Goal: Task Accomplishment & Management: Complete application form

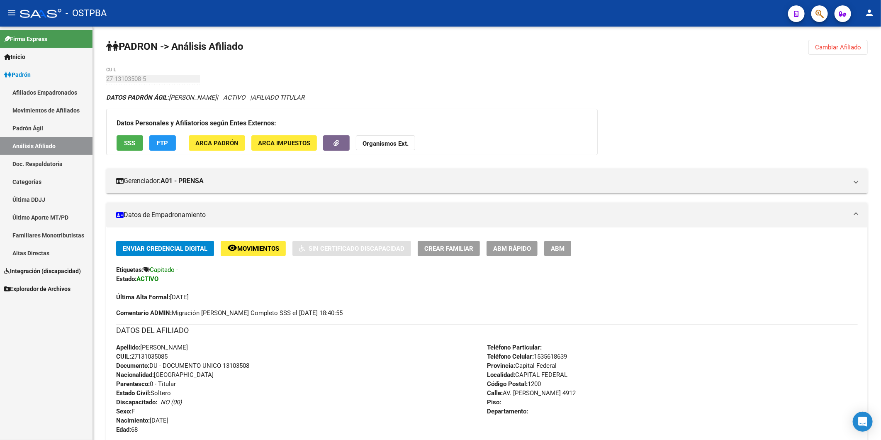
scroll to position [29, 0]
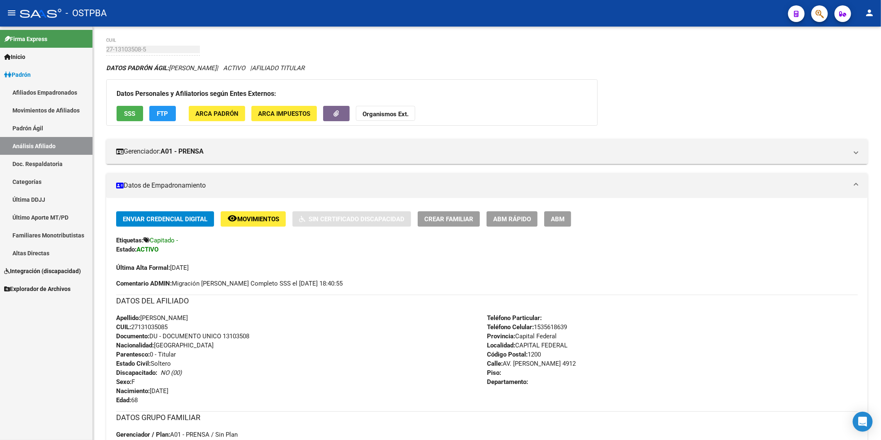
click at [39, 145] on link "Análisis Afiliado" at bounding box center [46, 146] width 93 height 18
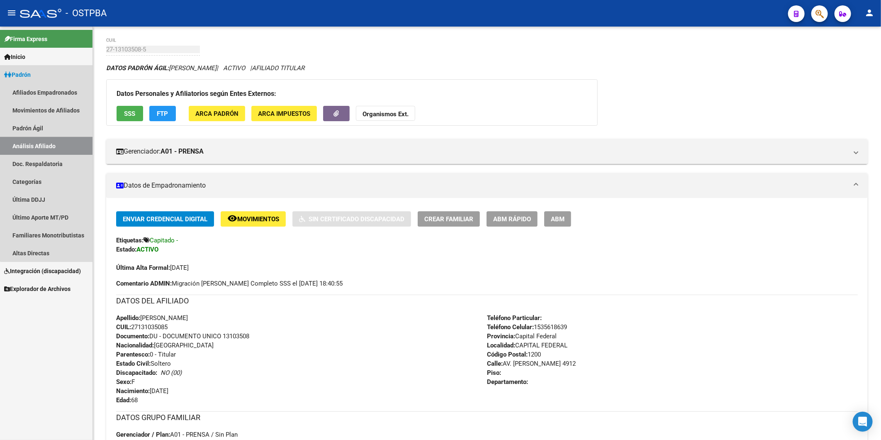
click at [59, 142] on link "Análisis Afiliado" at bounding box center [46, 146] width 93 height 18
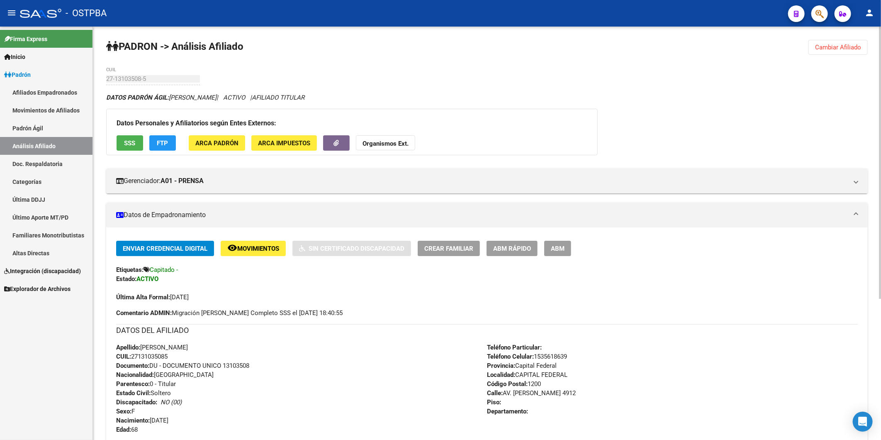
click at [850, 49] on span "Cambiar Afiliado" at bounding box center [838, 47] width 46 height 7
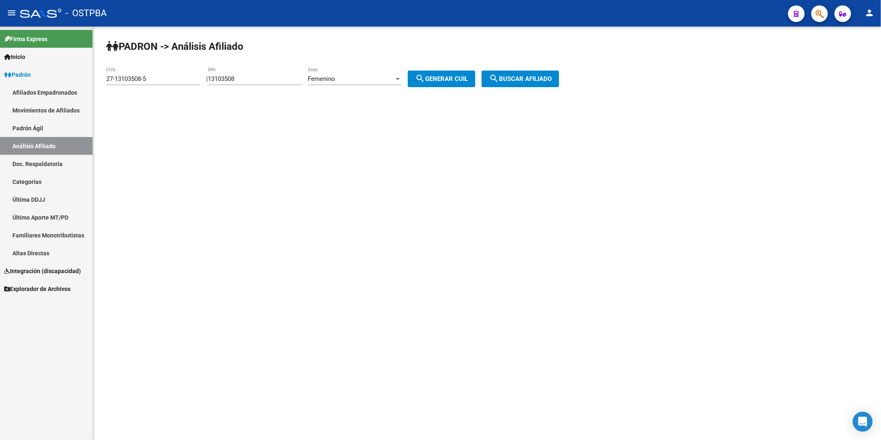
drag, startPoint x: 160, startPoint y: 73, endPoint x: 158, endPoint y: 78, distance: 4.9
click at [159, 75] on div "27-13103508-5 CUIL" at bounding box center [153, 76] width 94 height 18
drag, startPoint x: 158, startPoint y: 79, endPoint x: 0, endPoint y: 51, distance: 160.5
click at [14, 82] on mat-sidenav-container "Firma Express Inicio Calendario SSS Instructivos Contacto OS Padrón Afiliados E…" at bounding box center [440, 233] width 881 height 413
drag, startPoint x: 246, startPoint y: 77, endPoint x: 197, endPoint y: 67, distance: 49.6
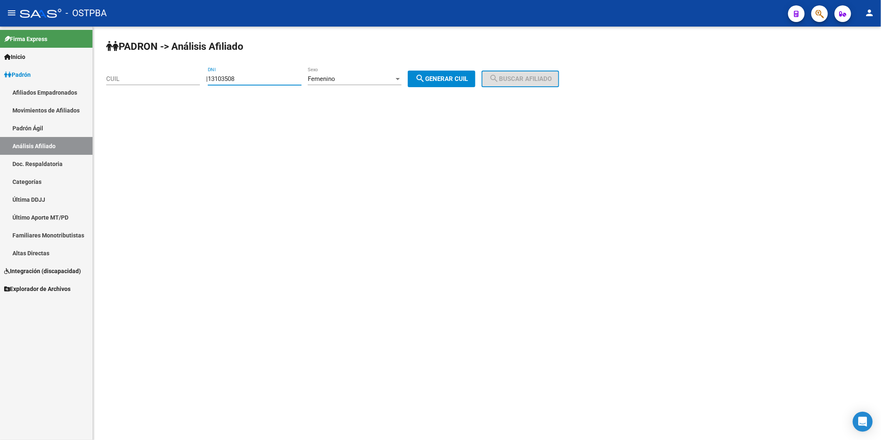
click at [206, 75] on div "PADRON -> Análisis Afiliado CUIL | 13103508 DNI Femenino Sexo search Generar CU…" at bounding box center [487, 70] width 788 height 87
type input "20314550"
click at [400, 78] on div at bounding box center [398, 79] width 4 height 2
click at [361, 59] on span "Masculino" at bounding box center [364, 60] width 94 height 19
click at [459, 76] on span "search Generar CUIL" at bounding box center [441, 78] width 53 height 7
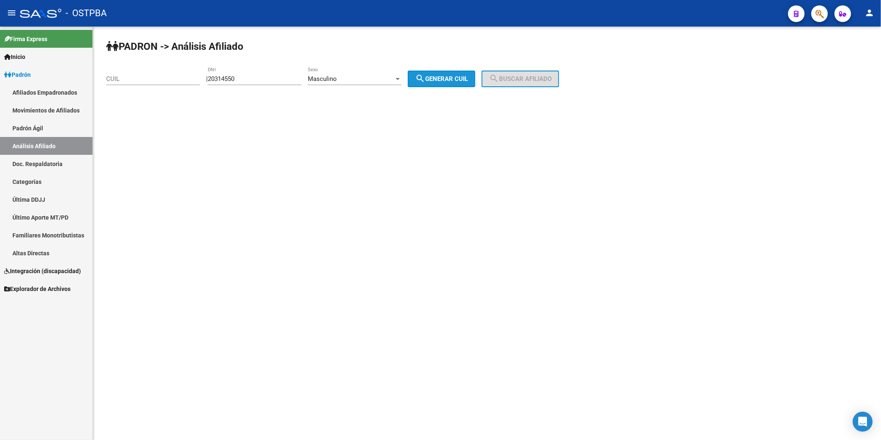
type input "20-20314550-1"
click at [522, 79] on span "search Buscar afiliado" at bounding box center [520, 78] width 63 height 7
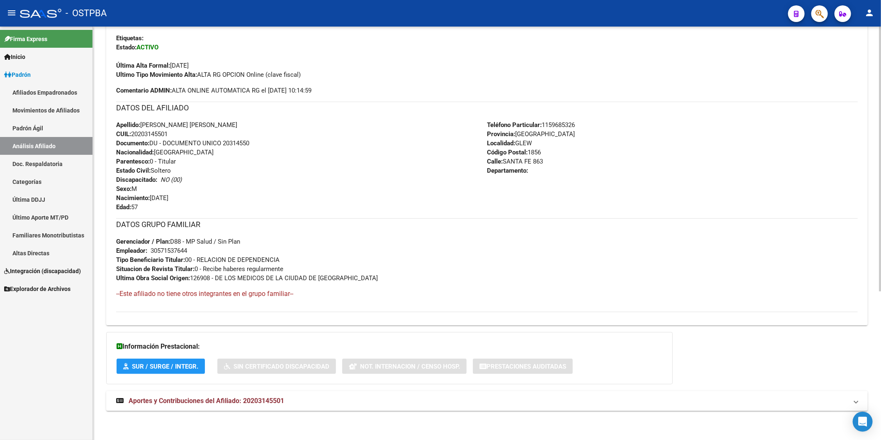
scroll to position [232, 0]
click at [266, 397] on span "Aportes y Contribuciones del Afiliado: 20203145501" at bounding box center [207, 401] width 156 height 8
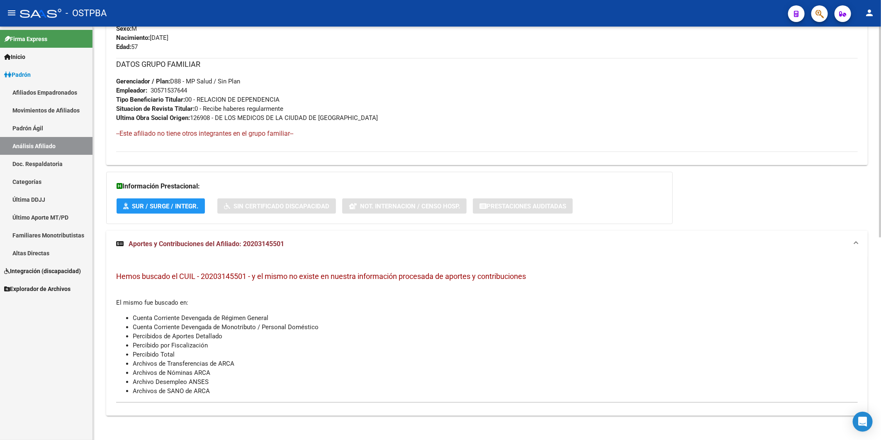
scroll to position [397, 0]
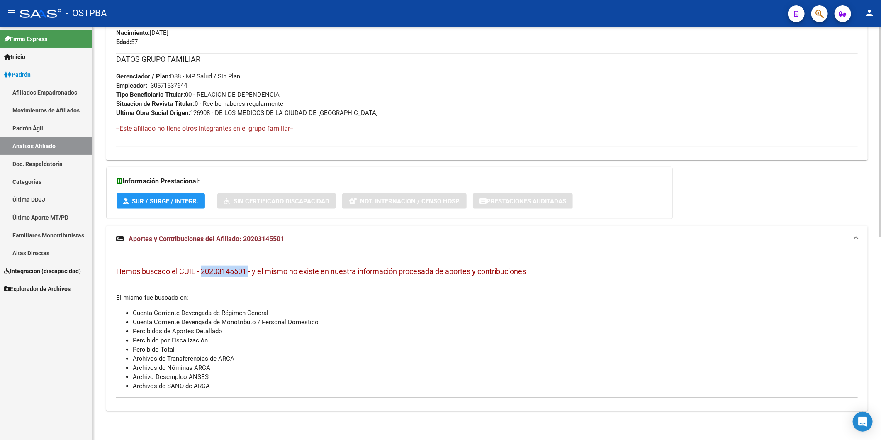
drag, startPoint x: 249, startPoint y: 270, endPoint x: 194, endPoint y: 266, distance: 55.8
click at [194, 266] on h3 "Hemos buscado el CUIL - 20203145501 - y el mismo no existe en nuestra informaci…" at bounding box center [487, 272] width 742 height 12
copy span "- 20203145501"
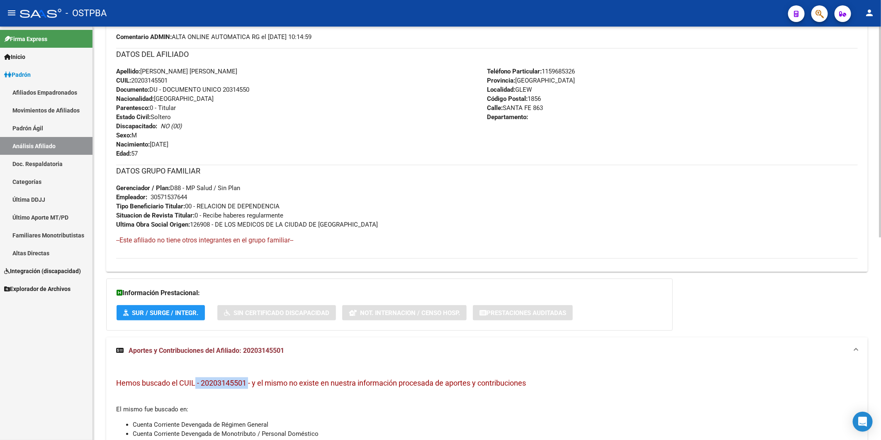
scroll to position [167, 0]
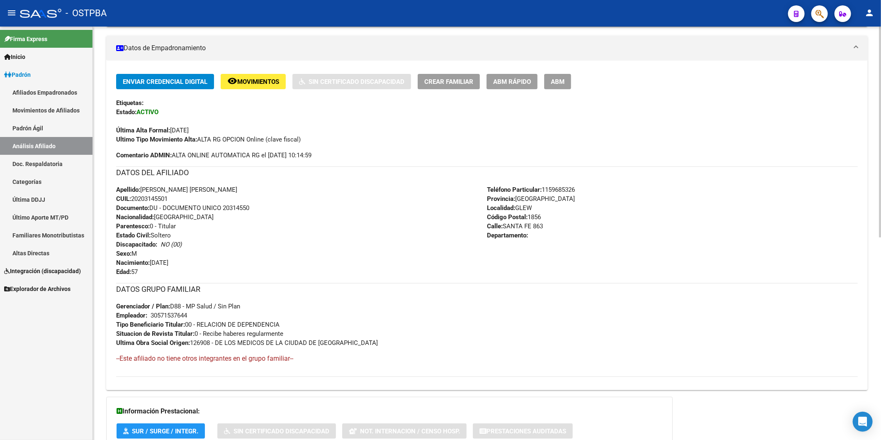
click at [504, 85] on span "ABM Rápido" at bounding box center [512, 81] width 38 height 7
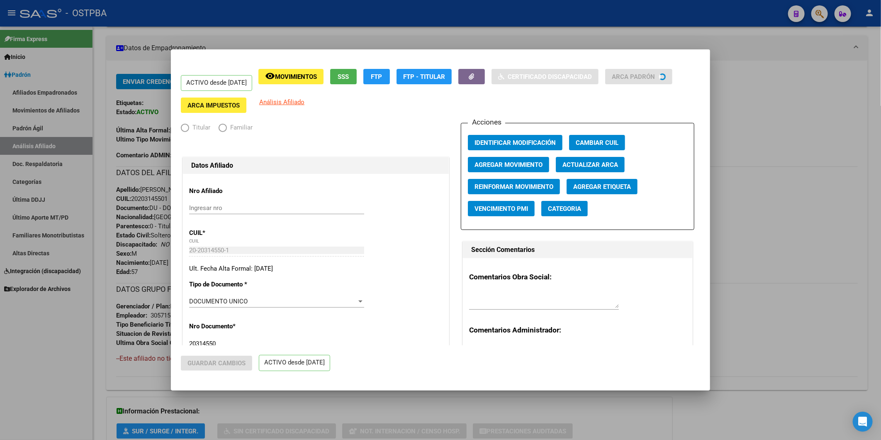
radio input "true"
type input "30-57153764-4"
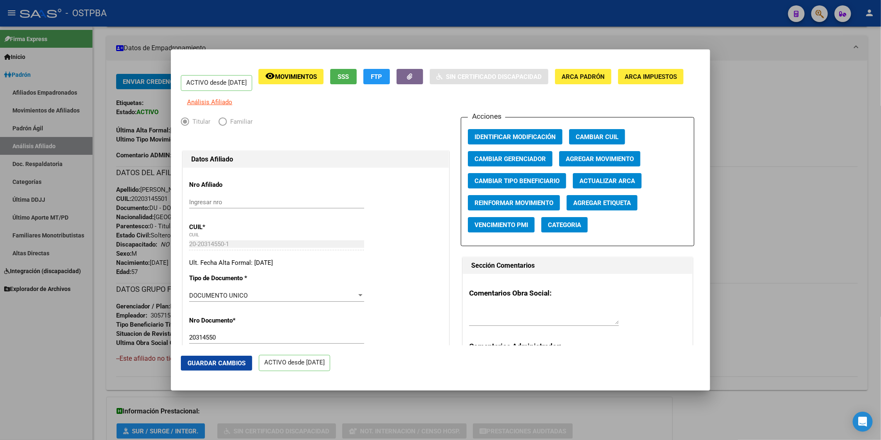
click at [762, 56] on div at bounding box center [440, 220] width 881 height 440
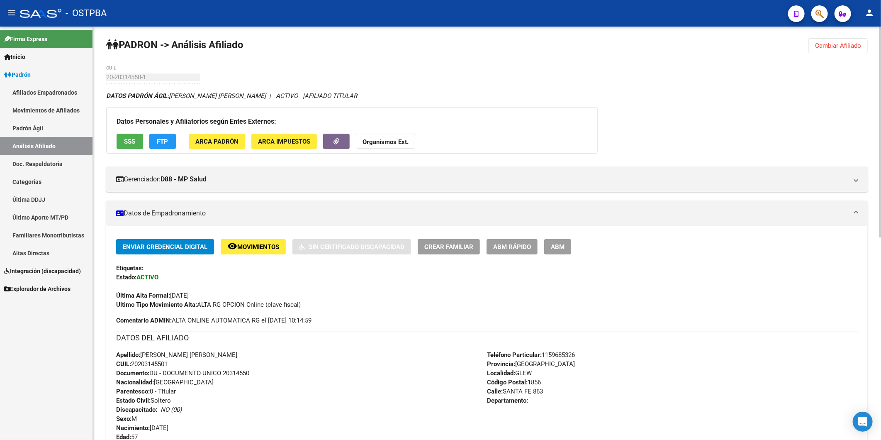
scroll to position [0, 0]
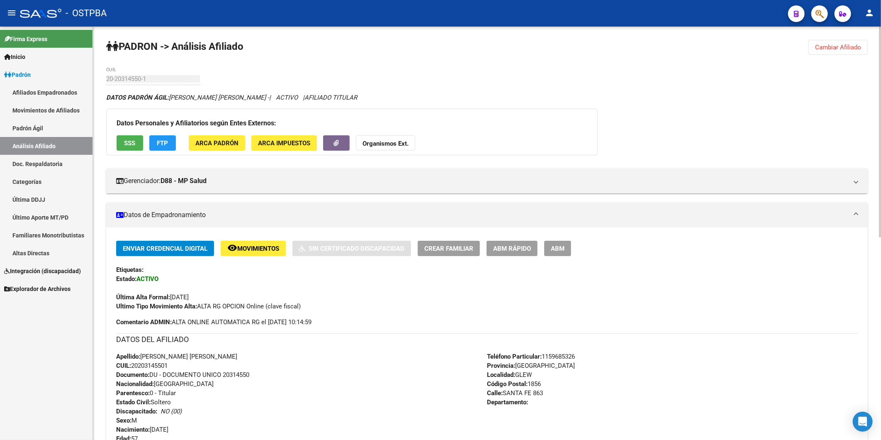
click at [398, 144] on strong "Organismos Ext." at bounding box center [386, 143] width 46 height 7
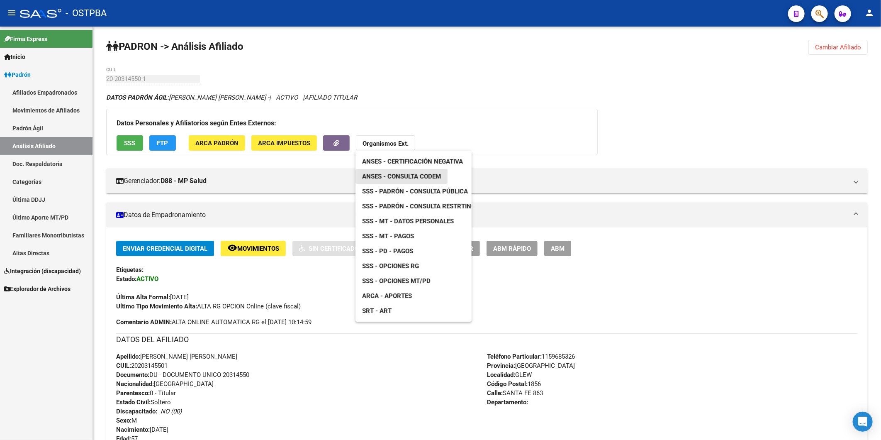
click at [420, 175] on span "ANSES - Consulta CODEM" at bounding box center [401, 176] width 79 height 7
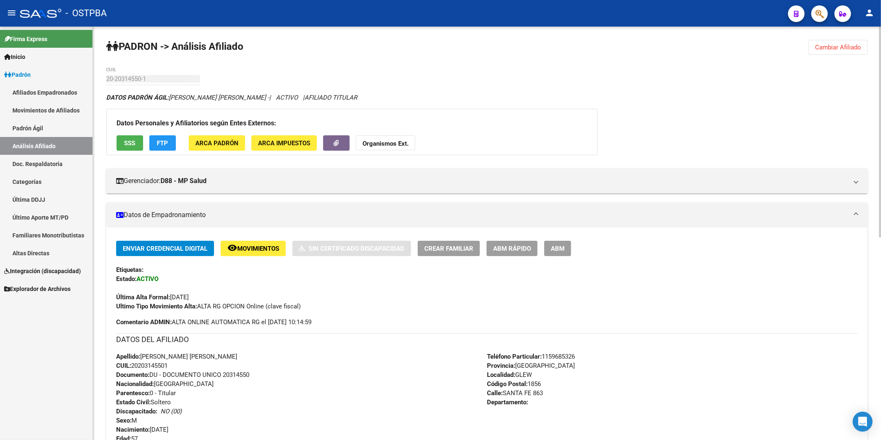
click at [254, 392] on div "Apellido: GONZALEZ JORGE ALBERTO CUIL: 20203145501 Documento: DU - DOCUMENTO UN…" at bounding box center [301, 397] width 371 height 91
drag, startPoint x: 173, startPoint y: 366, endPoint x: 133, endPoint y: 367, distance: 40.3
click at [133, 367] on div "Apellido: GONZALEZ JORGE ALBERTO CUIL: 20203145501 Documento: DU - DOCUMENTO UN…" at bounding box center [301, 397] width 371 height 91
copy span "20203145501"
click at [383, 144] on strong "Organismos Ext." at bounding box center [386, 143] width 46 height 7
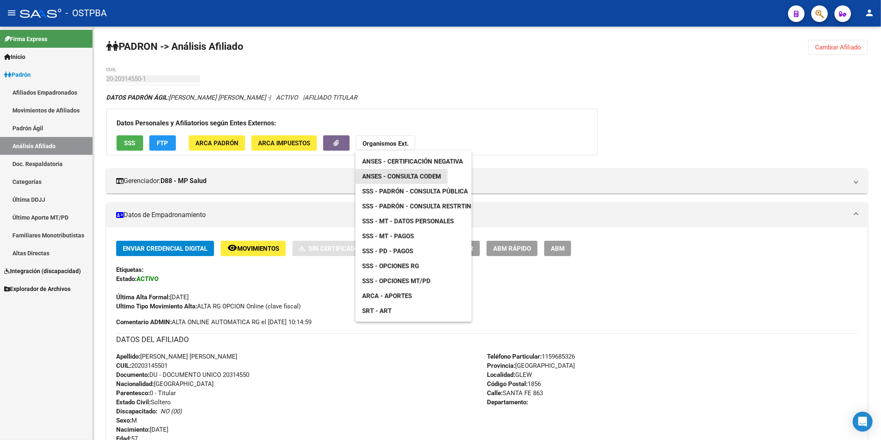
click at [390, 173] on span "ANSES - Consulta CODEM" at bounding box center [401, 176] width 79 height 7
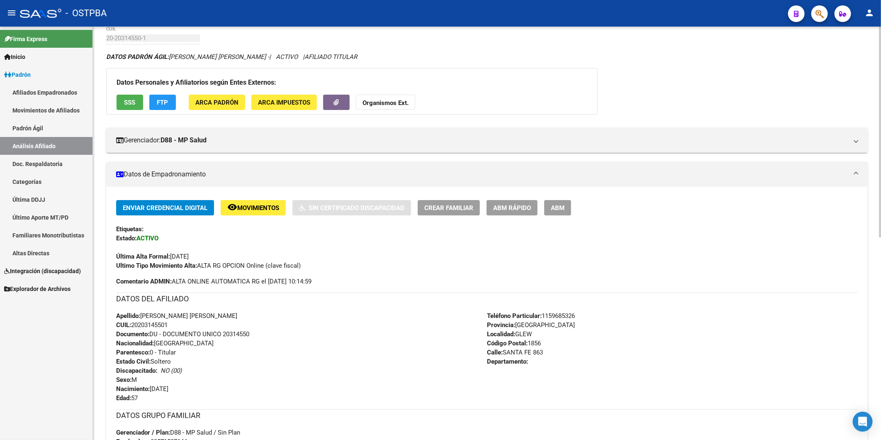
scroll to position [92, 0]
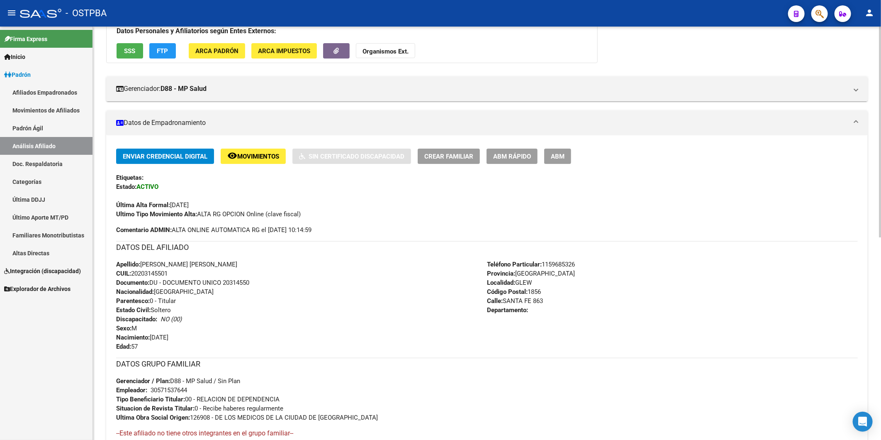
click at [333, 307] on div "Apellido: GONZALEZ JORGE ALBERTO CUIL: 20203145501 Documento: DU - DOCUMENTO UN…" at bounding box center [301, 305] width 371 height 91
click at [212, 48] on span "ARCA Padrón" at bounding box center [216, 50] width 43 height 7
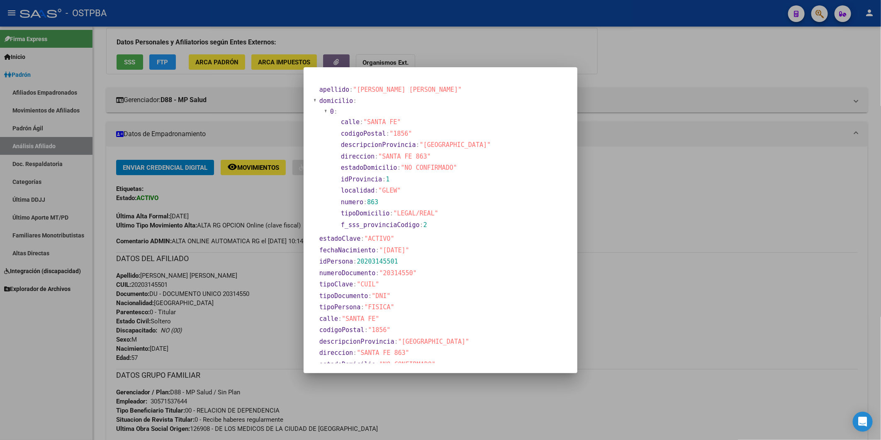
scroll to position [104, 0]
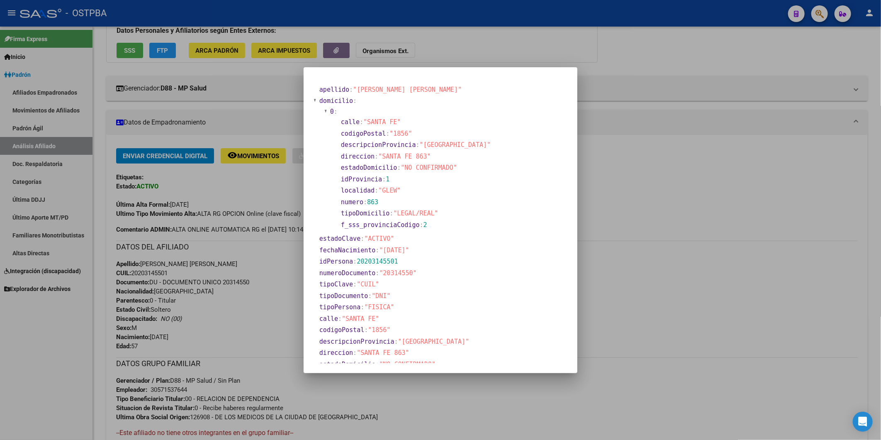
click at [631, 158] on div at bounding box center [440, 220] width 881 height 440
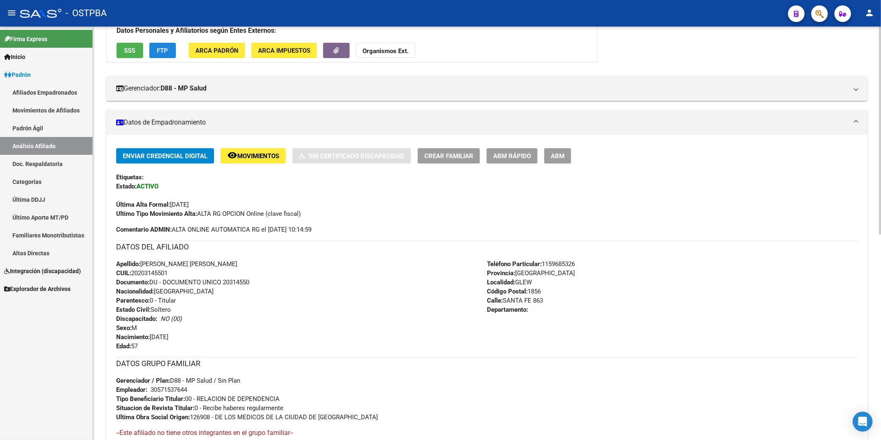
click at [152, 52] on button "FTP" at bounding box center [162, 50] width 27 height 15
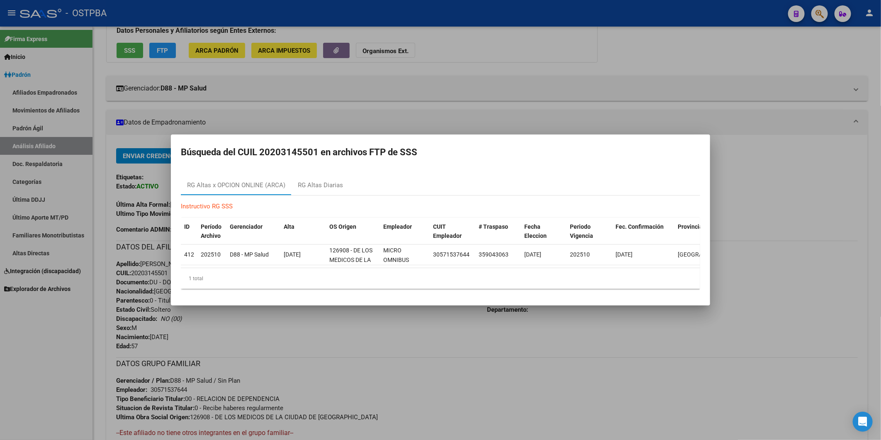
click at [209, 109] on div at bounding box center [440, 220] width 881 height 440
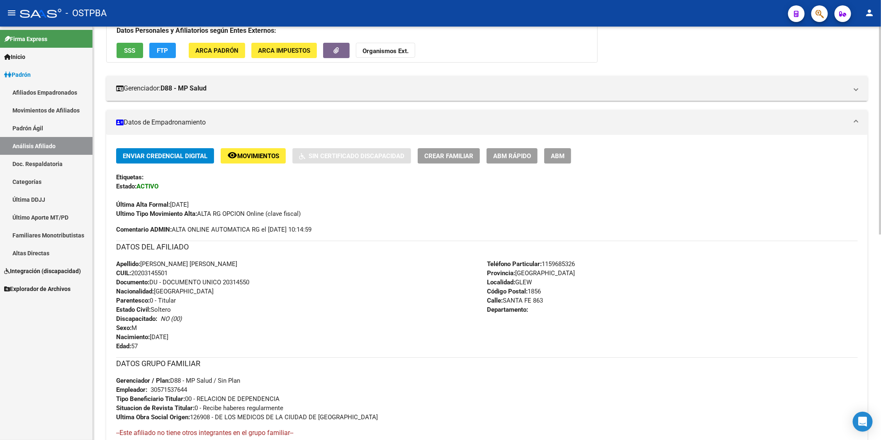
click at [135, 48] on span "SSS" at bounding box center [129, 50] width 11 height 7
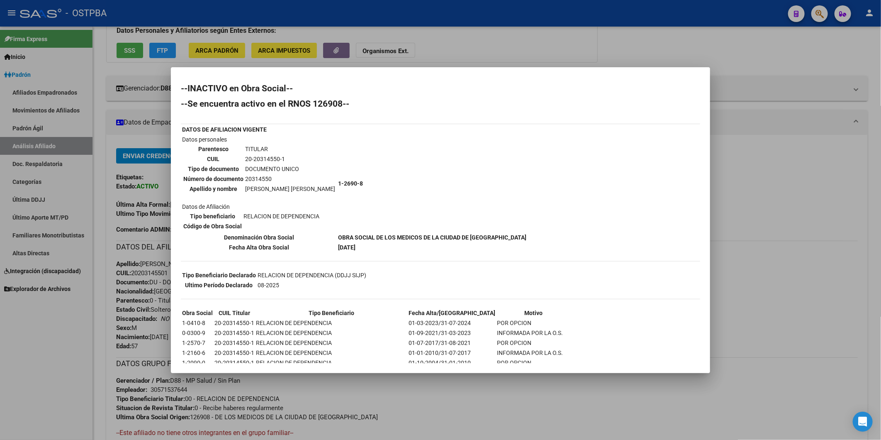
click at [743, 189] on div at bounding box center [440, 220] width 881 height 440
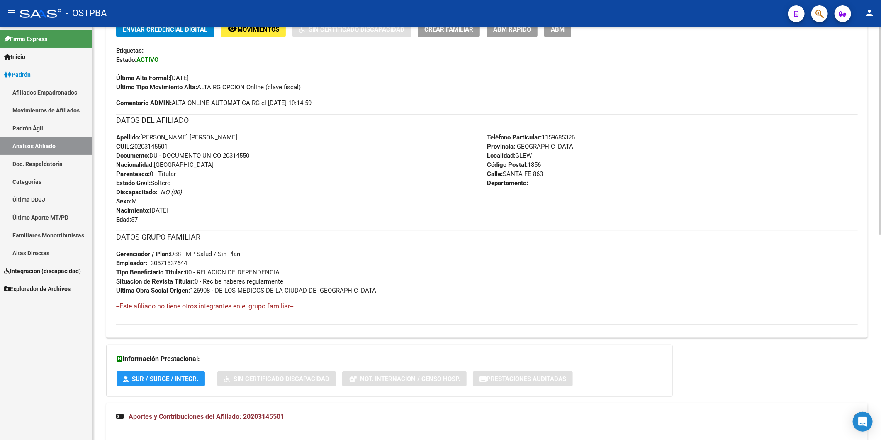
scroll to position [0, 0]
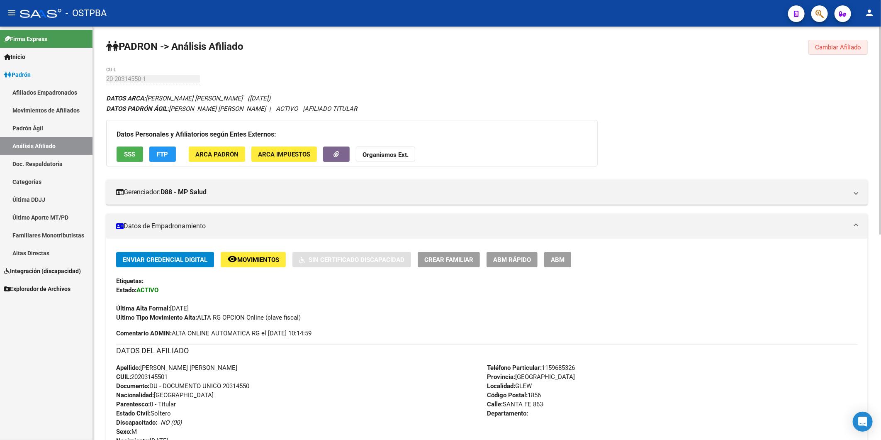
click at [845, 44] on span "Cambiar Afiliado" at bounding box center [838, 47] width 46 height 7
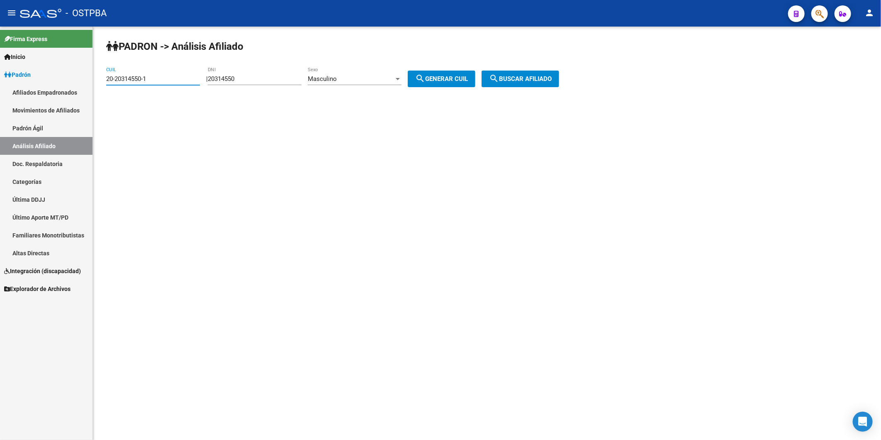
drag, startPoint x: 156, startPoint y: 79, endPoint x: 67, endPoint y: 89, distance: 88.9
click at [67, 89] on mat-sidenav-container "Firma Express Inicio Calendario SSS Instructivos Contacto OS Padrón Afiliados E…" at bounding box center [440, 233] width 881 height 413
drag, startPoint x: 277, startPoint y: 75, endPoint x: 112, endPoint y: 8, distance: 177.7
click at [206, 76] on div "| 20314550 DNI Masculino Sexo search Generar CUIL" at bounding box center [343, 78] width 275 height 7
paste input "13103508"
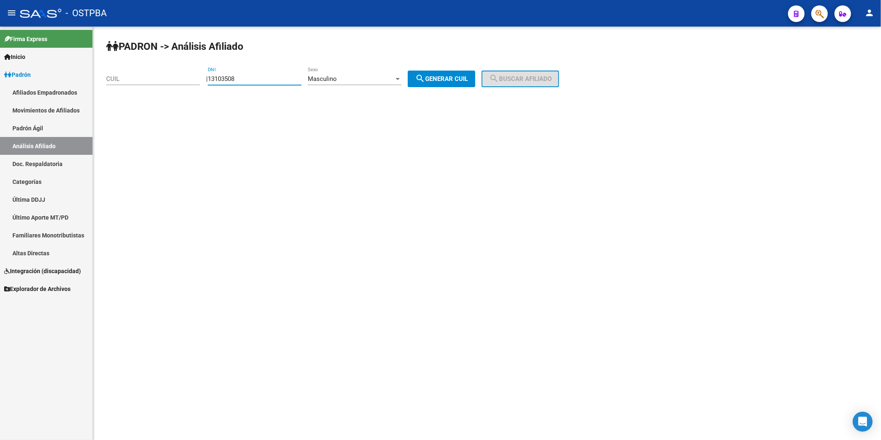
type input "13103508"
click at [412, 79] on div "| 13103508 DNI Masculino Sexo search Generar CUIL" at bounding box center [343, 78] width 275 height 7
click at [400, 80] on div at bounding box center [398, 79] width 4 height 2
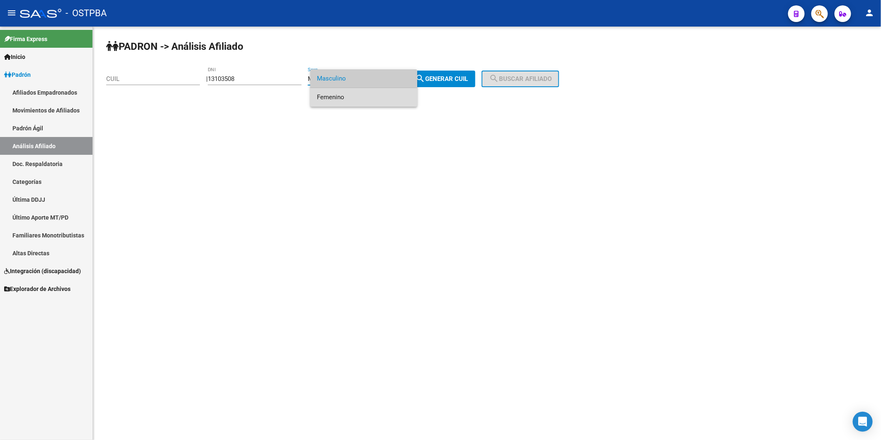
drag, startPoint x: 382, startPoint y: 94, endPoint x: 458, endPoint y: 79, distance: 77.4
click at [383, 94] on span "Femenino" at bounding box center [364, 97] width 94 height 19
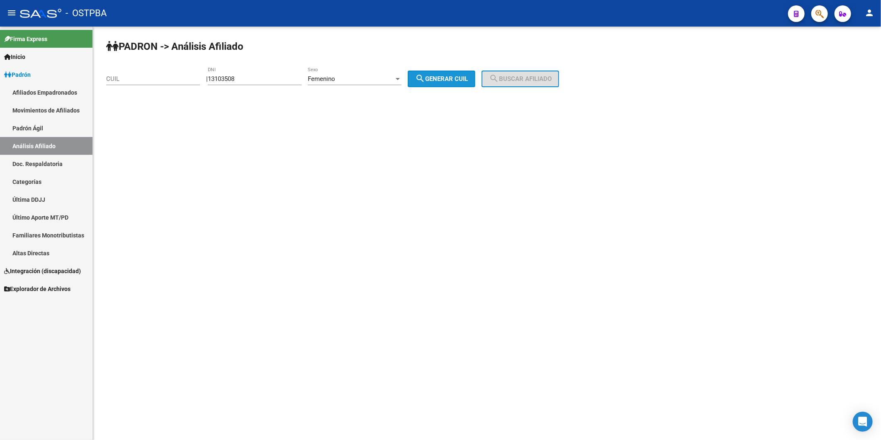
drag, startPoint x: 458, startPoint y: 78, endPoint x: 476, endPoint y: 78, distance: 17.8
click at [458, 78] on span "search Generar CUIL" at bounding box center [441, 78] width 53 height 7
type input "27-13103508-5"
click at [515, 78] on span "search Buscar afiliado" at bounding box center [520, 78] width 63 height 7
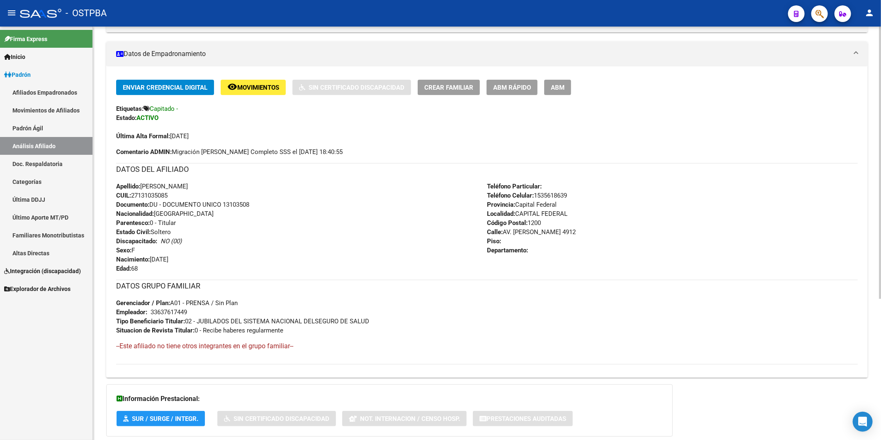
scroll to position [184, 0]
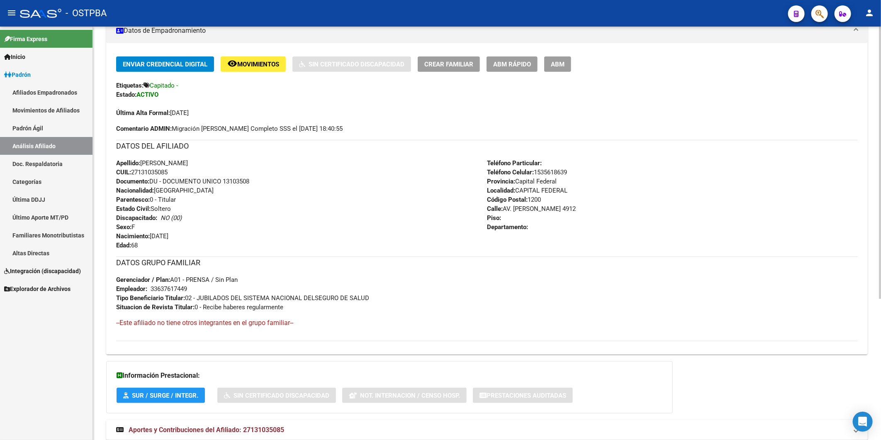
drag, startPoint x: 172, startPoint y: 170, endPoint x: 133, endPoint y: 171, distance: 38.6
click at [133, 171] on div "Apellido: VIVIANA CAMPOS CUIL: 27131035085 Documento: DU - DOCUMENTO UNICO 1310…" at bounding box center [301, 203] width 371 height 91
copy span "27131035085"
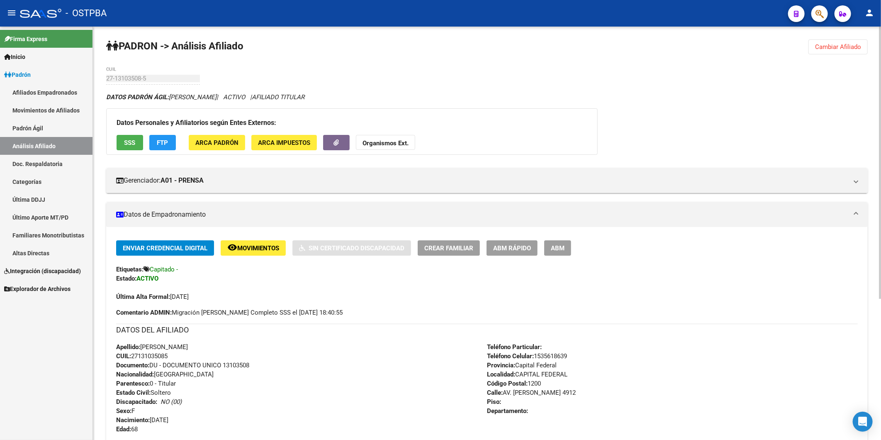
scroll to position [0, 0]
click at [396, 140] on strong "Organismos Ext." at bounding box center [386, 143] width 46 height 7
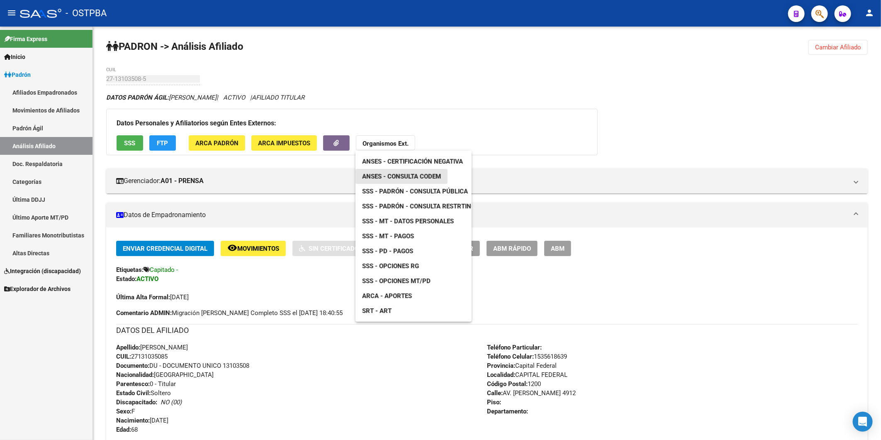
click at [414, 176] on span "ANSES - Consulta CODEM" at bounding box center [401, 176] width 79 height 7
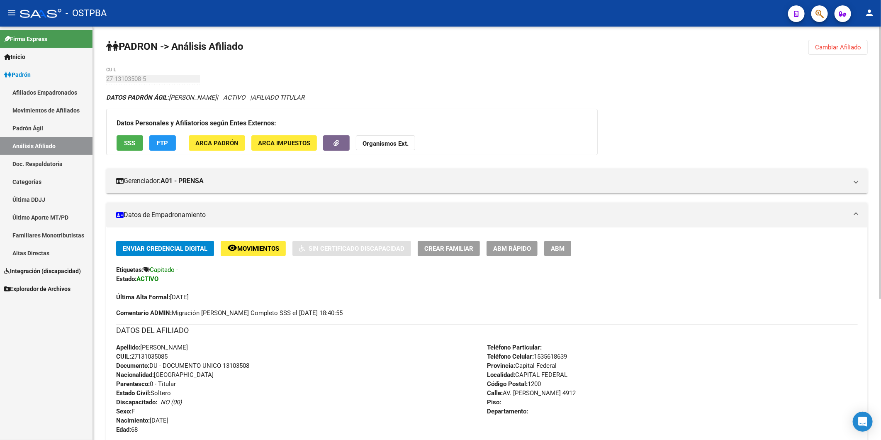
click at [209, 374] on div "Apellido: VIVIANA CAMPOS CUIL: 27131035085 Documento: DU - DOCUMENTO UNICO 1310…" at bounding box center [301, 388] width 371 height 91
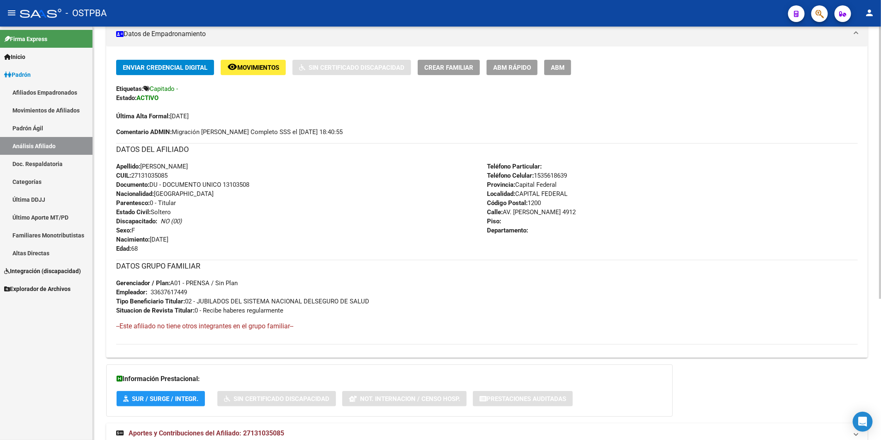
scroll to position [184, 0]
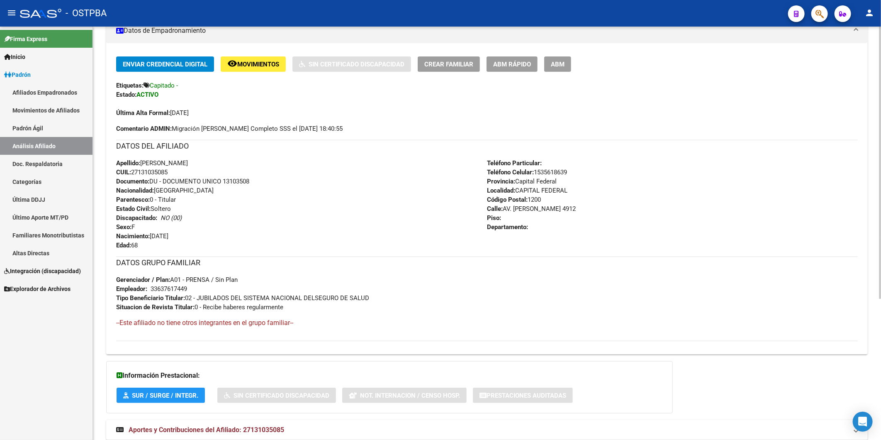
drag, startPoint x: 204, startPoint y: 295, endPoint x: 373, endPoint y: 295, distance: 168.5
click at [373, 295] on div "DATOS GRUPO FAMILIAR Gerenciador / Plan: A01 - PRENSA / Sin Plan Empleador: 336…" at bounding box center [487, 283] width 742 height 55
drag, startPoint x: 373, startPoint y: 295, endPoint x: 327, endPoint y: 291, distance: 45.8
click at [359, 283] on div "DATOS GRUPO FAMILIAR Gerenciador / Plan: A01 - PRENSA / Sin Plan Empleador: 336…" at bounding box center [487, 283] width 742 height 55
drag, startPoint x: 200, startPoint y: 297, endPoint x: 382, endPoint y: 287, distance: 182.4
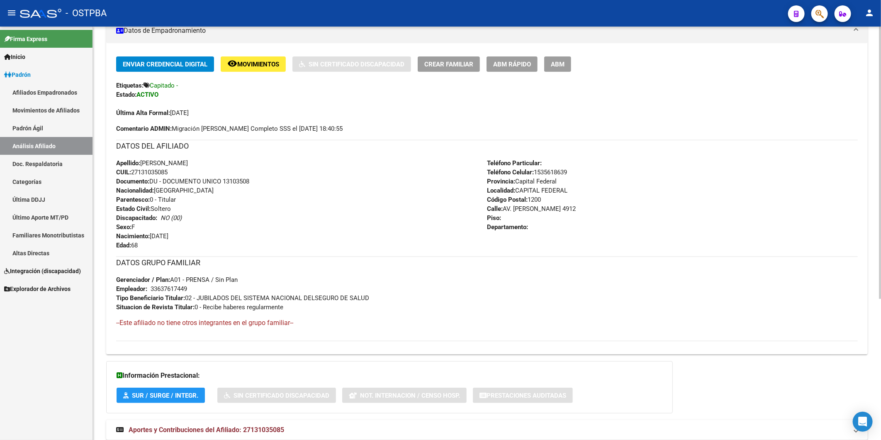
click at [382, 287] on div "DATOS GRUPO FAMILIAR Gerenciador / Plan: A01 - PRENSA / Sin Plan Empleador: 336…" at bounding box center [487, 283] width 742 height 55
copy div "33637617449 Tipo Beneficiario Titular: 02 -"
click at [227, 310] on span "Situacion de Revista Titular: 0 - Recibe haberes regularmente" at bounding box center [199, 306] width 167 height 7
drag, startPoint x: 200, startPoint y: 295, endPoint x: 371, endPoint y: 295, distance: 170.5
click at [371, 295] on div "DATOS GRUPO FAMILIAR Gerenciador / Plan: A01 - PRENSA / Sin Plan Empleador: 336…" at bounding box center [487, 283] width 742 height 55
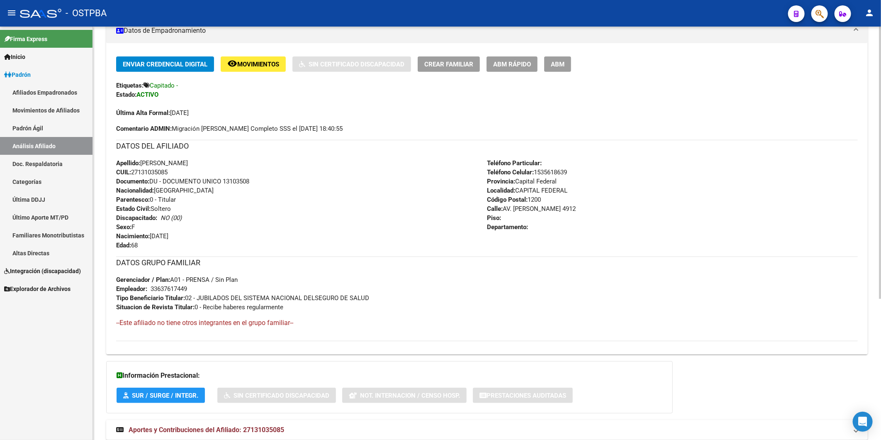
copy span "JUBILADOS DEL SISTEMA NACIONAL DELSEGURO DE SALUD"
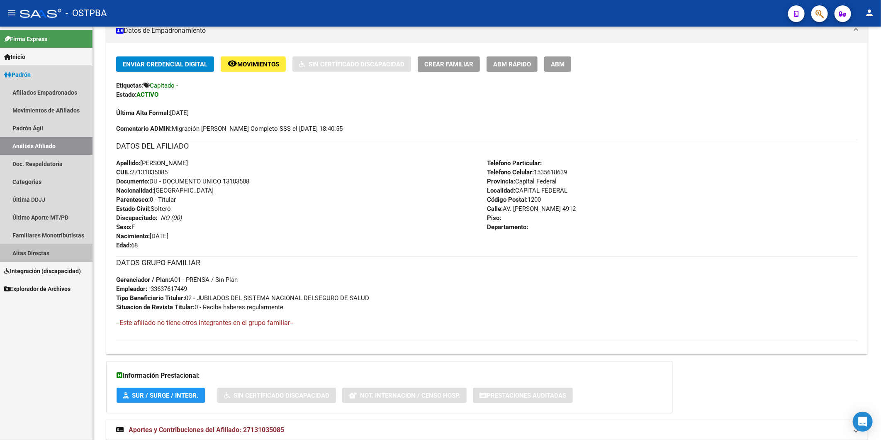
click at [41, 255] on link "Altas Directas" at bounding box center [46, 253] width 93 height 18
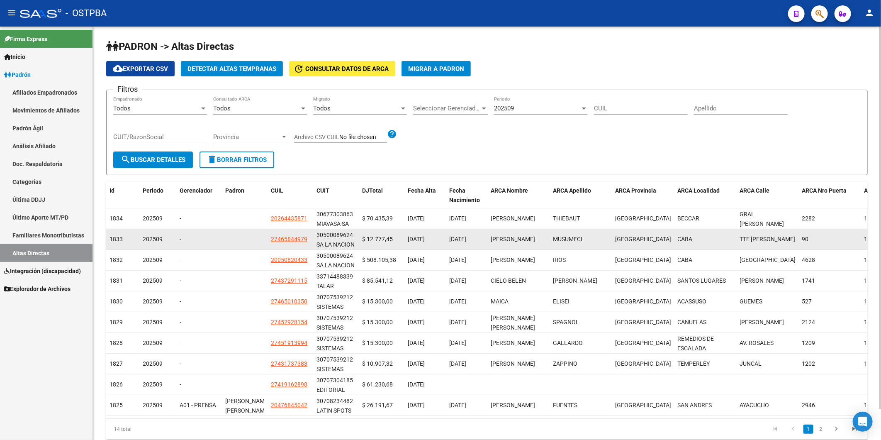
click at [783, 230] on datatable-scroller "1834 202509 - 20264435871 30677303863 MIAVASA SA $ 70.435,39 01/09/2025 05/04/1…" at bounding box center [487, 311] width 762 height 207
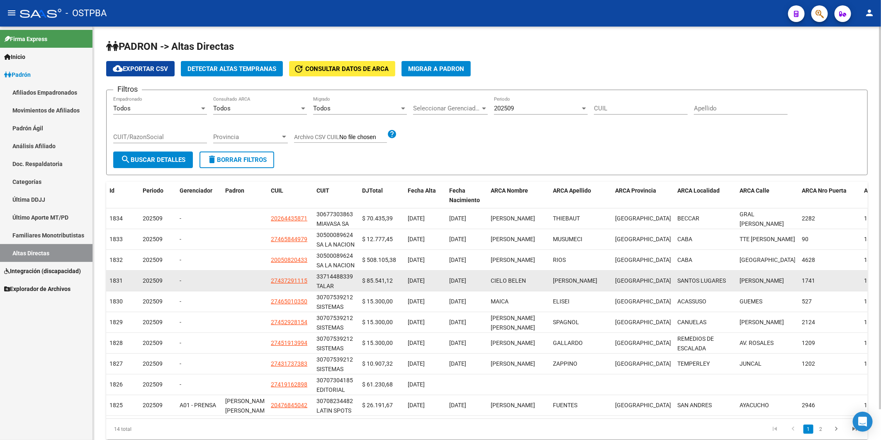
drag, startPoint x: 188, startPoint y: 284, endPoint x: 193, endPoint y: 283, distance: 5.1
click at [187, 278] on div "-" at bounding box center [199, 281] width 39 height 10
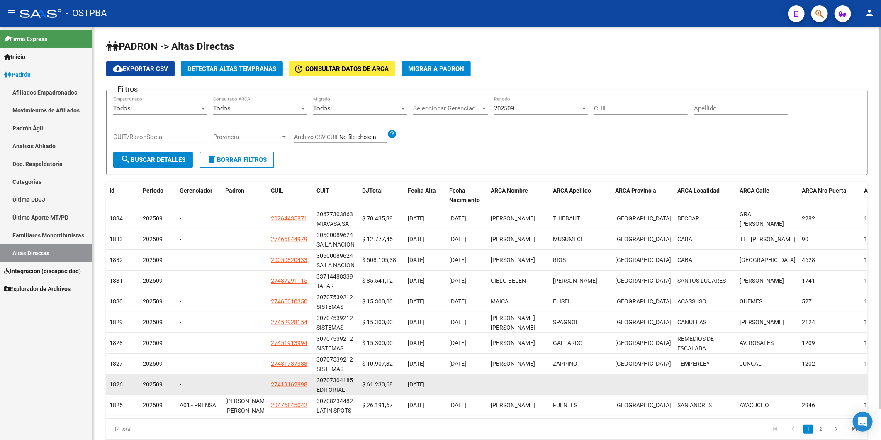
scroll to position [33, 0]
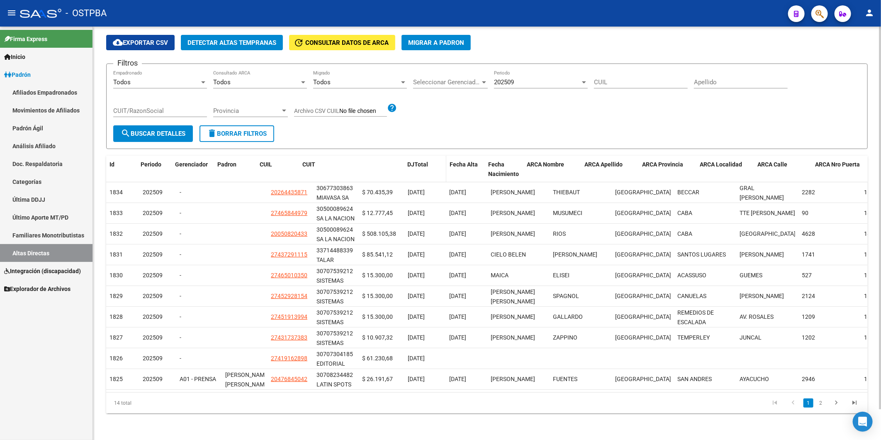
drag, startPoint x: 356, startPoint y: 162, endPoint x: 432, endPoint y: 162, distance: 75.9
click at [432, 162] on div "Id Periodo Gerenciador Padron CUIL CUIT DJTotal Fecha Alta Fecha Nacimiento ARC…" at bounding box center [545, 169] width 879 height 27
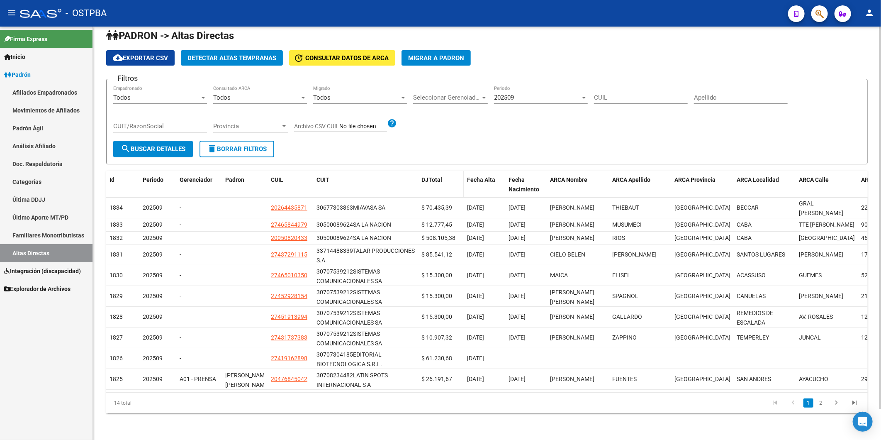
scroll to position [26, 0]
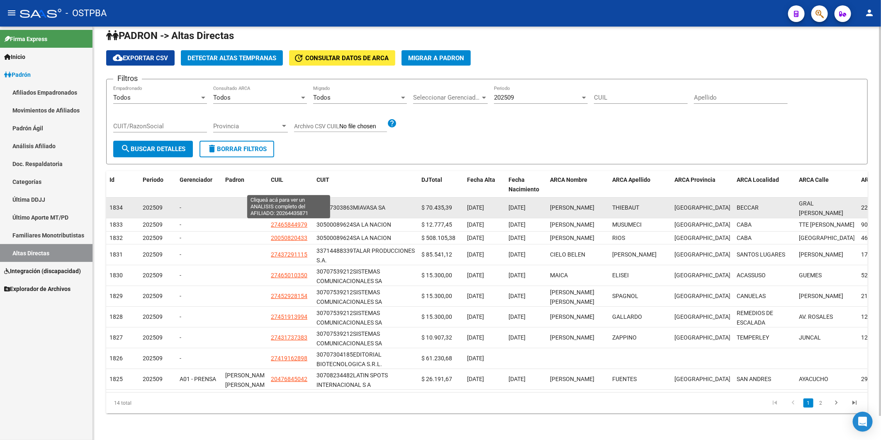
click at [282, 204] on span "20264435871" at bounding box center [289, 207] width 37 height 7
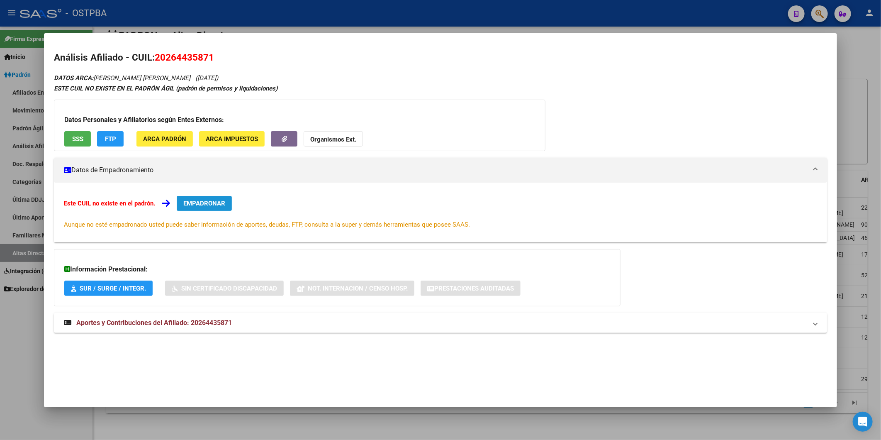
click at [213, 203] on span "EMPADRONAR" at bounding box center [204, 203] width 42 height 7
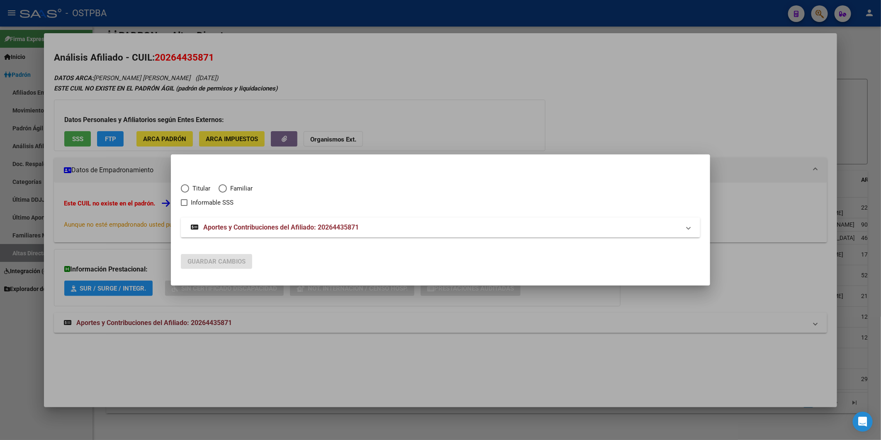
click at [349, 131] on div at bounding box center [440, 220] width 881 height 440
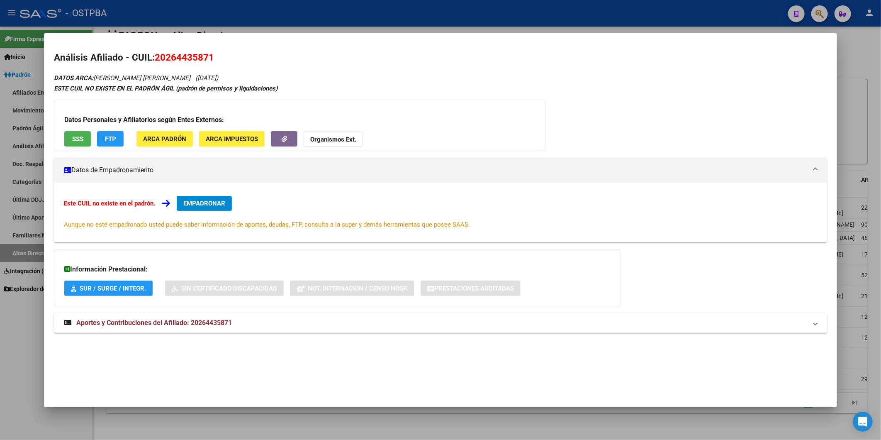
click at [840, 118] on div at bounding box center [440, 220] width 881 height 440
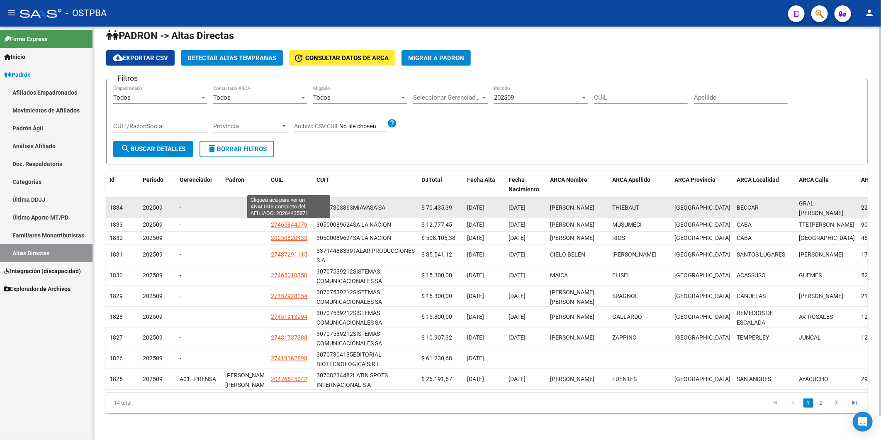
click at [288, 204] on span "20264435871" at bounding box center [289, 207] width 37 height 7
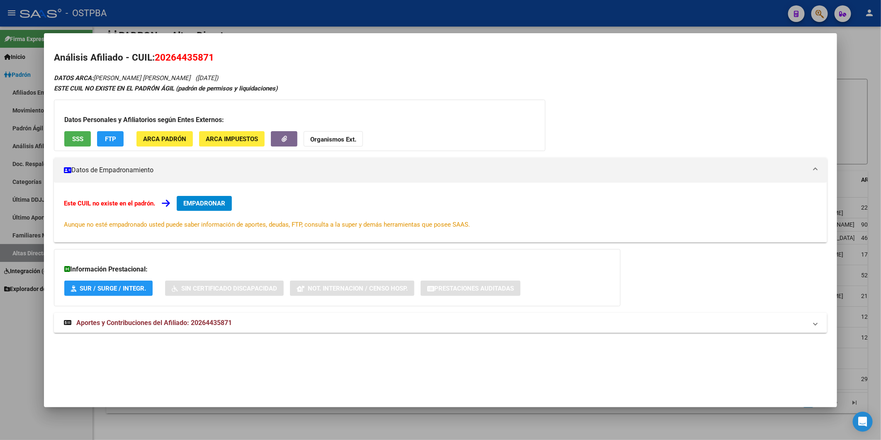
click at [201, 202] on span "EMPADRONAR" at bounding box center [204, 203] width 42 height 7
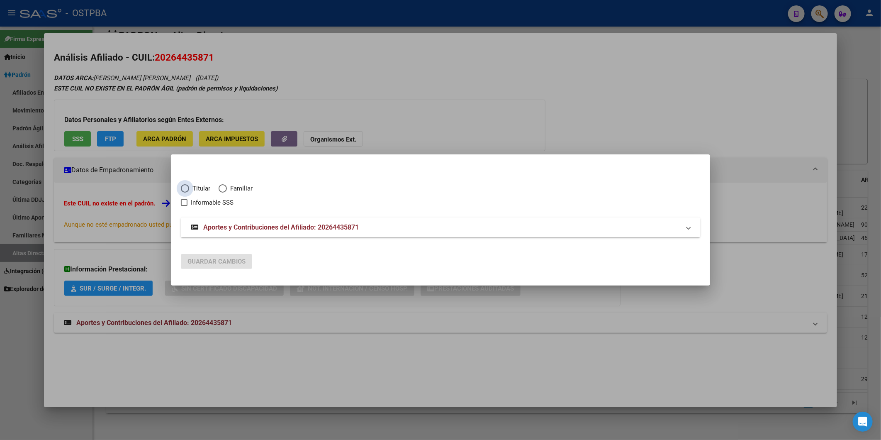
click at [196, 190] on span "Titular" at bounding box center [199, 189] width 21 height 10
click at [189, 190] on input "Titular" at bounding box center [185, 188] width 8 height 8
radio input "true"
checkbox input "true"
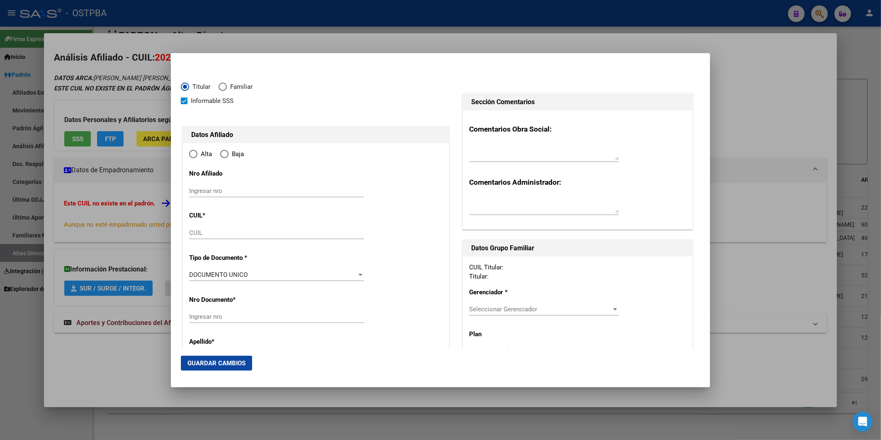
type input "20-26443587-1"
type input "26443587"
type input "THIEBAUT"
type input "[PERSON_NAME]"
type input "1978-04-05"
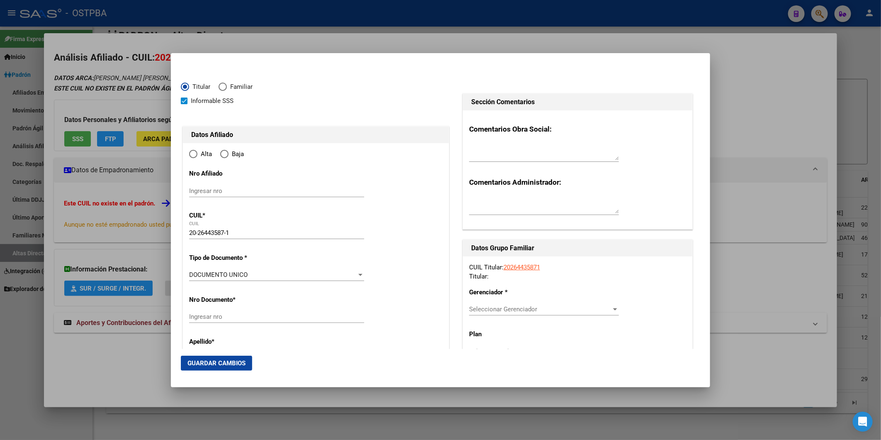
type input "BECCAR"
type input "1643"
type input "GRAL [PERSON_NAME]"
type input "2282"
type input "BECCAR"
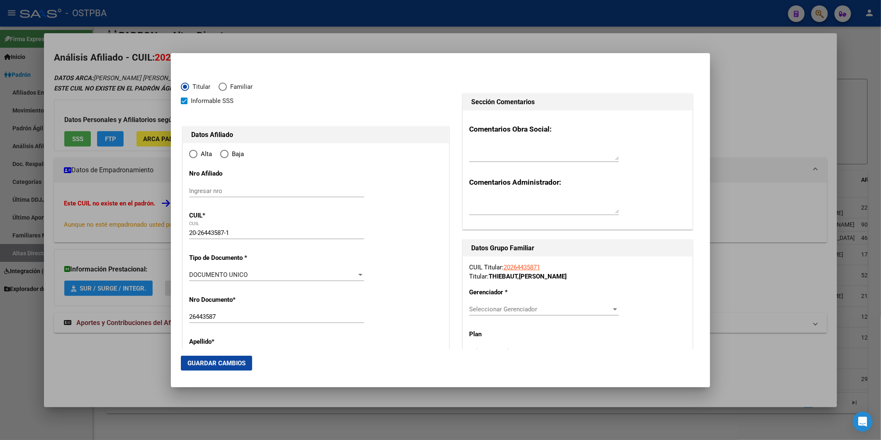
radio input "true"
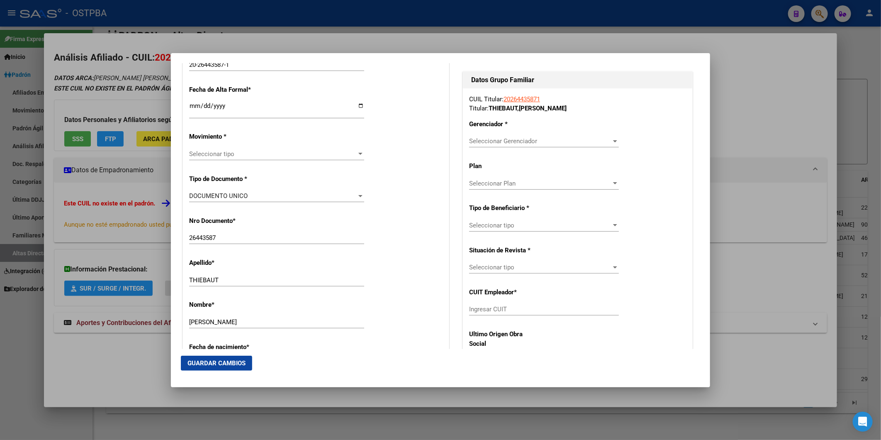
scroll to position [184, 0]
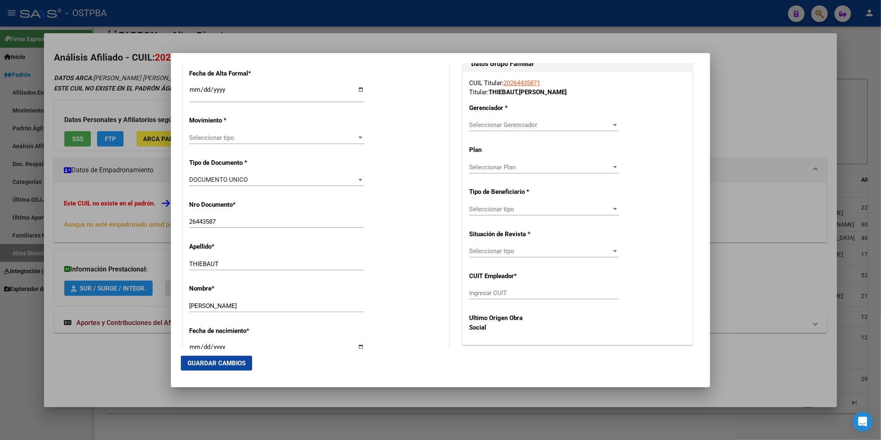
click at [358, 137] on div at bounding box center [360, 138] width 4 height 2
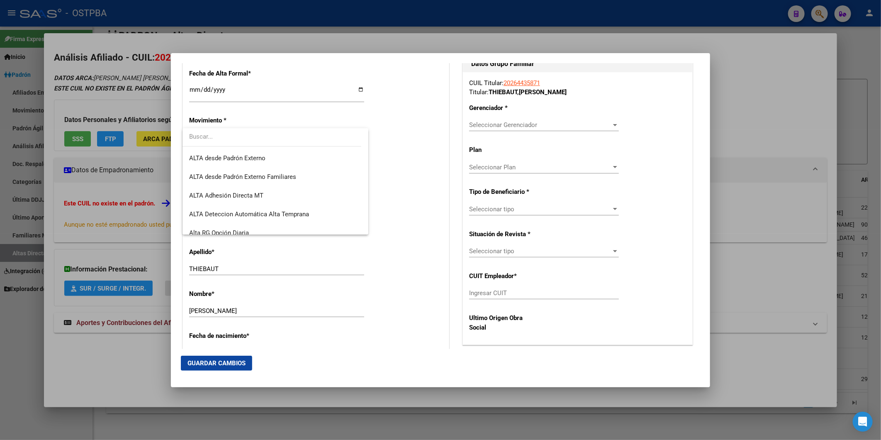
scroll to position [285, 0]
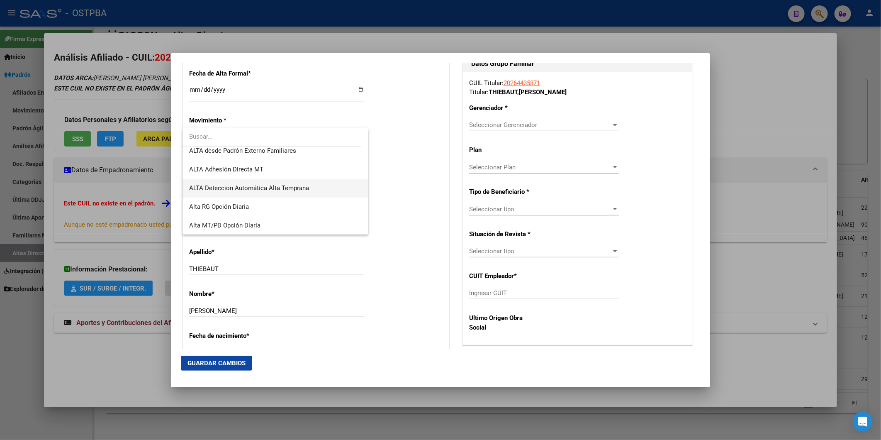
click at [316, 188] on span "ALTA Deteccion Automática Alta Temprana" at bounding box center [275, 188] width 172 height 19
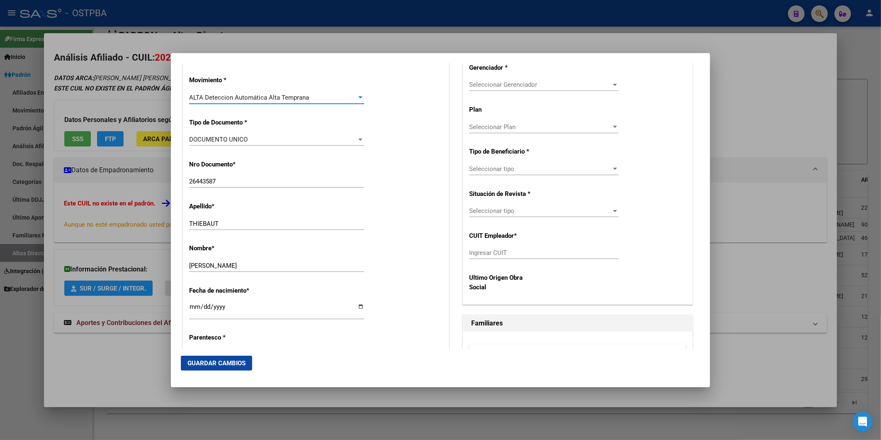
scroll to position [322, 0]
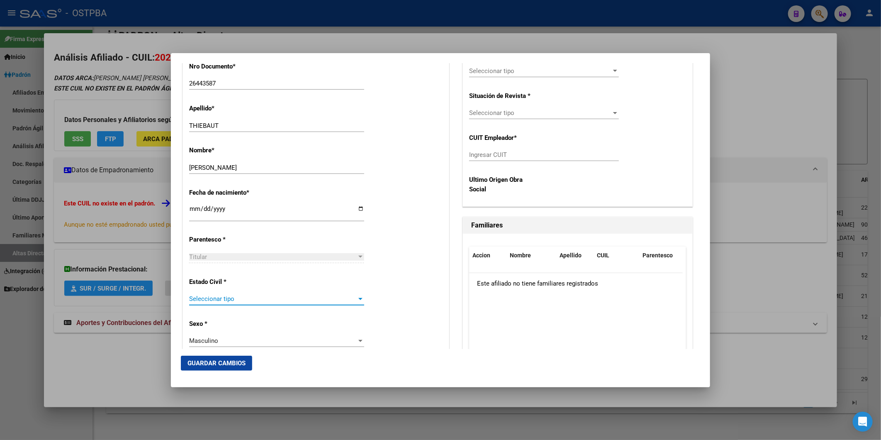
click at [358, 298] on div at bounding box center [360, 299] width 4 height 2
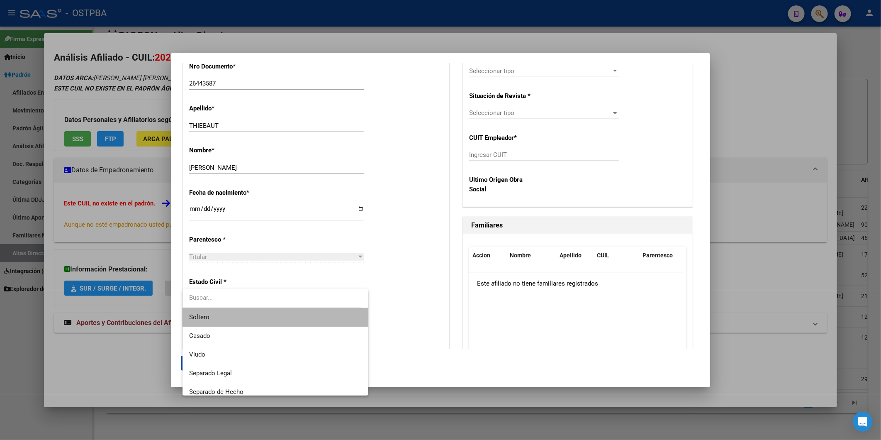
click at [341, 309] on span "Soltero" at bounding box center [275, 317] width 172 height 19
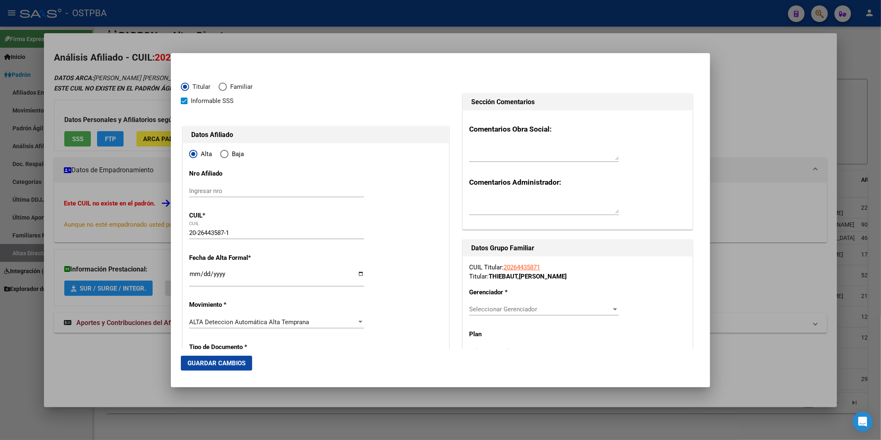
scroll to position [184, 0]
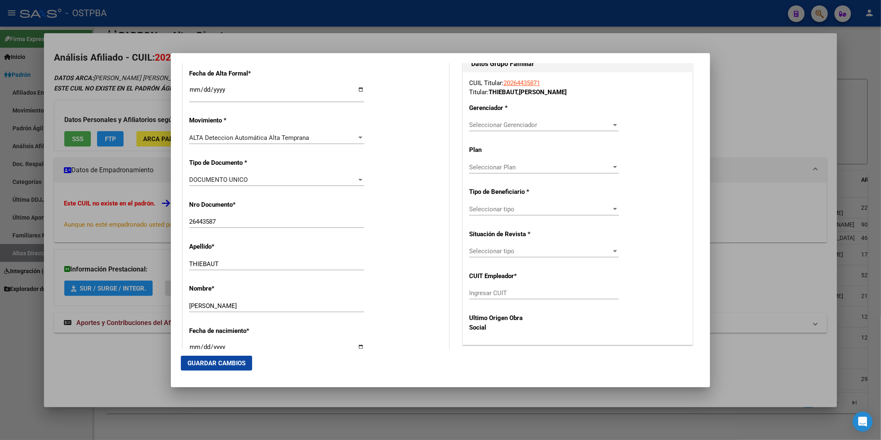
click at [612, 122] on div at bounding box center [615, 125] width 7 height 7
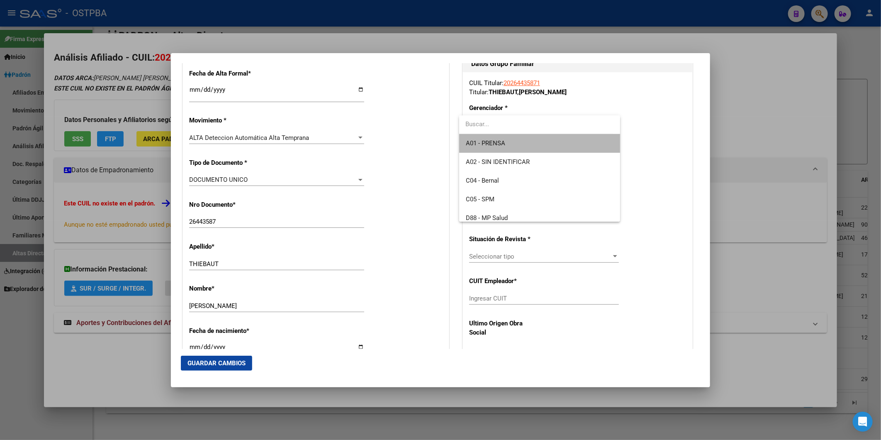
click at [577, 150] on span "A01 - PRENSA" at bounding box center [540, 143] width 148 height 19
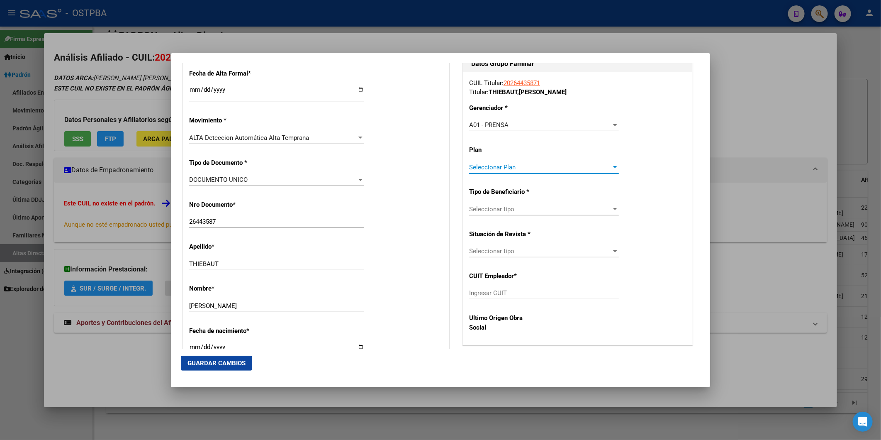
click at [612, 169] on div at bounding box center [615, 167] width 7 height 7
click at [603, 187] on span "A01" at bounding box center [540, 185] width 148 height 19
click at [612, 211] on div at bounding box center [615, 209] width 7 height 7
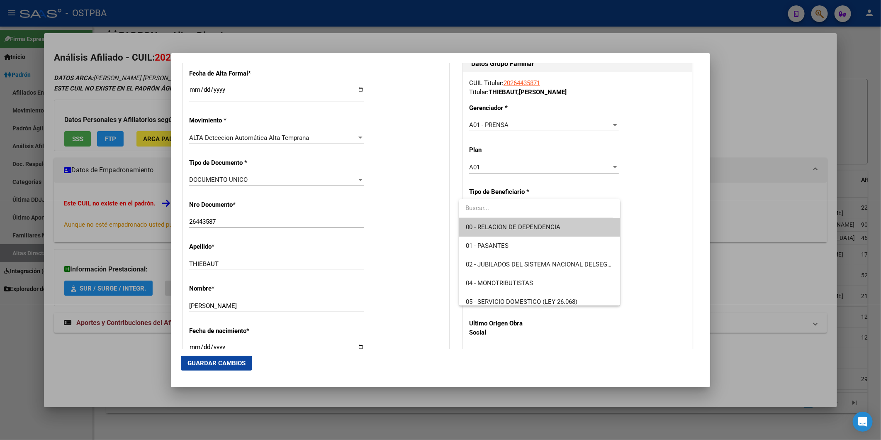
click at [602, 225] on span "00 - RELACION DE DEPENDENCIA" at bounding box center [540, 227] width 148 height 19
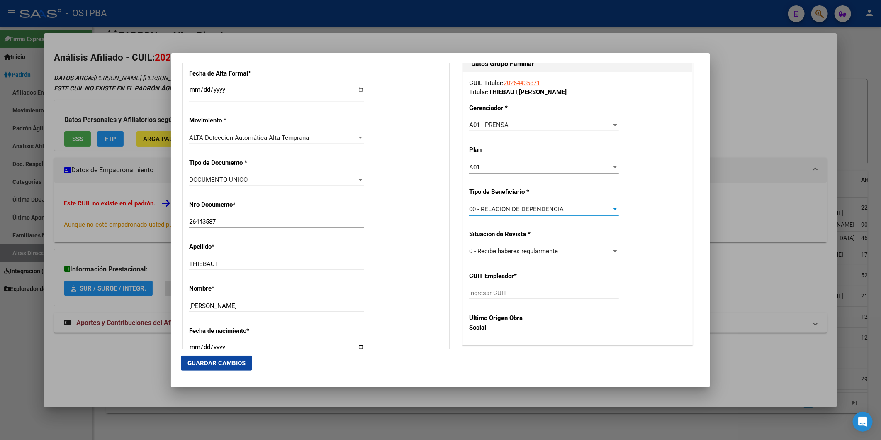
type input "30-67730386-3"
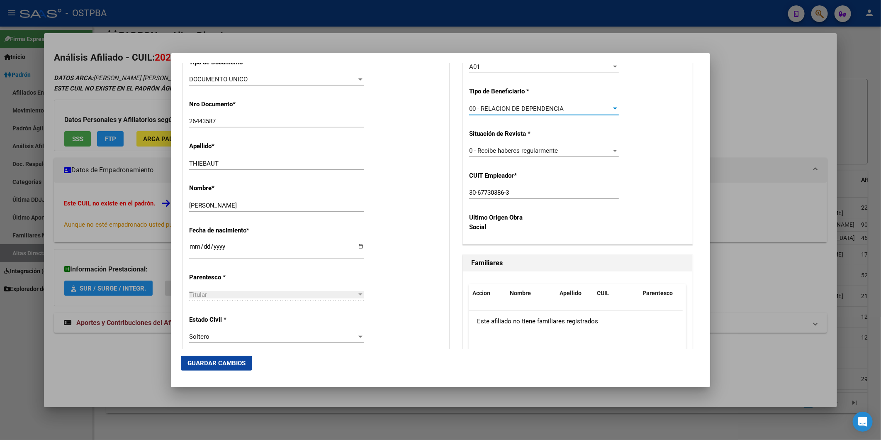
scroll to position [415, 0]
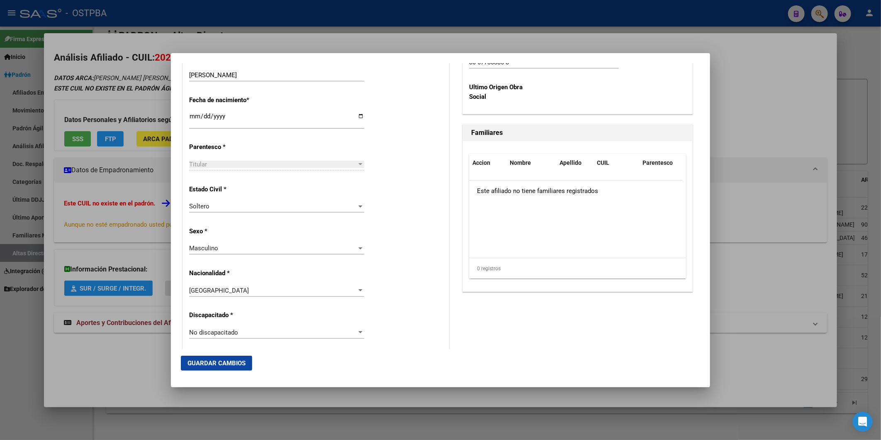
click at [226, 363] on span "Guardar Cambios" at bounding box center [217, 362] width 58 height 7
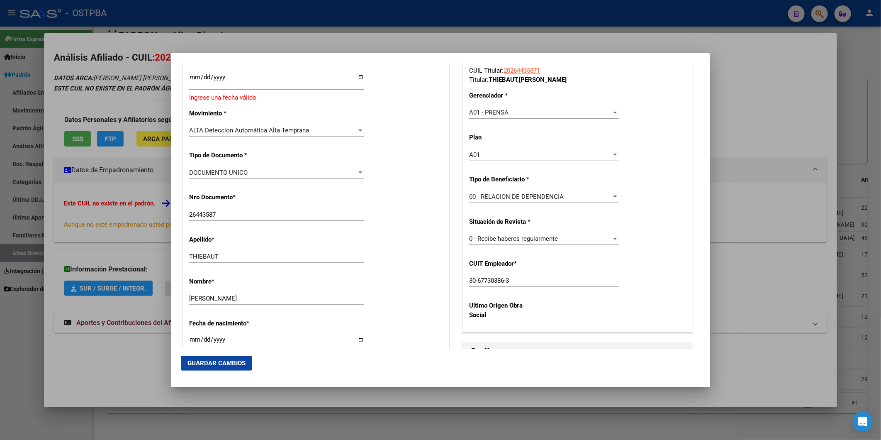
scroll to position [0, 0]
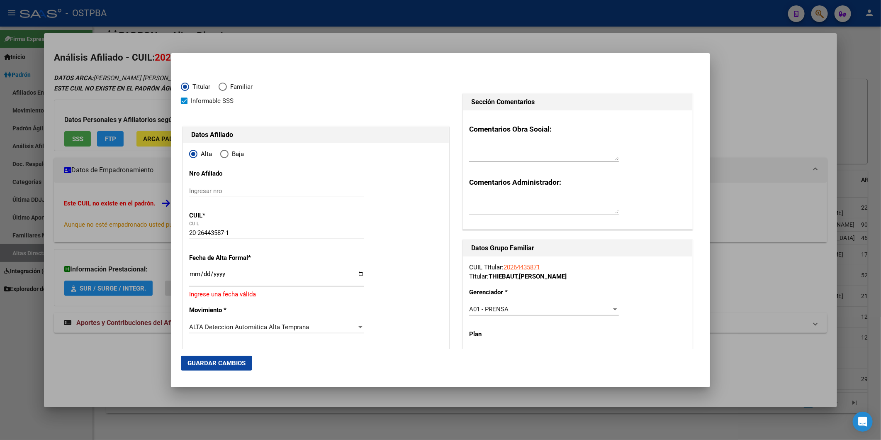
click at [195, 273] on input "Ingresar fecha" at bounding box center [276, 277] width 175 height 13
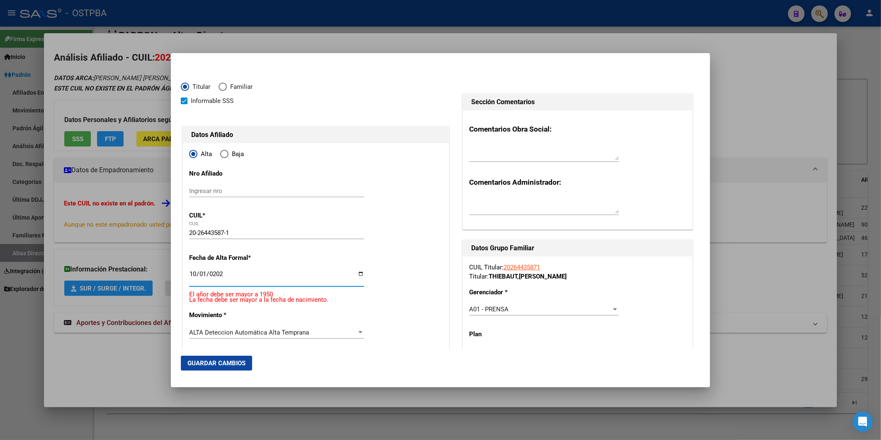
type input "2025-10-01"
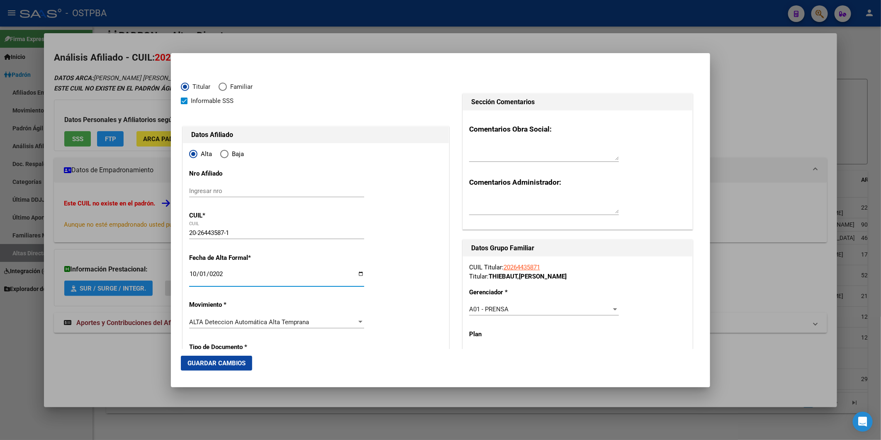
click at [226, 361] on span "Guardar Cambios" at bounding box center [217, 362] width 58 height 7
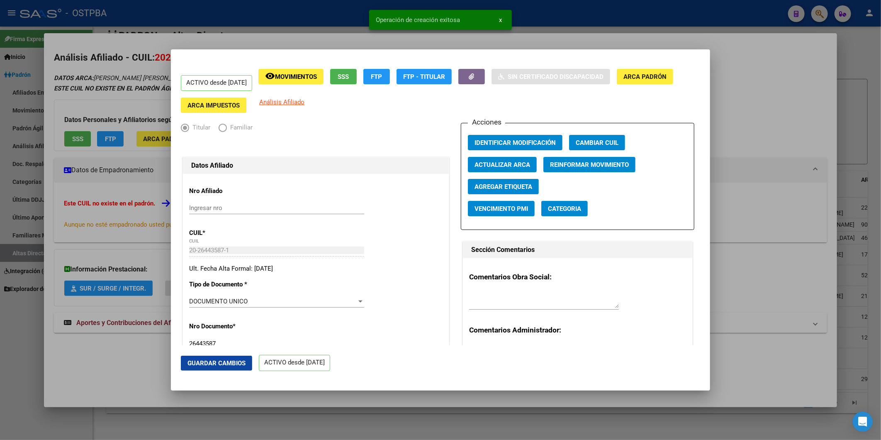
click at [761, 118] on div at bounding box center [440, 220] width 881 height 440
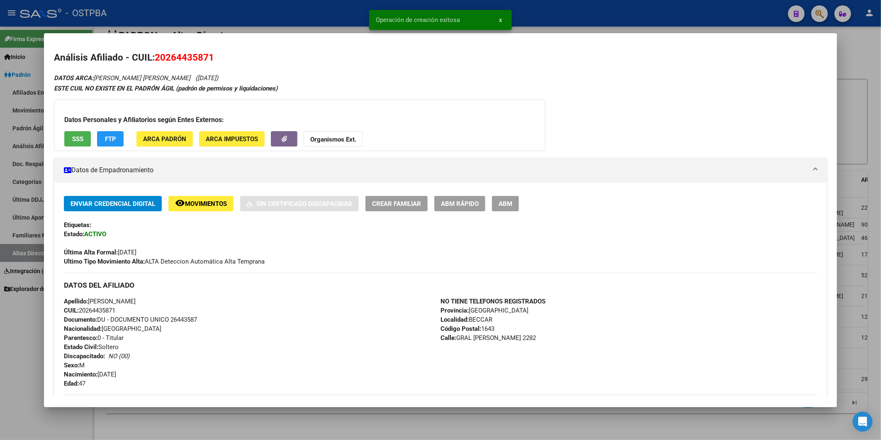
click at [471, 204] on span "ABM Rápido" at bounding box center [460, 203] width 38 height 7
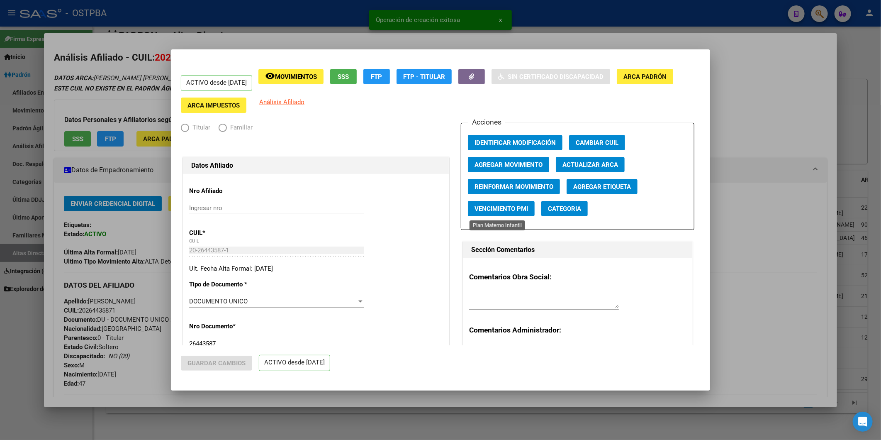
radio input "true"
type input "30-67730386-3"
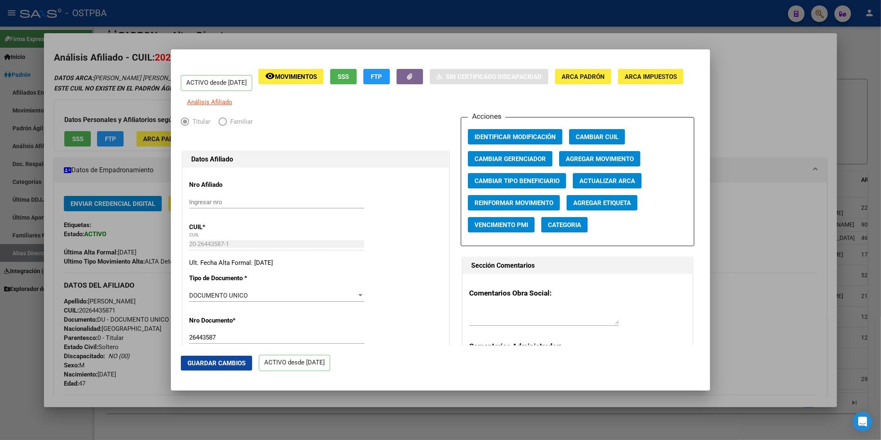
click at [597, 207] on span "Agregar Etiqueta" at bounding box center [602, 202] width 58 height 7
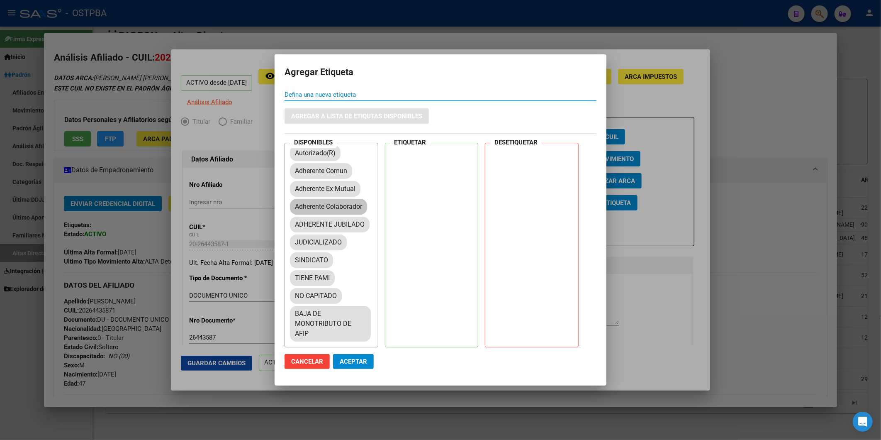
scroll to position [138, 0]
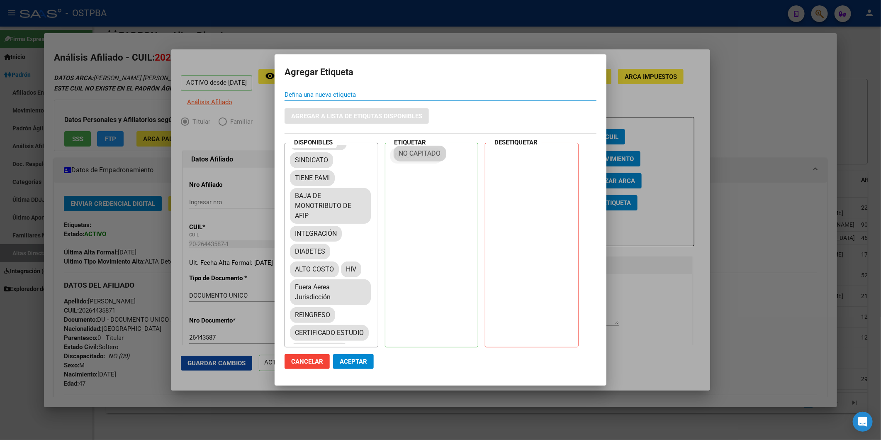
drag, startPoint x: 340, startPoint y: 212, endPoint x: 426, endPoint y: 154, distance: 103.2
click at [359, 358] on span "Aceptar" at bounding box center [353, 361] width 27 height 7
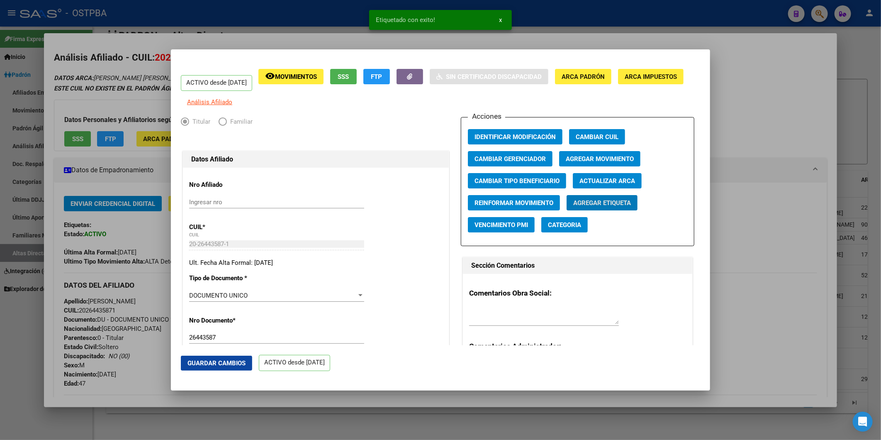
click at [778, 175] on div at bounding box center [440, 220] width 881 height 440
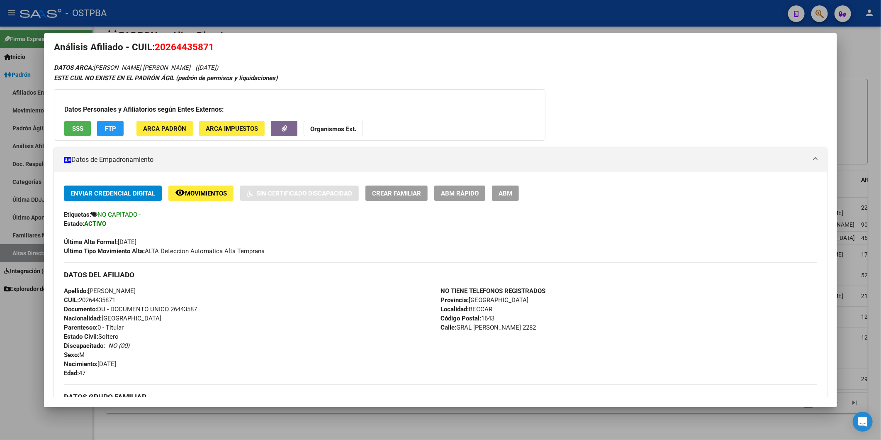
scroll to position [0, 0]
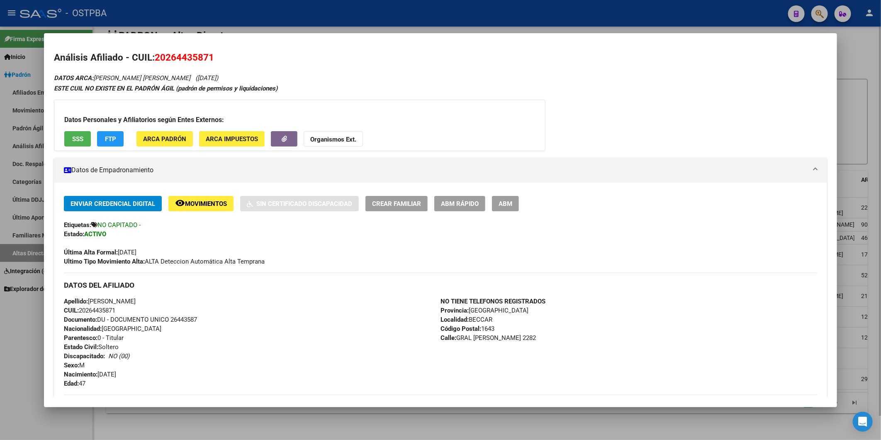
click at [845, 126] on div at bounding box center [440, 220] width 881 height 440
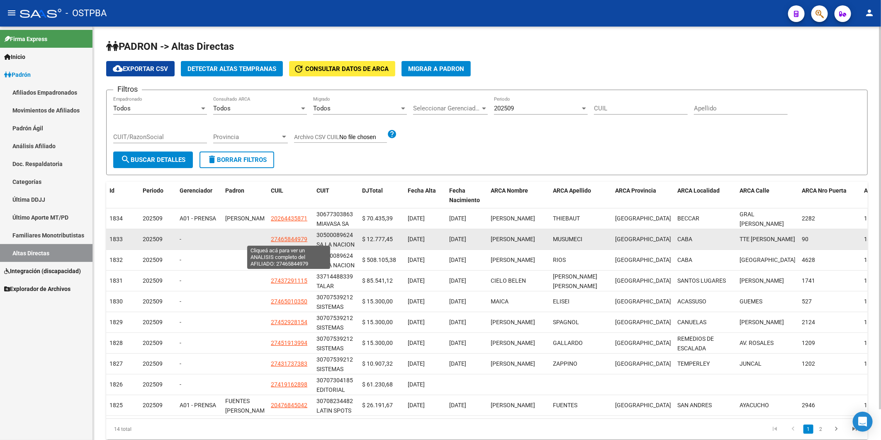
click at [288, 239] on span "27465844979" at bounding box center [289, 239] width 37 height 7
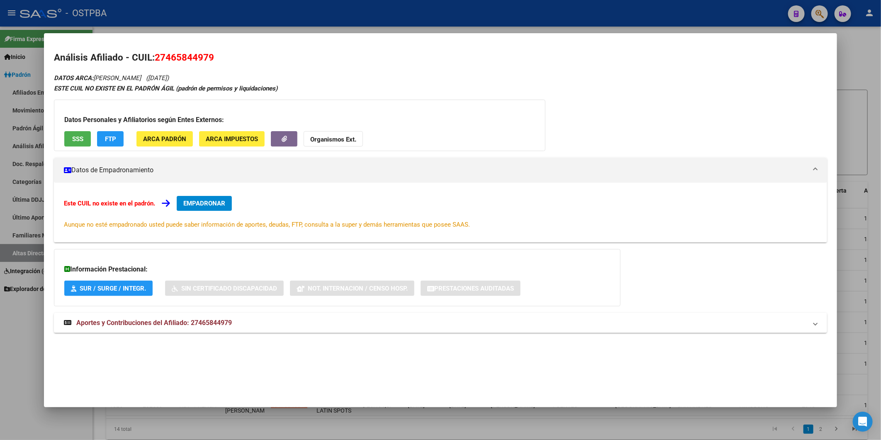
click at [215, 200] on span "EMPADRONAR" at bounding box center [204, 203] width 42 height 7
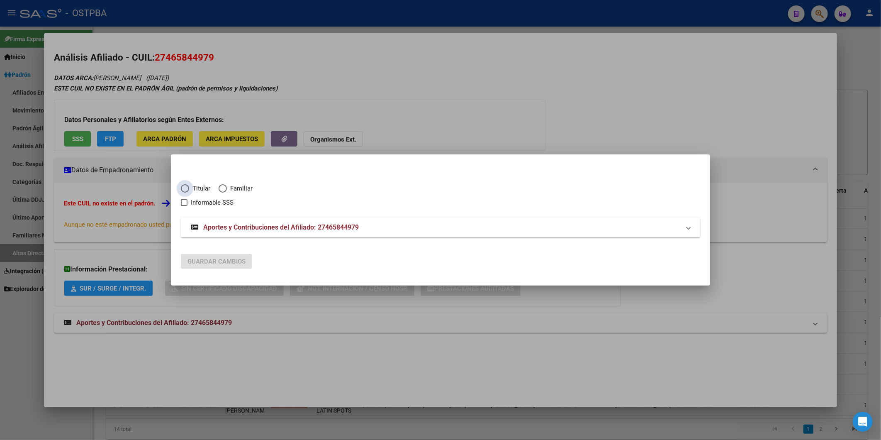
click at [200, 190] on span "Titular" at bounding box center [199, 189] width 21 height 10
click at [189, 190] on input "Titular" at bounding box center [185, 188] width 8 height 8
radio input "true"
checkbox input "true"
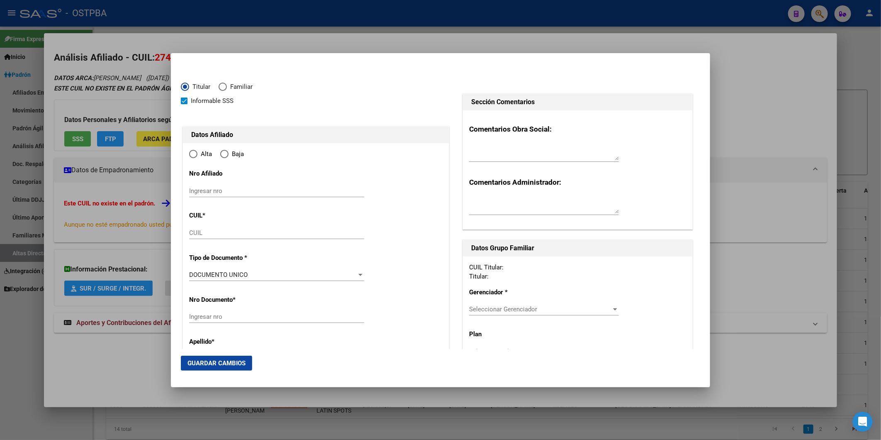
type input "27-46584497-9"
type input "46584497"
type input "MUSUMECI"
type input "[PERSON_NAME]"
type input "2005-09-16"
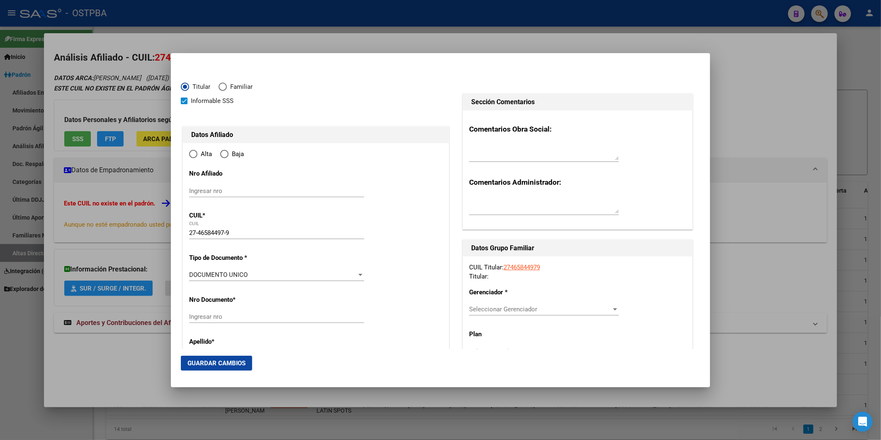
type input "CABA"
type input "1424"
type input "TTE [PERSON_NAME]"
type input "90"
type input "04"
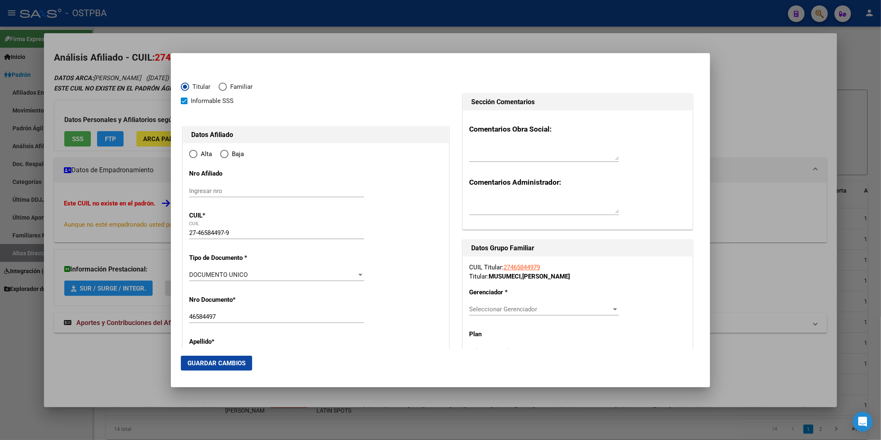
type input "CABA"
radio input "true"
click at [190, 274] on input "Ingresar fecha" at bounding box center [276, 277] width 175 height 13
type input "[DATE]"
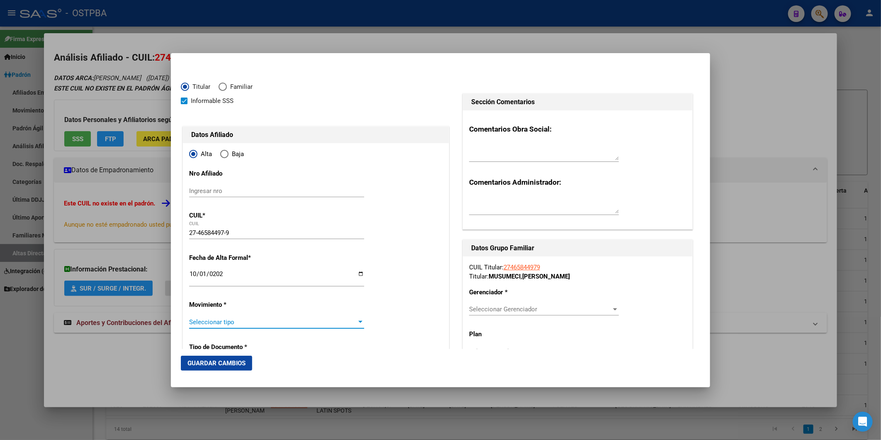
click at [358, 322] on div at bounding box center [360, 322] width 4 height 2
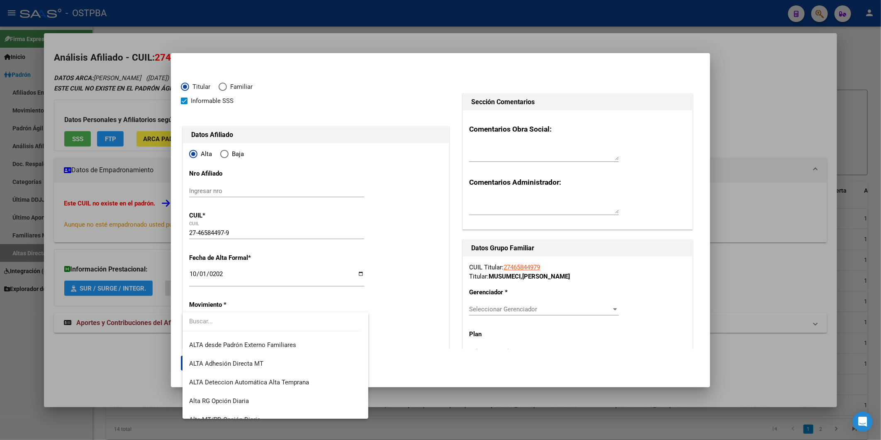
scroll to position [276, 0]
click at [320, 376] on span "ALTA Deteccion Automática Alta Temprana" at bounding box center [275, 381] width 172 height 19
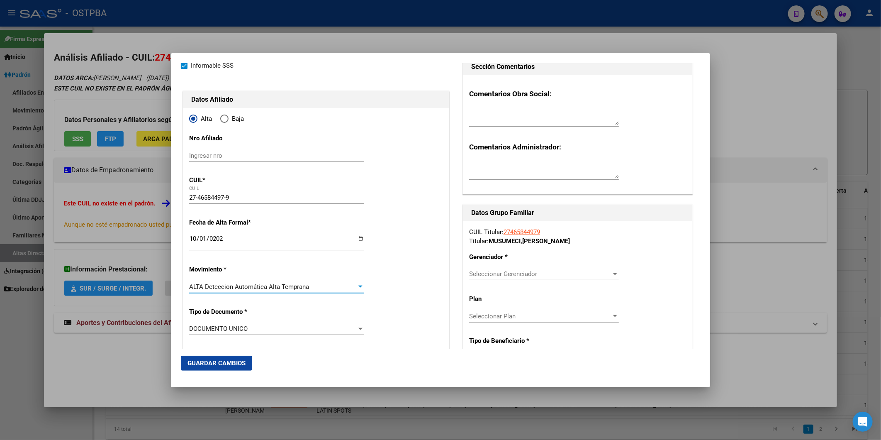
scroll to position [0, 0]
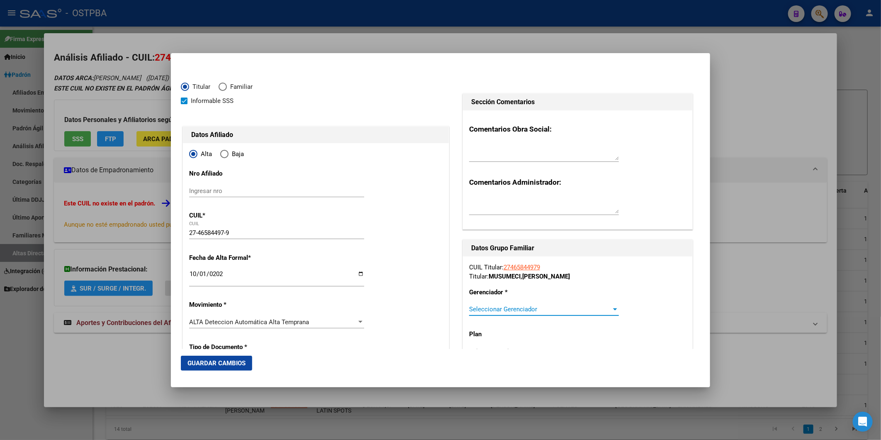
click at [613, 308] on div at bounding box center [615, 309] width 4 height 2
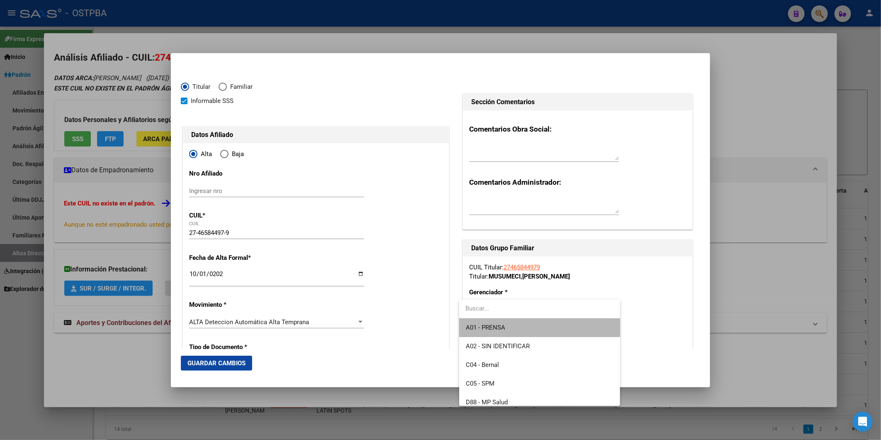
click at [549, 327] on span "A01 - PRENSA" at bounding box center [540, 327] width 148 height 19
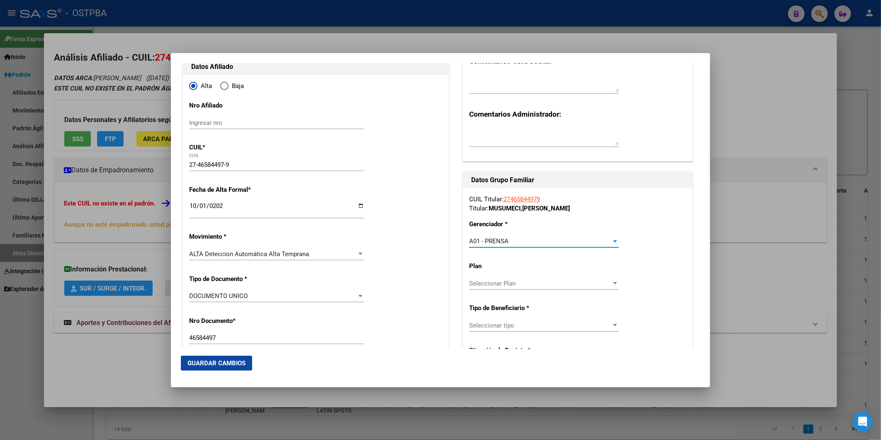
scroll to position [184, 0]
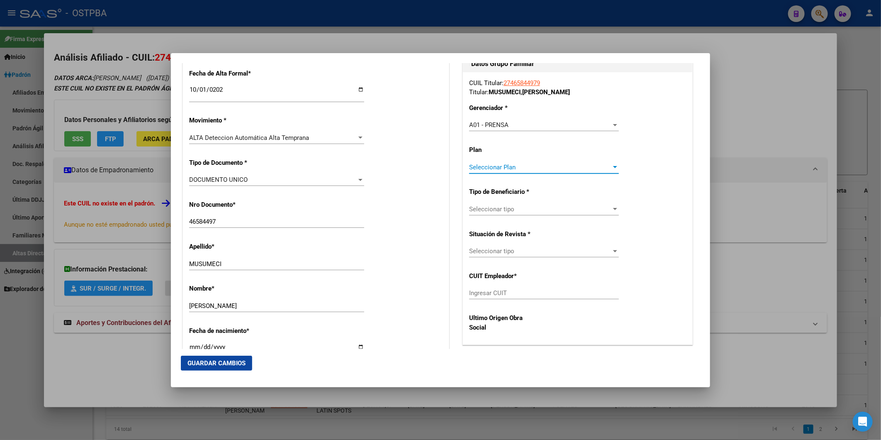
click at [612, 168] on div at bounding box center [615, 167] width 7 height 7
click at [606, 178] on span "A01" at bounding box center [540, 185] width 148 height 19
click at [612, 210] on div at bounding box center [615, 209] width 7 height 7
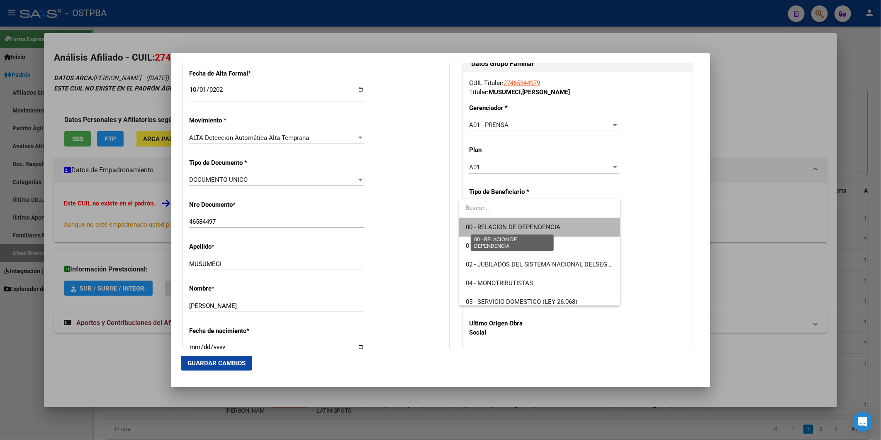
click at [548, 229] on span "00 - RELACION DE DEPENDENCIA" at bounding box center [513, 226] width 95 height 7
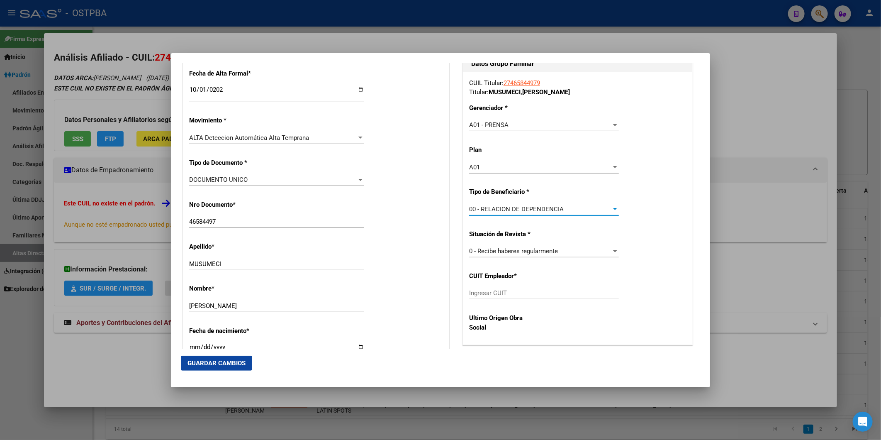
type input "30-50008962-4"
click at [236, 358] on button "Guardar Cambios" at bounding box center [216, 363] width 71 height 15
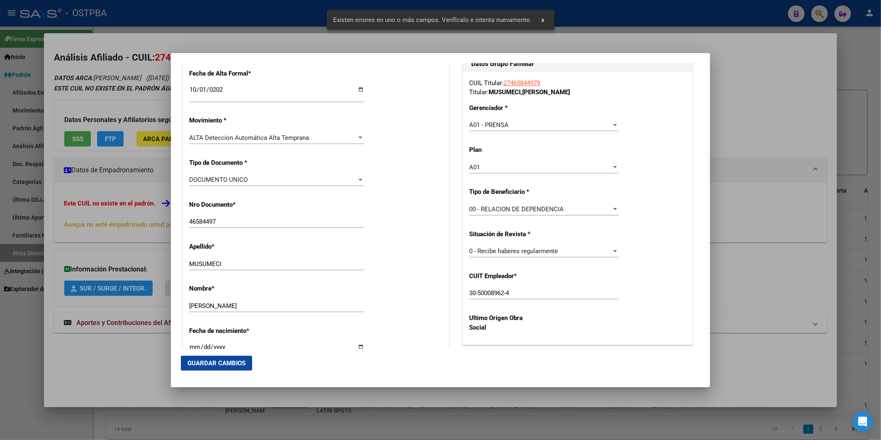
click at [764, 213] on div at bounding box center [440, 220] width 881 height 440
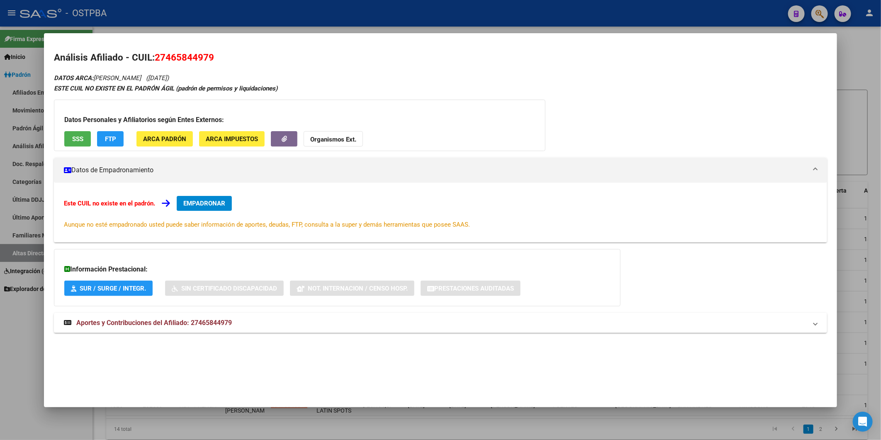
click at [212, 198] on button "EMPADRONAR" at bounding box center [204, 203] width 55 height 15
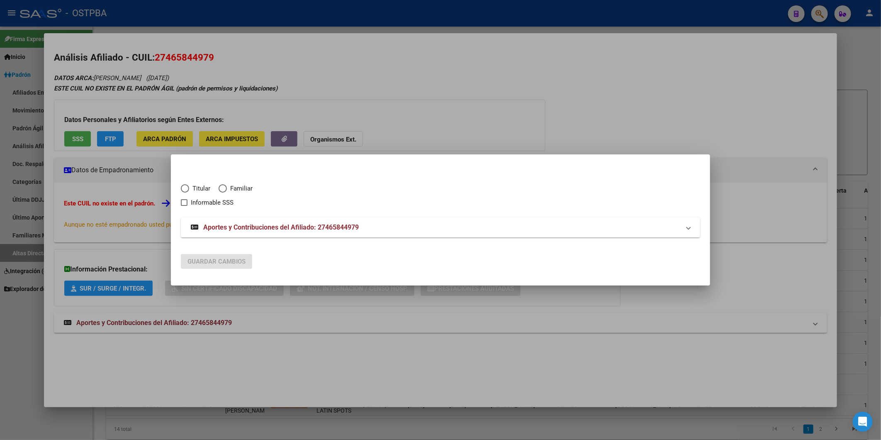
click at [199, 189] on span "Titular" at bounding box center [199, 189] width 21 height 10
click at [189, 189] on input "Titular" at bounding box center [185, 188] width 8 height 8
radio input "true"
checkbox input "true"
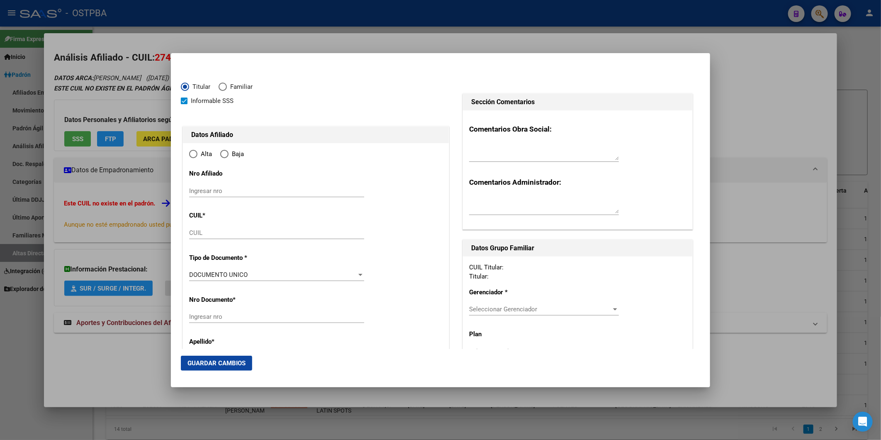
type input "27-46584497-9"
type input "46584497"
type input "MUSUMECI"
type input "[PERSON_NAME]"
type input "2005-09-16"
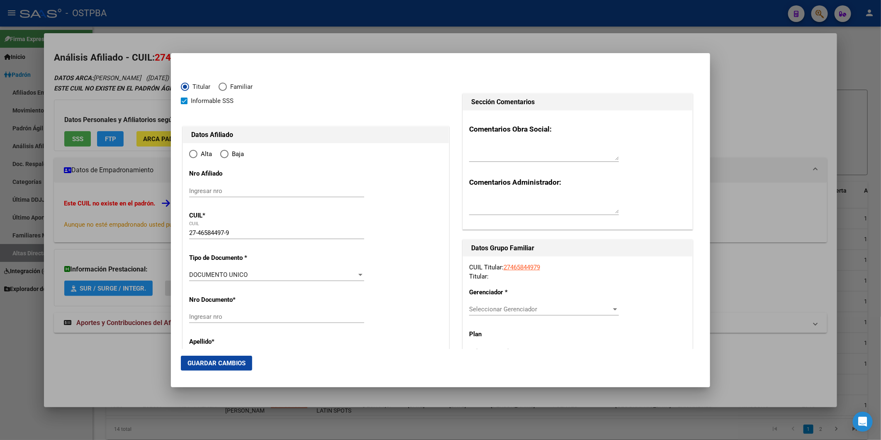
type input "CABA"
type input "1424"
type input "TTE [PERSON_NAME]"
type input "90"
type input "04"
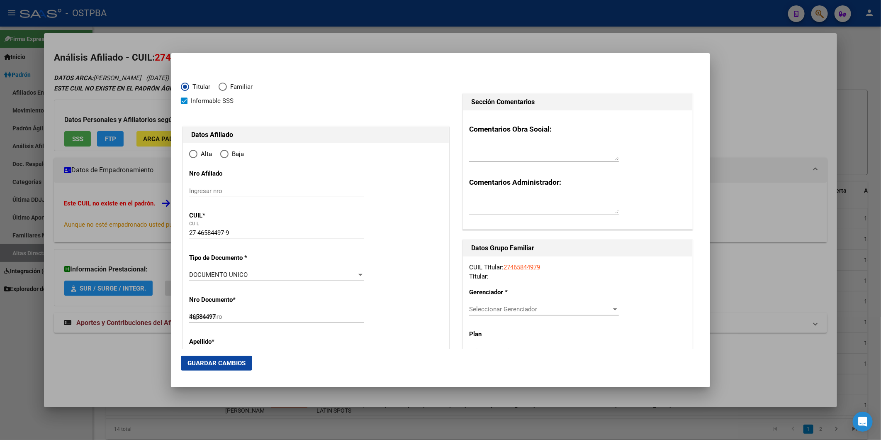
radio input "true"
type input "CABA"
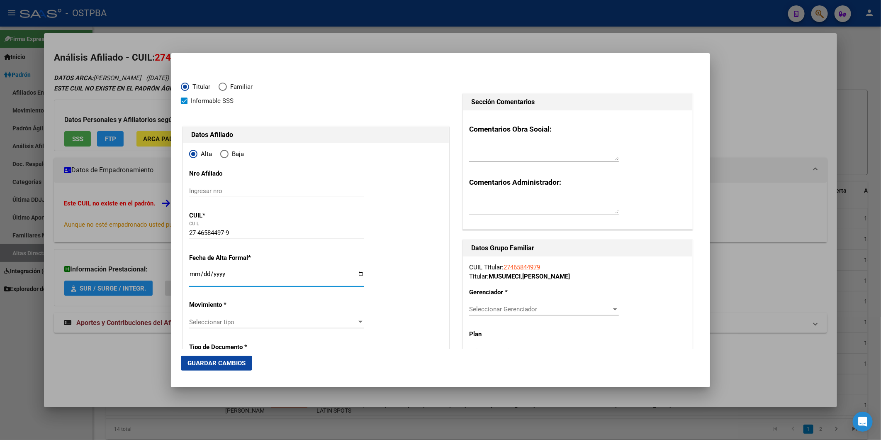
click at [192, 274] on input "Ingresar fecha" at bounding box center [276, 277] width 175 height 13
type input "2025-10-01"
click at [360, 320] on div at bounding box center [360, 322] width 7 height 7
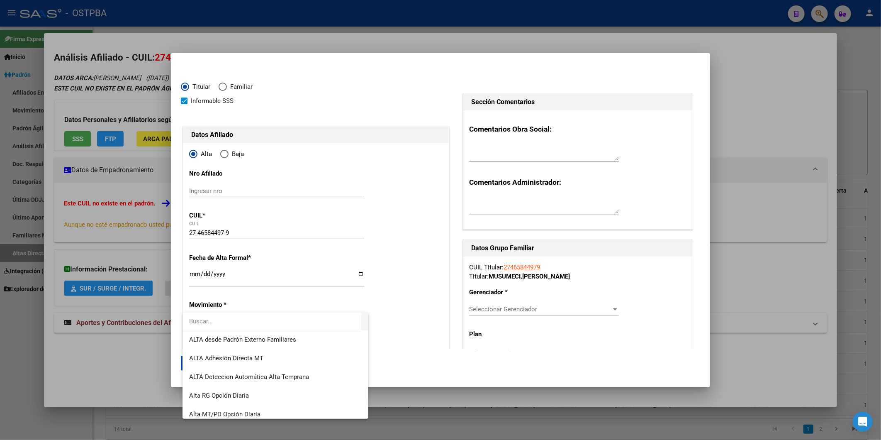
scroll to position [285, 0]
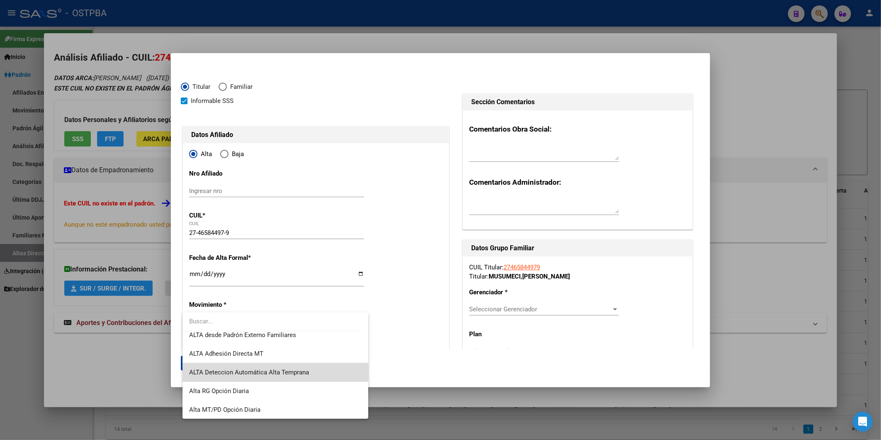
click at [312, 366] on span "ALTA Deteccion Automática Alta Temprana" at bounding box center [275, 372] width 172 height 19
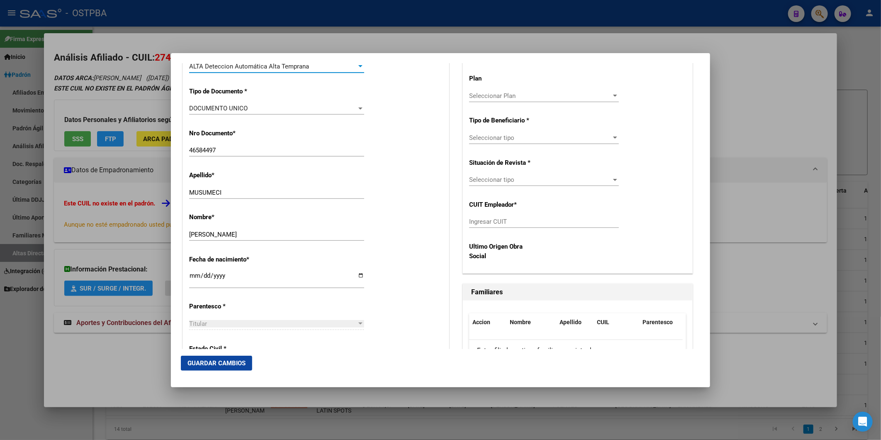
scroll to position [276, 0]
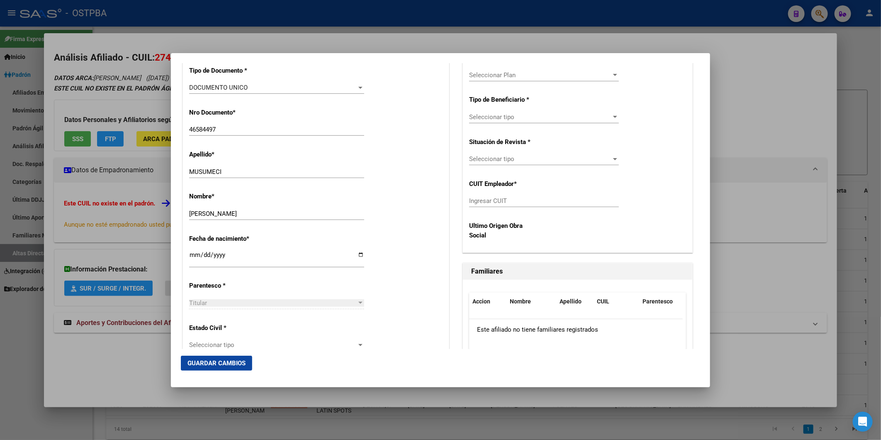
click at [358, 300] on div at bounding box center [360, 303] width 7 height 7
click at [357, 342] on div at bounding box center [360, 344] width 7 height 7
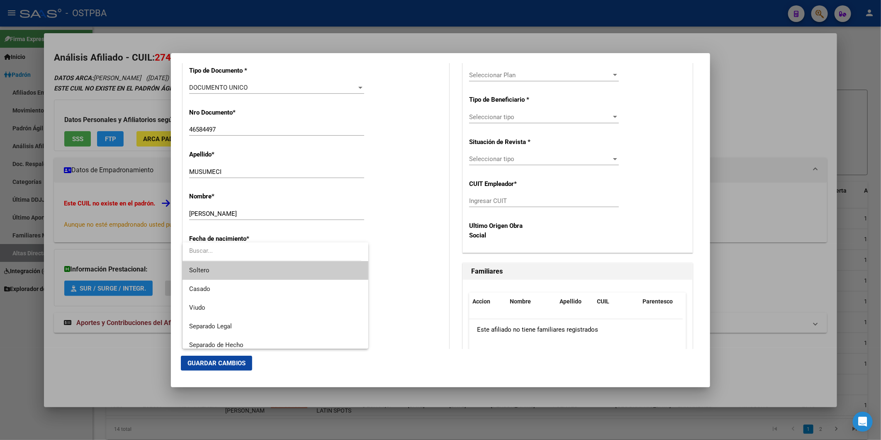
click at [292, 270] on span "Soltero" at bounding box center [275, 270] width 172 height 19
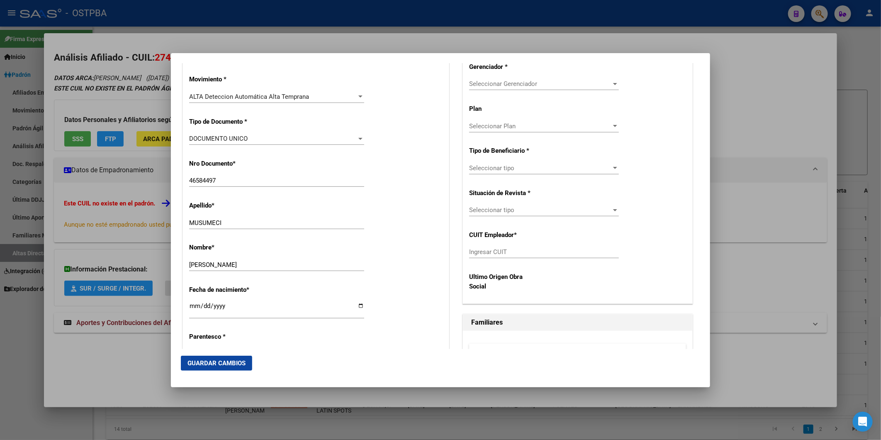
scroll to position [46, 0]
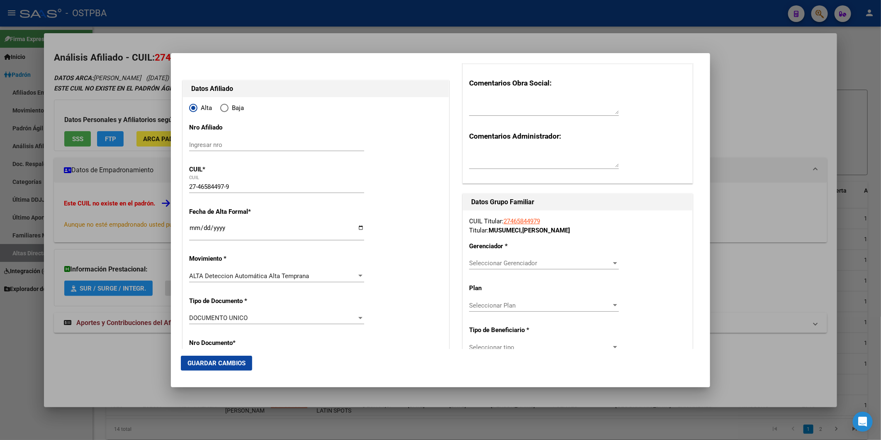
click at [612, 260] on div at bounding box center [615, 263] width 7 height 7
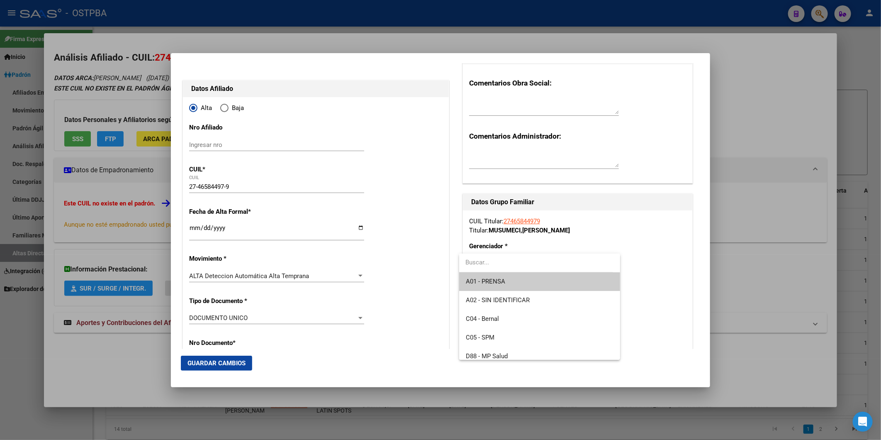
click at [558, 280] on span "A01 - PRENSA" at bounding box center [540, 281] width 148 height 19
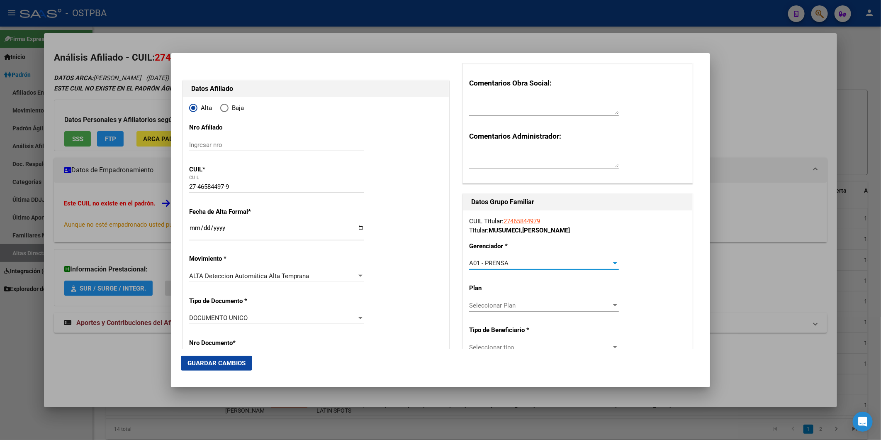
click at [612, 306] on div at bounding box center [615, 305] width 7 height 7
click at [578, 324] on span "A01" at bounding box center [540, 324] width 148 height 19
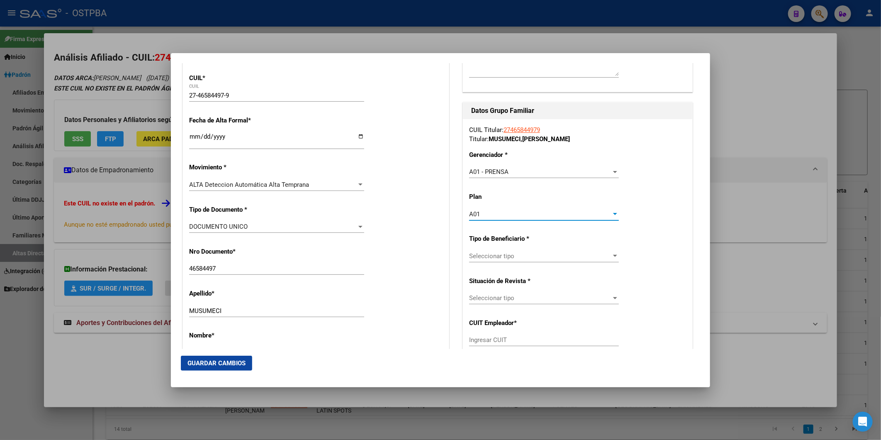
scroll to position [138, 0]
click at [613, 256] on div at bounding box center [615, 255] width 4 height 2
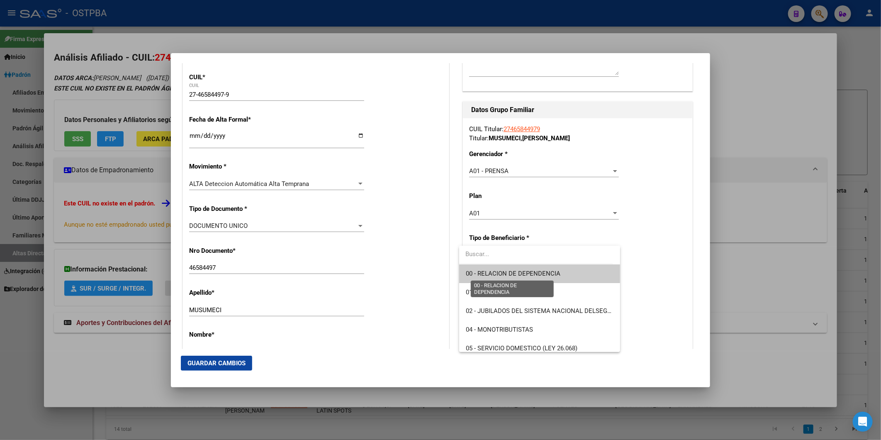
click at [558, 274] on span "00 - RELACION DE DEPENDENCIA" at bounding box center [513, 273] width 95 height 7
type input "30-50008962-4"
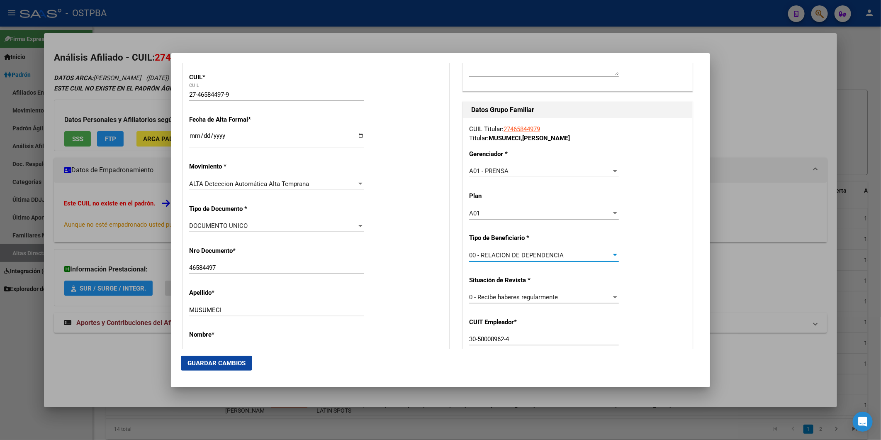
click at [232, 359] on span "Guardar Cambios" at bounding box center [217, 362] width 58 height 7
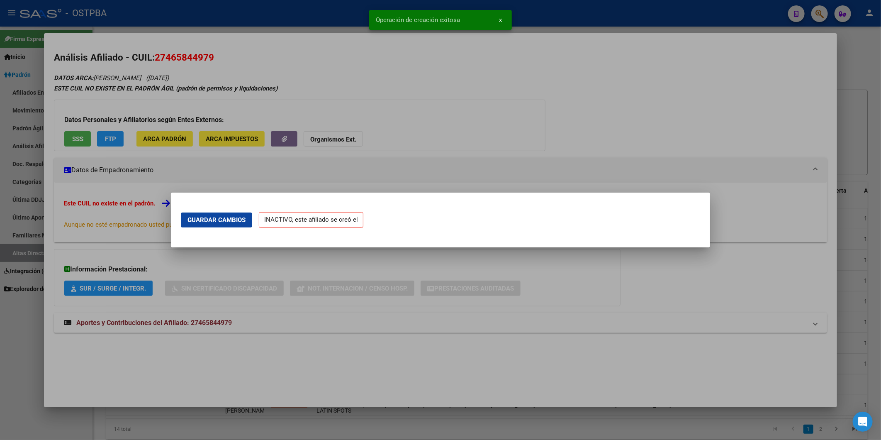
scroll to position [0, 0]
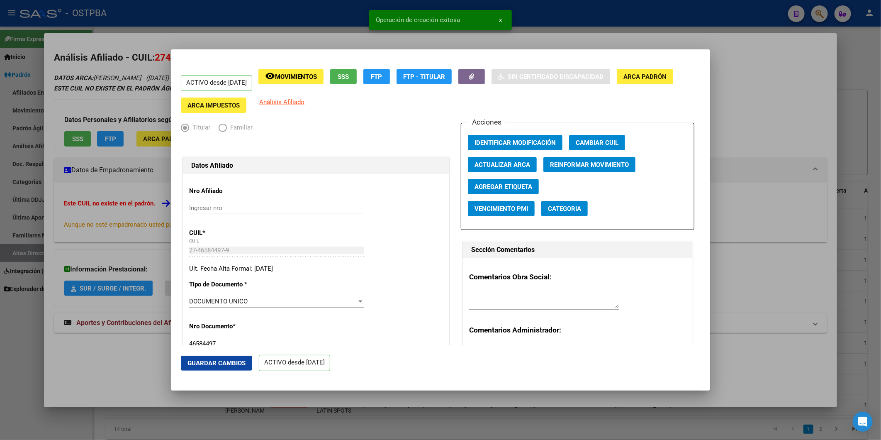
click at [485, 187] on span "Agregar Etiqueta" at bounding box center [504, 186] width 58 height 7
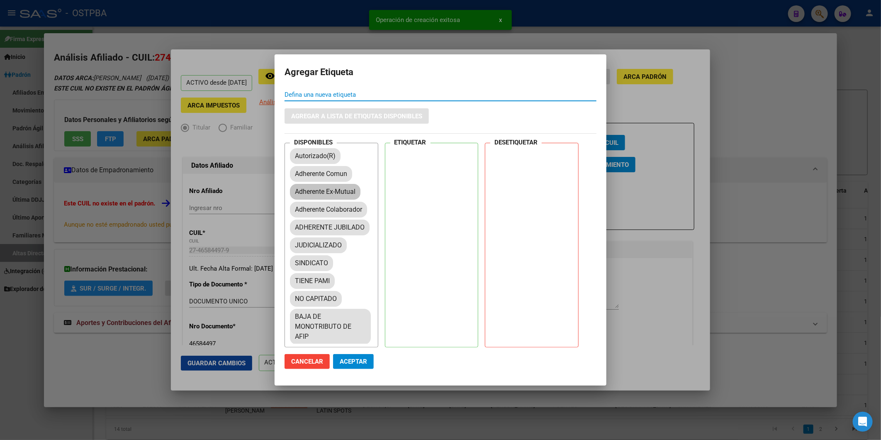
scroll to position [92, 0]
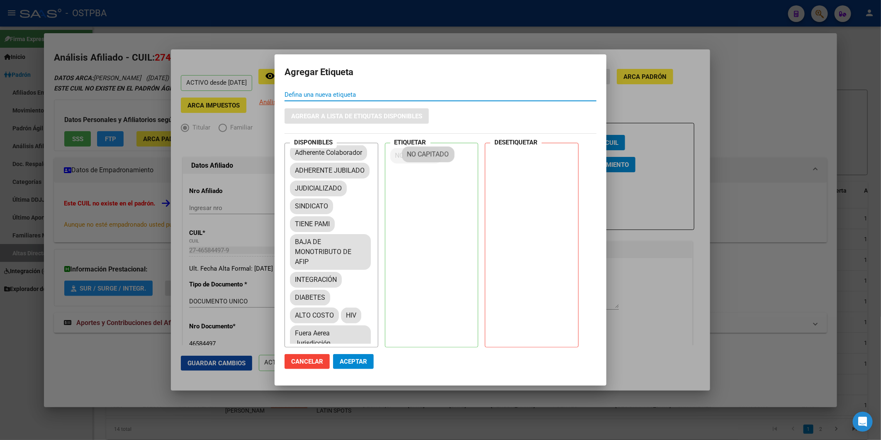
drag, startPoint x: 326, startPoint y: 264, endPoint x: 438, endPoint y: 156, distance: 155.8
click at [364, 360] on span "Aceptar" at bounding box center [353, 361] width 27 height 7
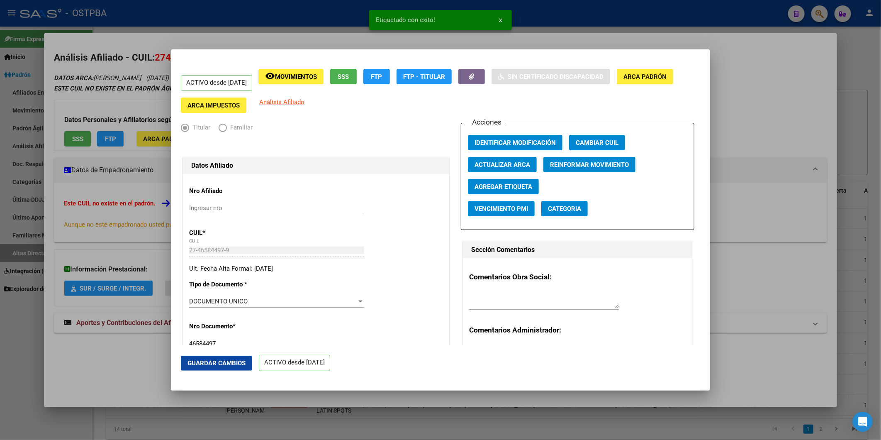
click at [752, 136] on div at bounding box center [440, 220] width 881 height 440
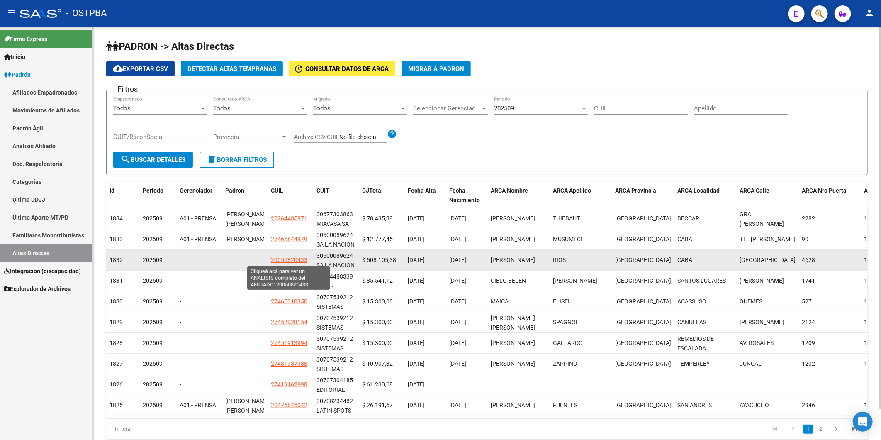
click at [280, 261] on span "20050820433" at bounding box center [289, 259] width 37 height 7
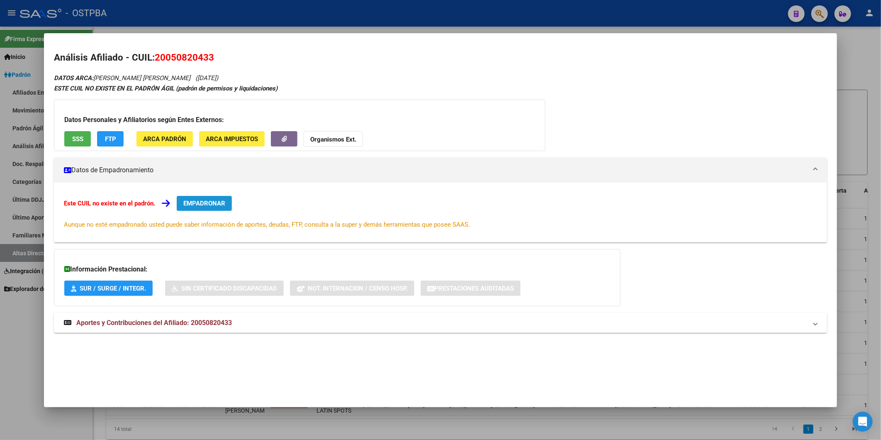
click at [224, 205] on span "EMPADRONAR" at bounding box center [204, 203] width 42 height 7
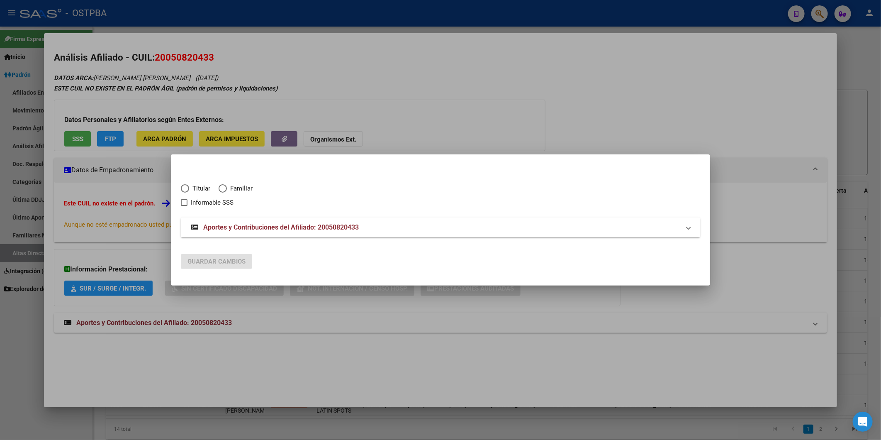
click at [197, 188] on span "Titular" at bounding box center [199, 189] width 21 height 10
click at [189, 188] on input "Titular" at bounding box center [185, 188] width 8 height 8
radio input "true"
checkbox input "true"
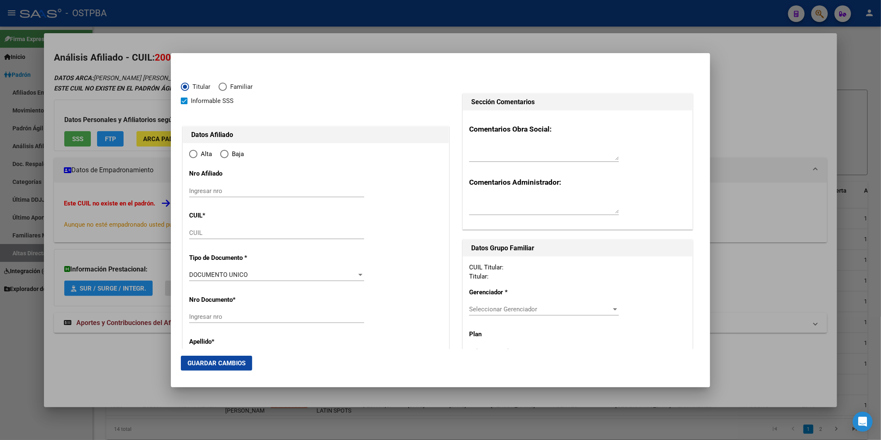
type input "20-05082043-3"
type input "5082043"
type input "RIOS"
type input "[PERSON_NAME]"
type input "1948-06-17"
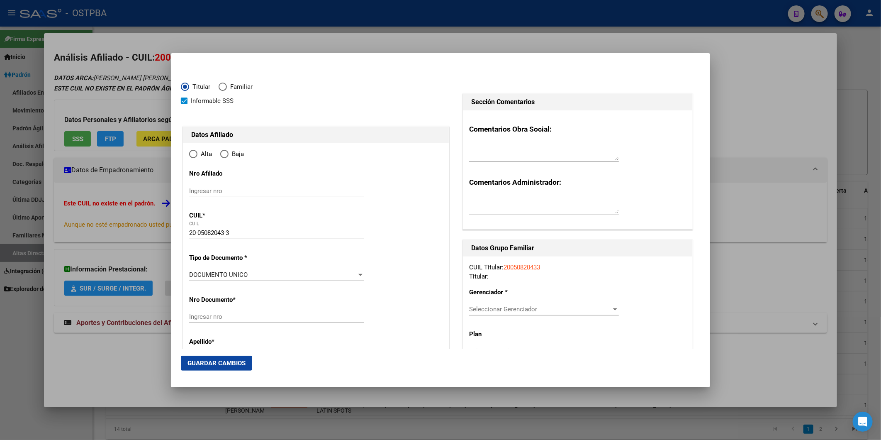
type input "CABA"
type input "1425"
type input "[GEOGRAPHIC_DATA]"
type input "4628"
type input "2"
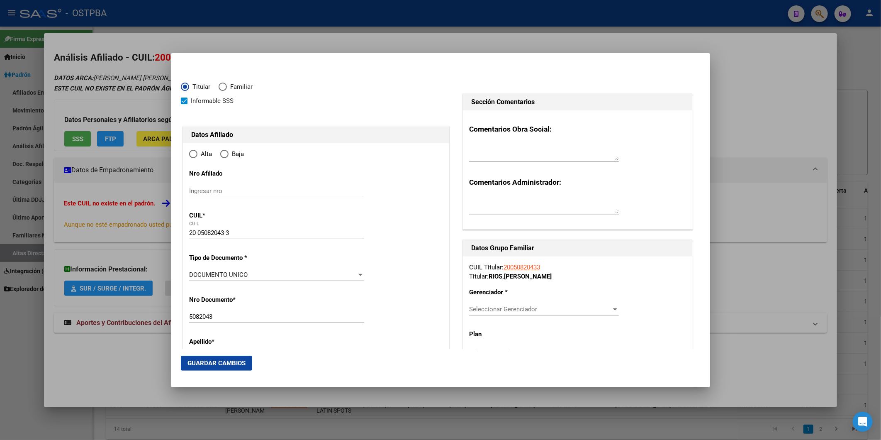
type input "CABA"
radio input "true"
click at [190, 275] on input "Ingresar fecha" at bounding box center [276, 277] width 175 height 13
type input "[DATE]"
click at [358, 322] on div at bounding box center [360, 322] width 4 height 2
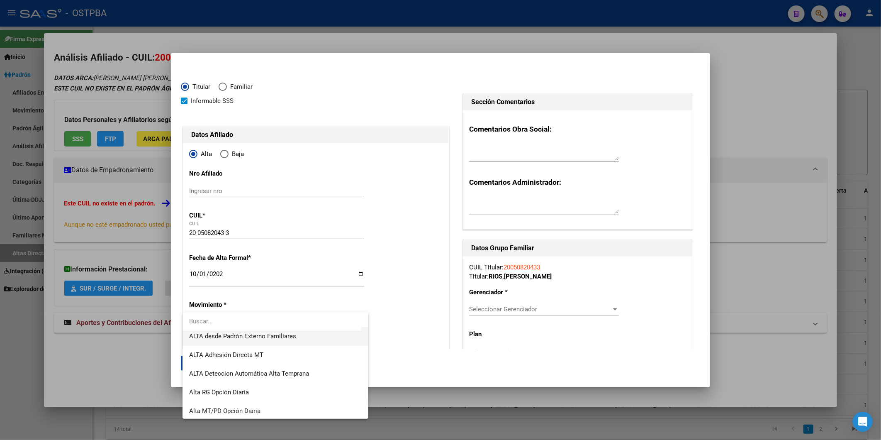
scroll to position [285, 0]
click at [308, 372] on span "ALTA Deteccion Automática Alta Temprana" at bounding box center [275, 372] width 172 height 19
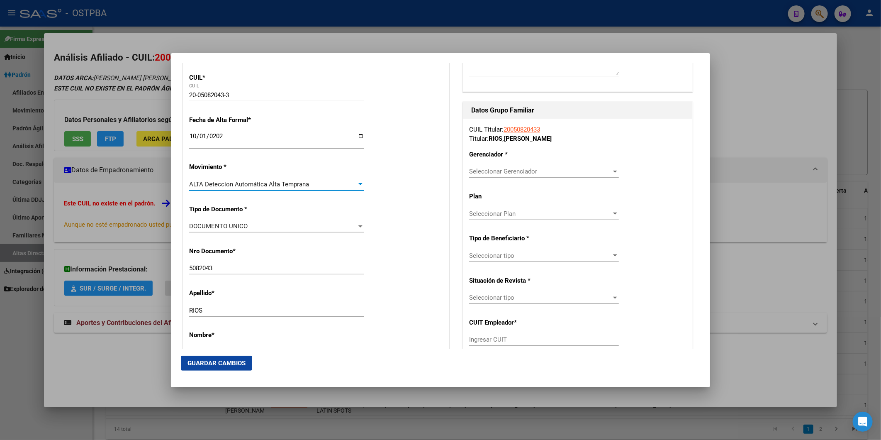
scroll to position [138, 0]
click at [357, 224] on div at bounding box center [360, 225] width 7 height 7
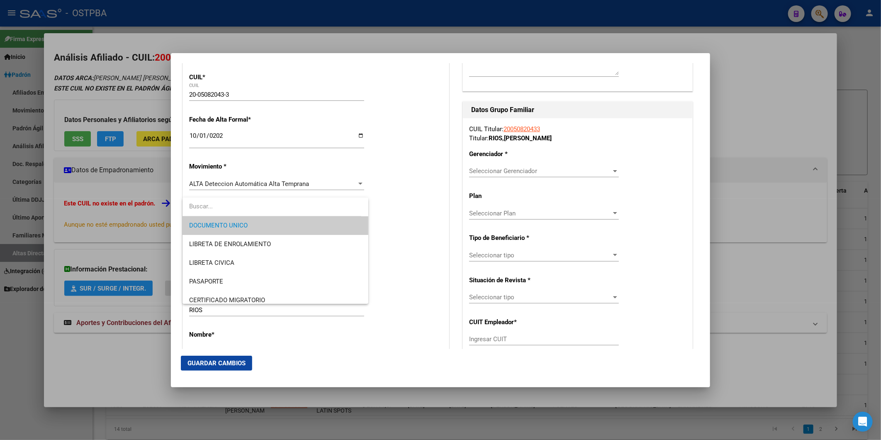
click at [356, 224] on mat-option "DOCUMENTO UNICO" at bounding box center [275, 225] width 185 height 19
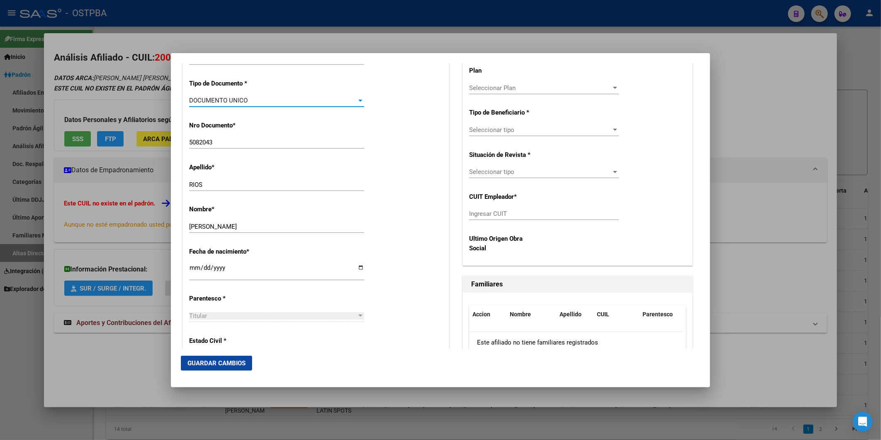
scroll to position [368, 0]
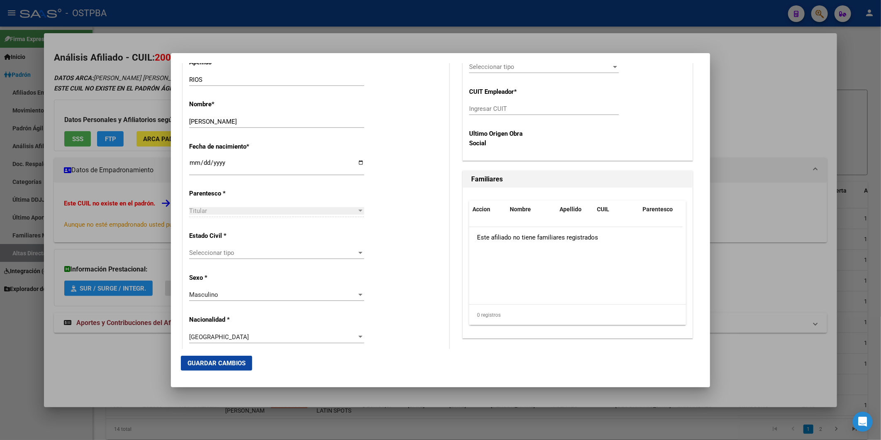
click at [359, 252] on div at bounding box center [360, 253] width 4 height 2
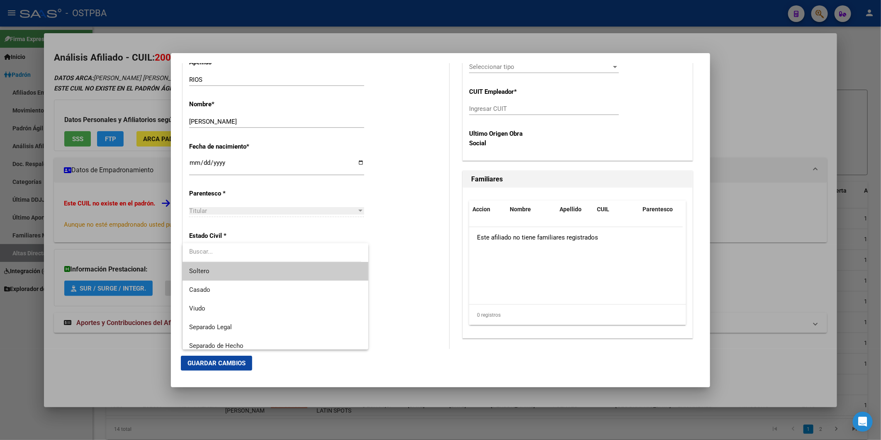
click at [322, 271] on span "Soltero" at bounding box center [275, 271] width 172 height 19
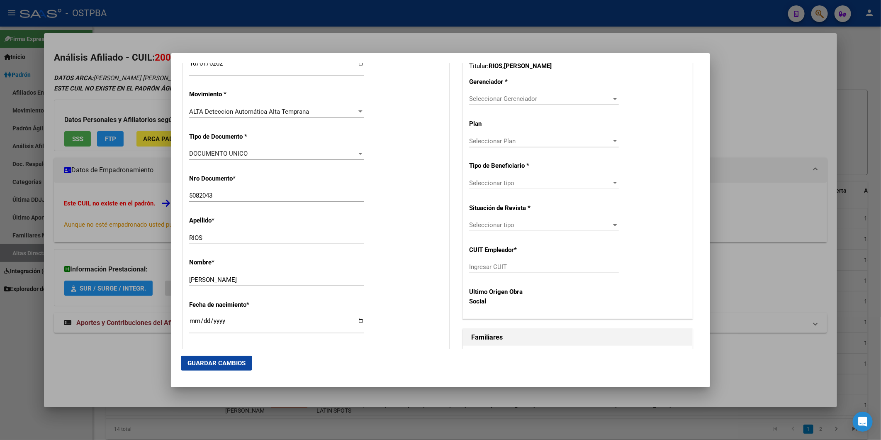
scroll to position [92, 0]
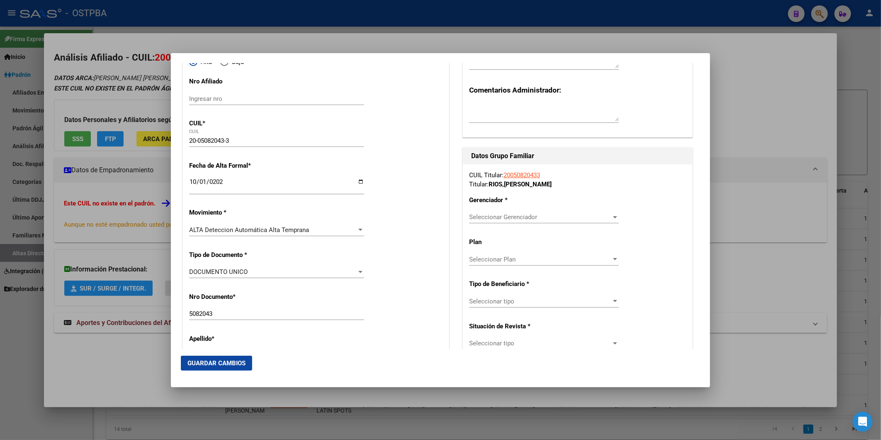
click at [613, 216] on div at bounding box center [615, 217] width 4 height 2
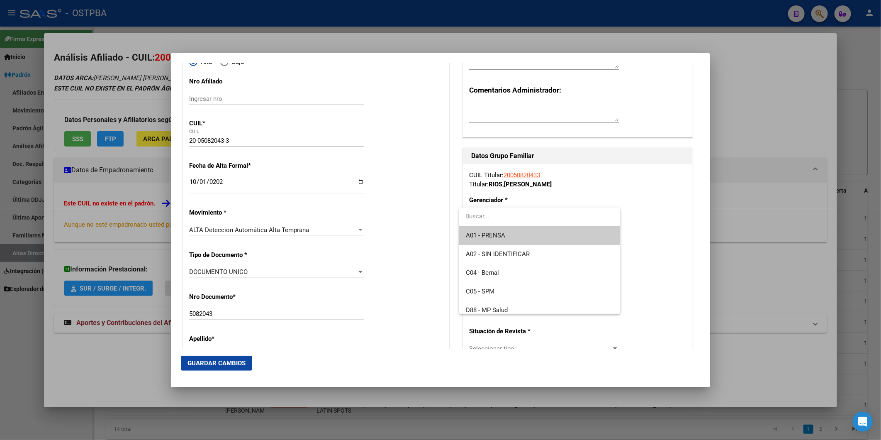
click at [574, 239] on span "A01 - PRENSA" at bounding box center [540, 235] width 148 height 19
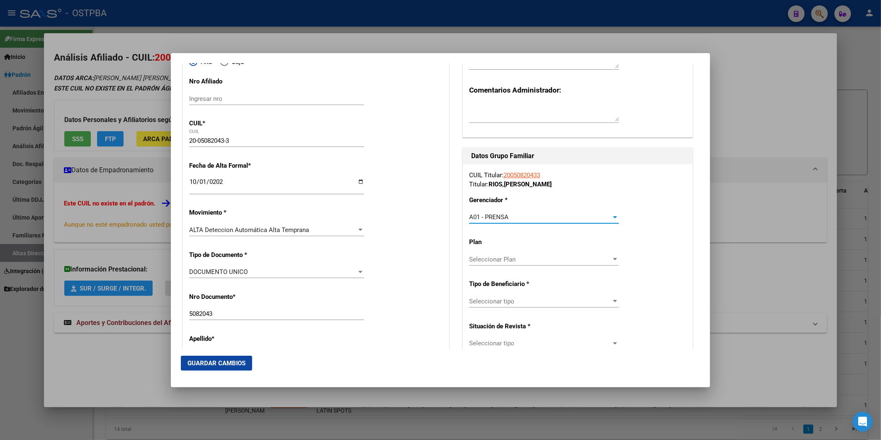
click at [612, 261] on div at bounding box center [615, 259] width 7 height 7
click at [589, 277] on span "A01" at bounding box center [540, 277] width 148 height 19
click at [612, 299] on div at bounding box center [615, 301] width 7 height 7
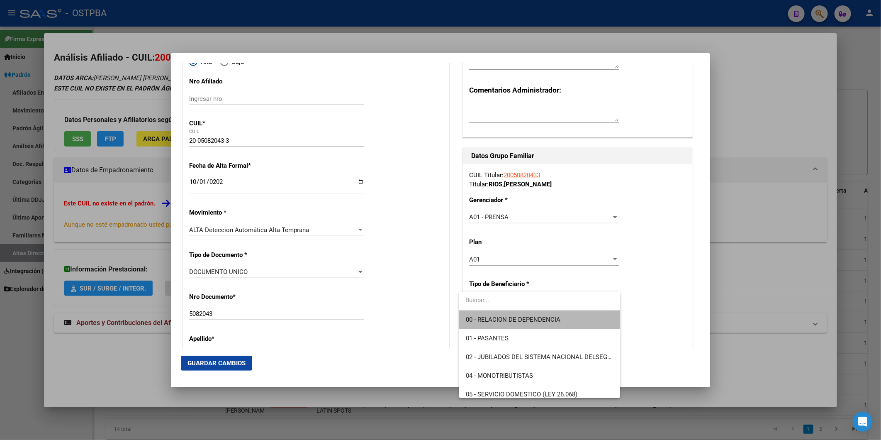
click at [583, 320] on span "00 - RELACION DE DEPENDENCIA" at bounding box center [540, 319] width 148 height 19
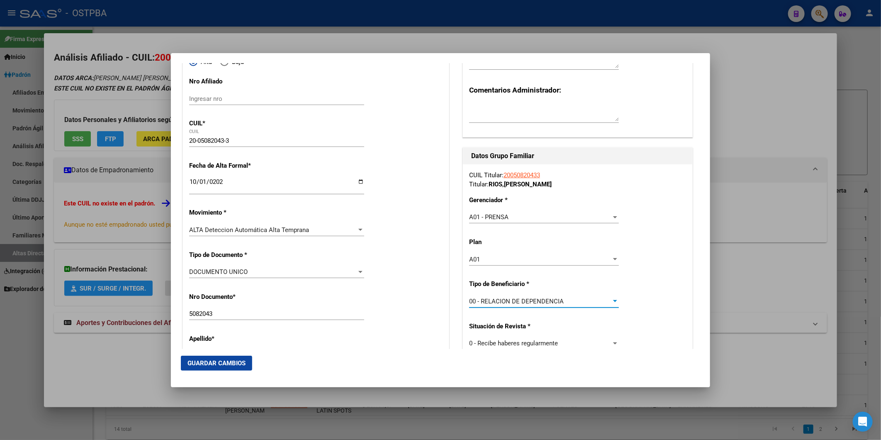
type input "30-50008962-4"
click at [243, 360] on span "Guardar Cambios" at bounding box center [217, 362] width 58 height 7
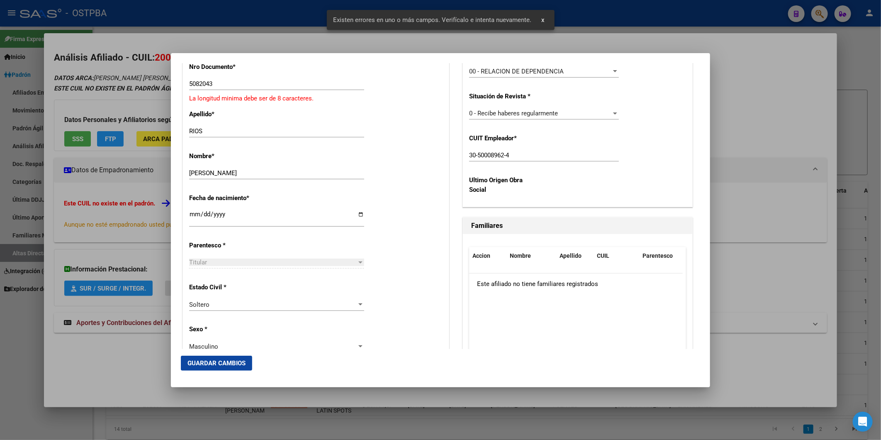
scroll to position [322, 0]
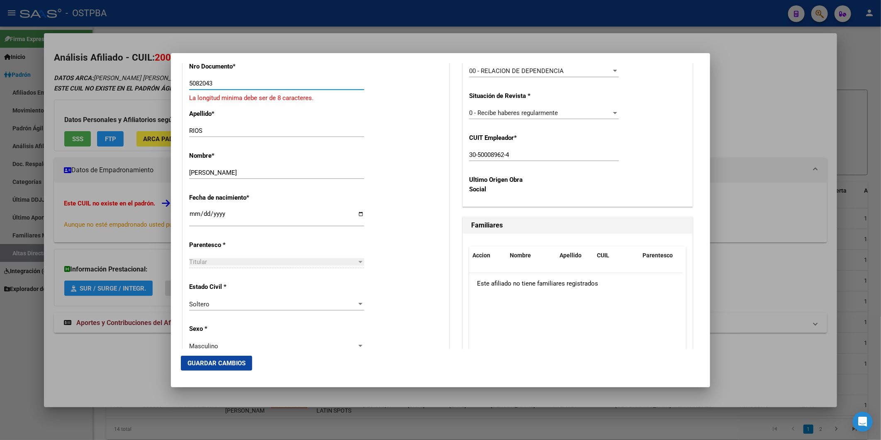
click at [190, 85] on input "5082043" at bounding box center [276, 83] width 175 height 7
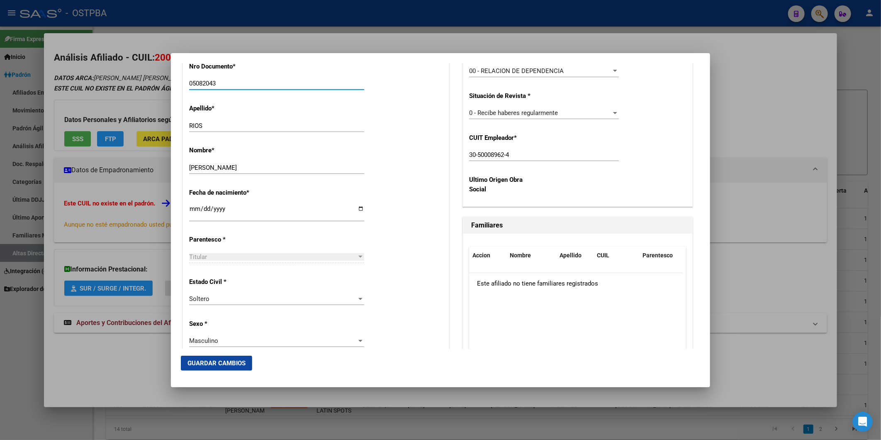
type input "05082043"
click at [239, 358] on button "Guardar Cambios" at bounding box center [216, 363] width 71 height 15
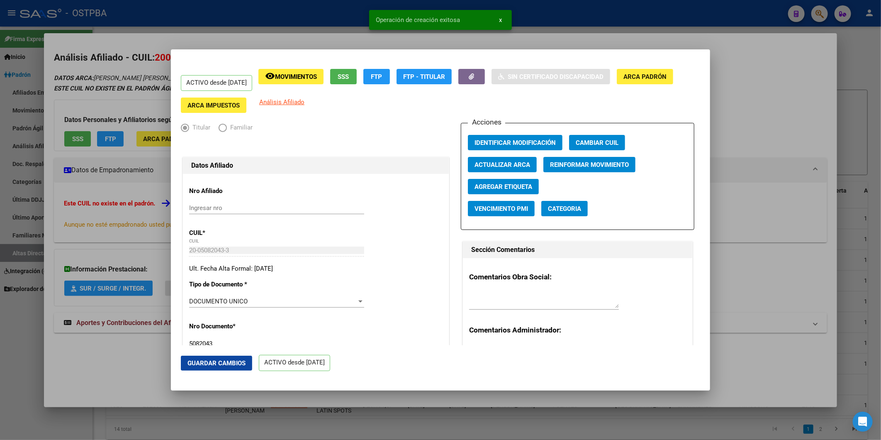
click at [504, 188] on span "Agregar Etiqueta" at bounding box center [504, 186] width 58 height 7
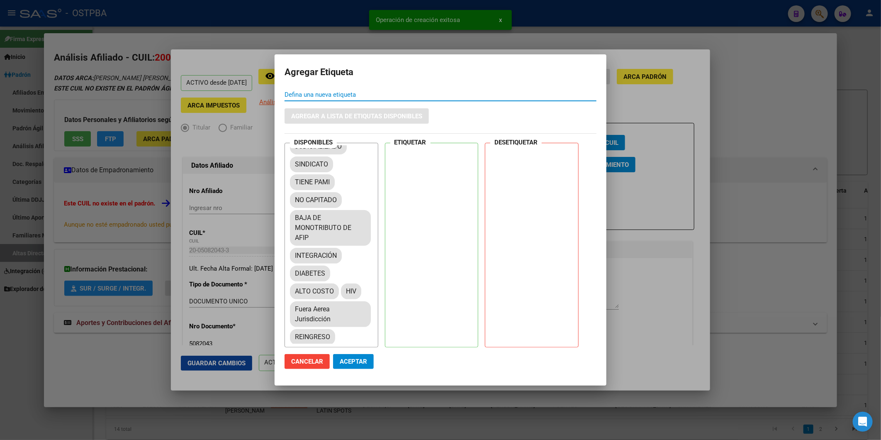
scroll to position [138, 0]
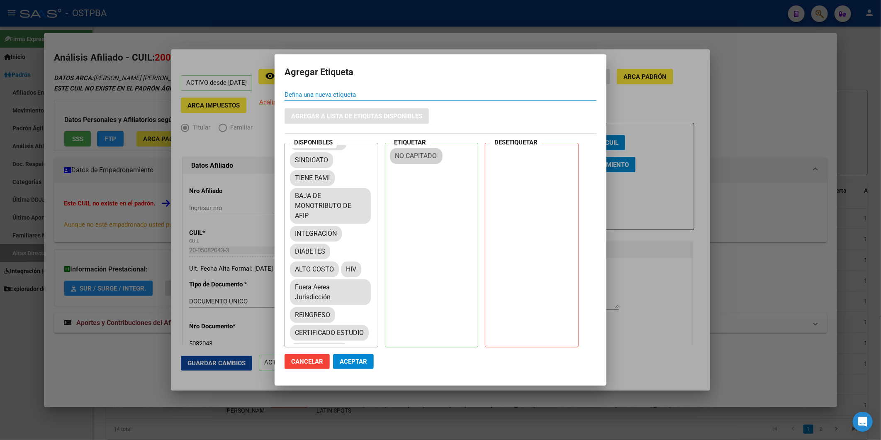
drag, startPoint x: 325, startPoint y: 215, endPoint x: 425, endPoint y: 155, distance: 116.8
drag, startPoint x: 361, startPoint y: 361, endPoint x: 484, endPoint y: 280, distance: 147.1
click at [361, 360] on span "Aceptar" at bounding box center [353, 361] width 27 height 7
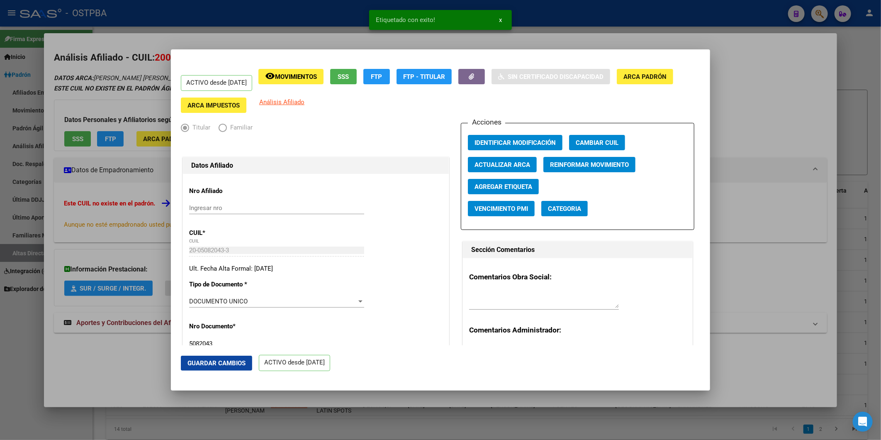
click at [762, 198] on div at bounding box center [440, 220] width 881 height 440
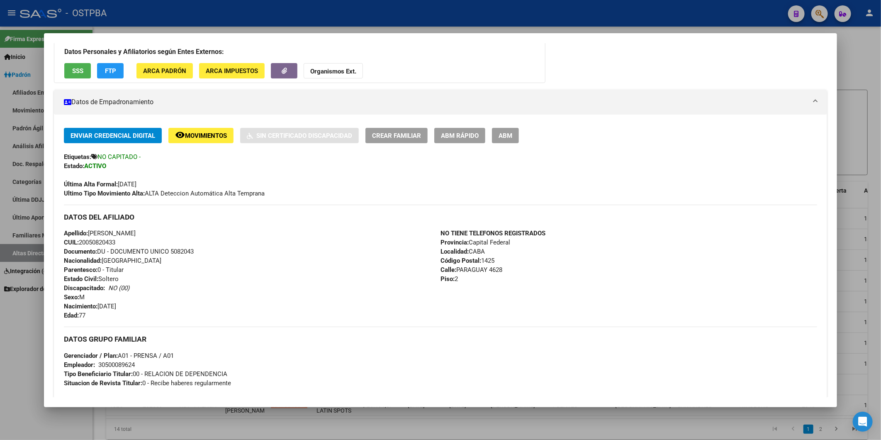
scroll to position [184, 0]
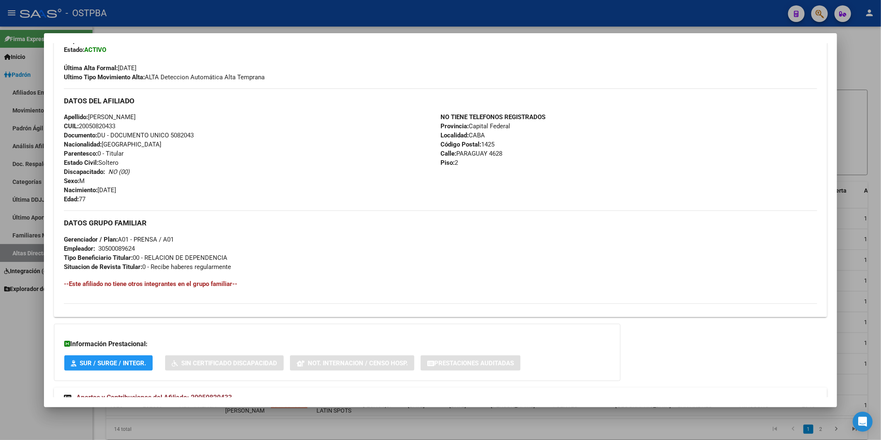
drag, startPoint x: 117, startPoint y: 127, endPoint x: 81, endPoint y: 127, distance: 36.5
click at [81, 127] on span "CUIL: 20050820433" at bounding box center [89, 125] width 51 height 7
copy span "20050820433"
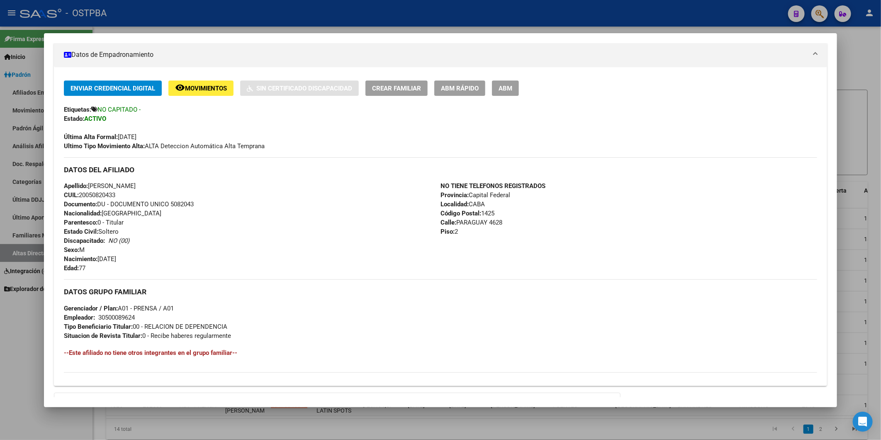
scroll to position [46, 0]
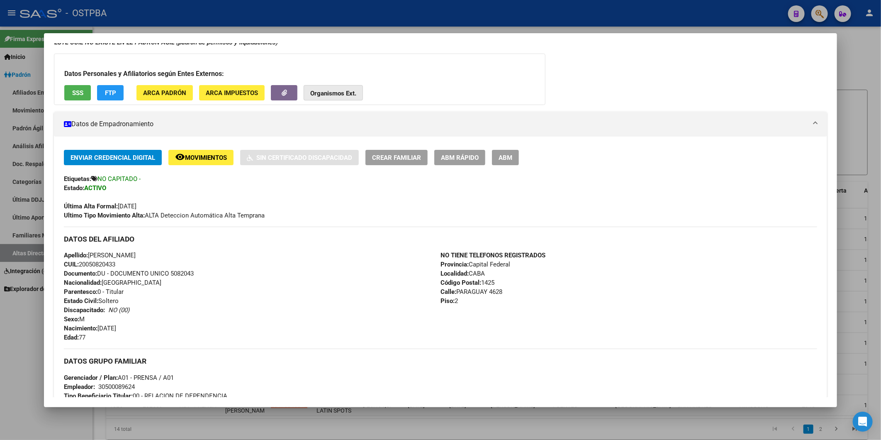
click at [325, 93] on strong "Organismos Ext." at bounding box center [333, 93] width 46 height 7
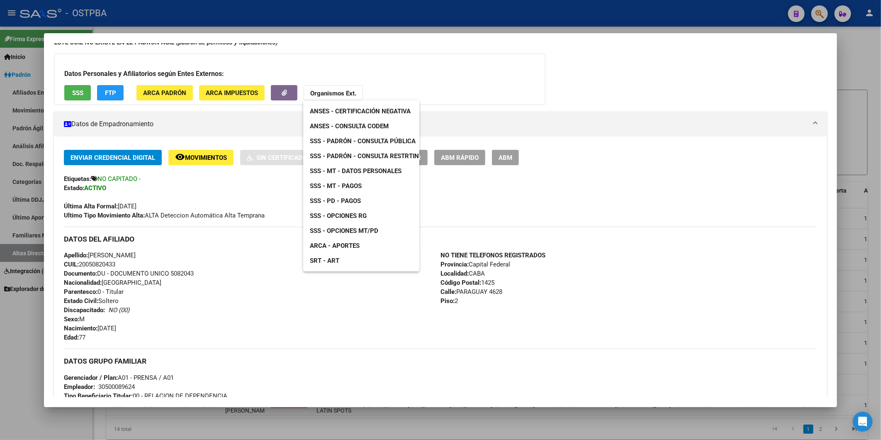
click at [368, 127] on span "ANSES - Consulta CODEM" at bounding box center [349, 125] width 79 height 7
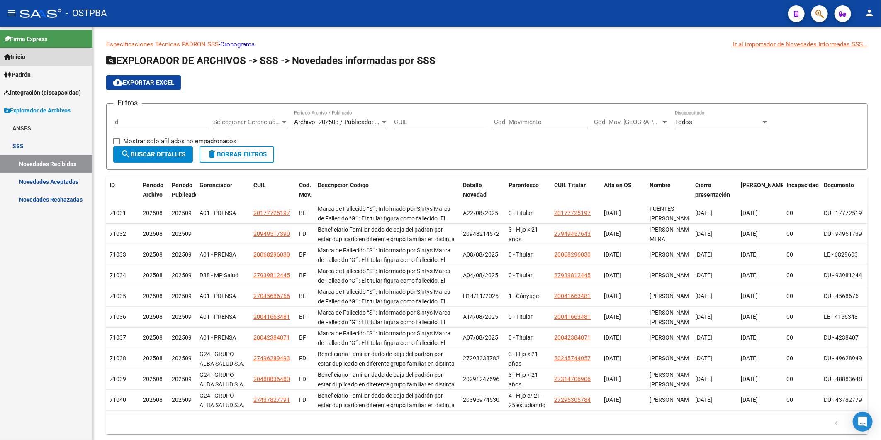
click at [10, 55] on icon at bounding box center [7, 57] width 7 height 6
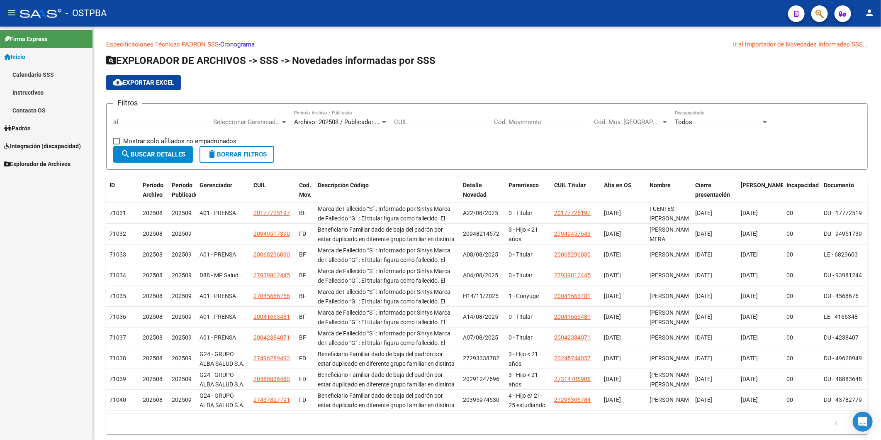
click at [6, 128] on icon at bounding box center [7, 128] width 7 height 6
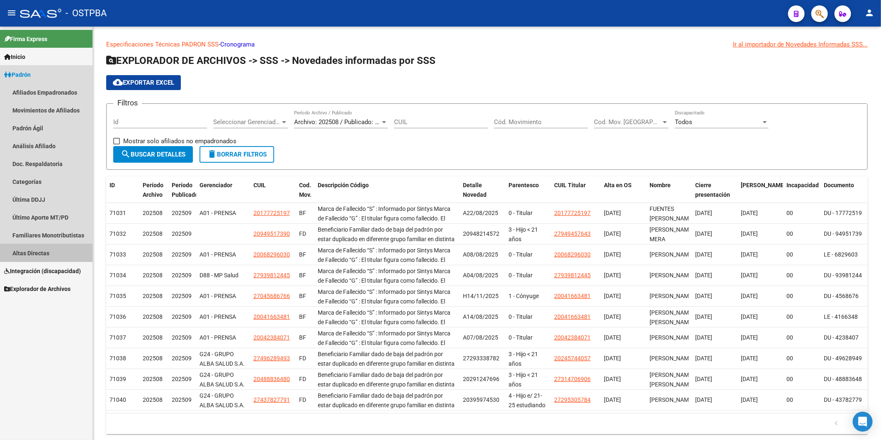
click at [40, 254] on link "Altas Directas" at bounding box center [46, 253] width 93 height 18
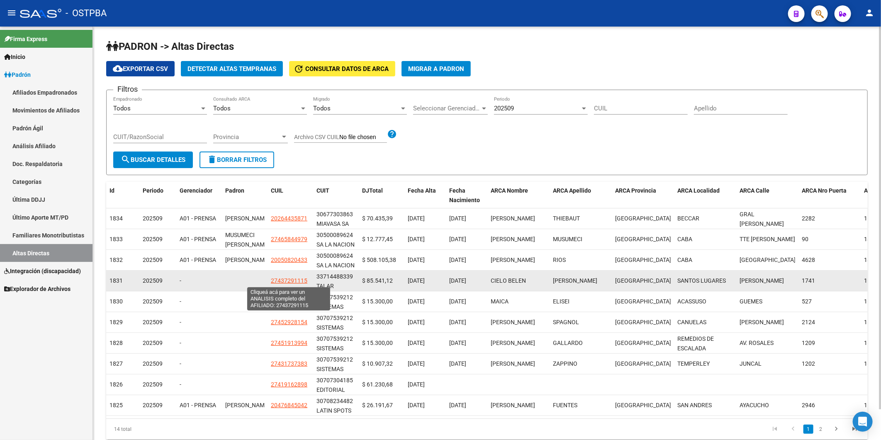
click at [284, 280] on span "27437291115" at bounding box center [289, 280] width 37 height 7
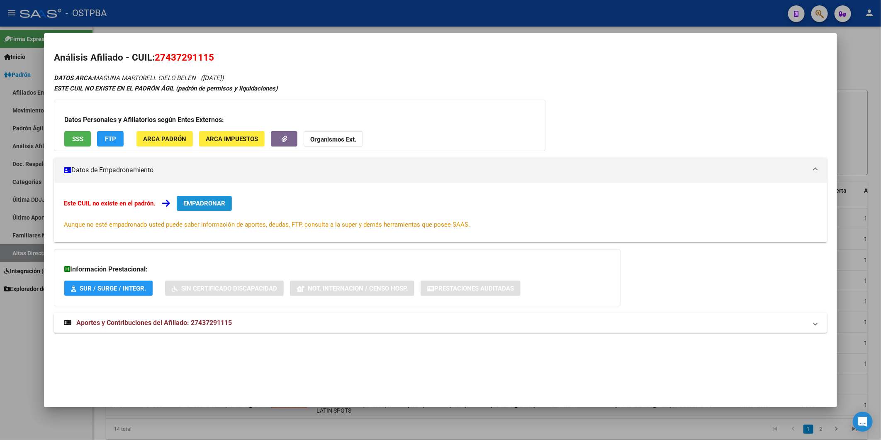
click at [190, 203] on span "EMPADRONAR" at bounding box center [204, 203] width 42 height 7
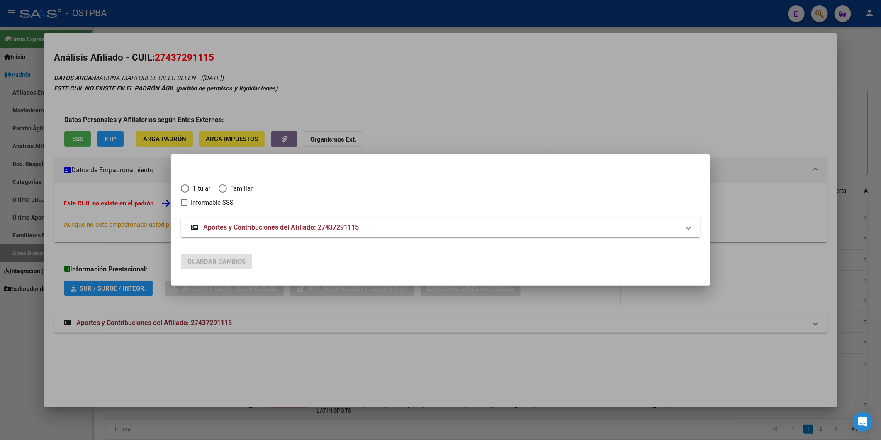
click at [184, 190] on span "Elija una opción" at bounding box center [185, 188] width 8 height 8
click at [184, 190] on input "Titular" at bounding box center [185, 188] width 8 height 8
radio input "true"
checkbox input "true"
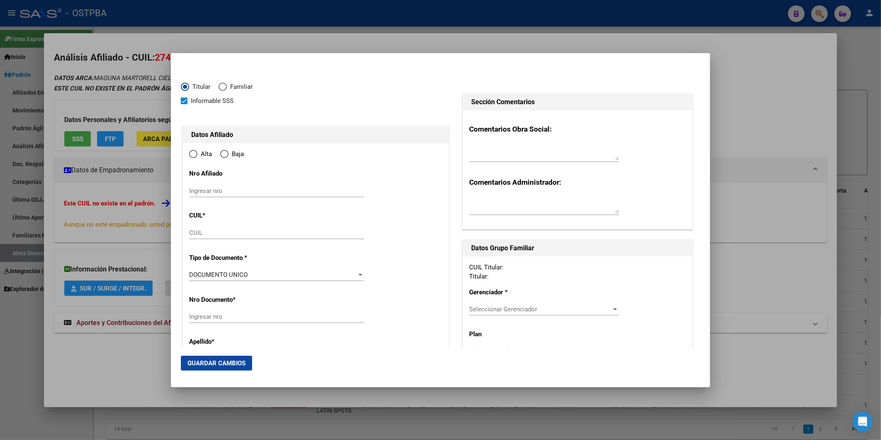
type input "27-43729111-5"
type input "43729111"
type input "[PERSON_NAME]"
type input "CIELO BELEN"
type input "[DATE]"
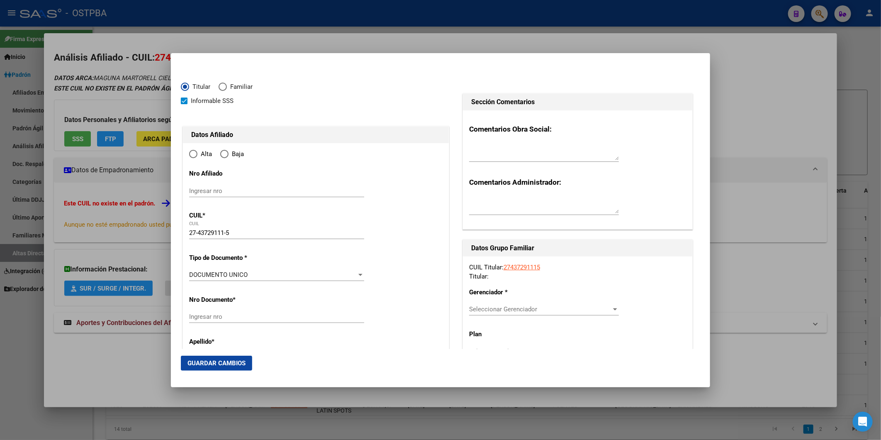
type input "SANTOS LUGARES"
type input "1676"
type input "[PERSON_NAME]"
type input "1741"
radio input "true"
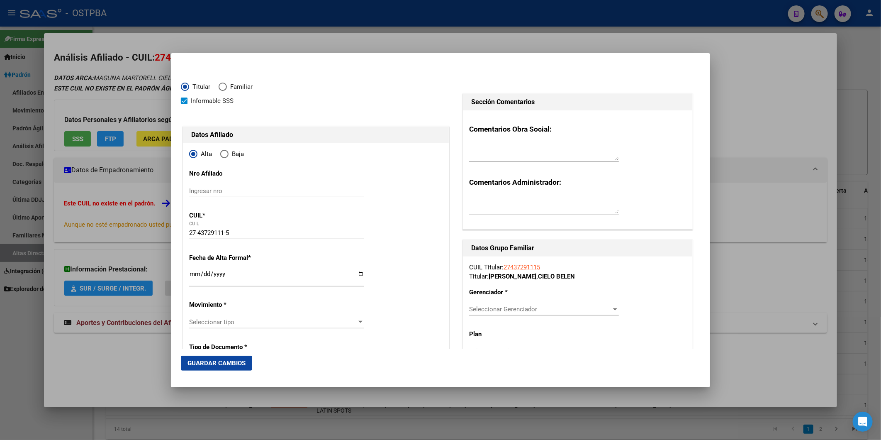
type input "SANTOS LUGARES"
click at [191, 277] on input "Ingresar fecha" at bounding box center [276, 277] width 175 height 13
type input "[DATE]"
click at [359, 320] on div at bounding box center [360, 322] width 7 height 7
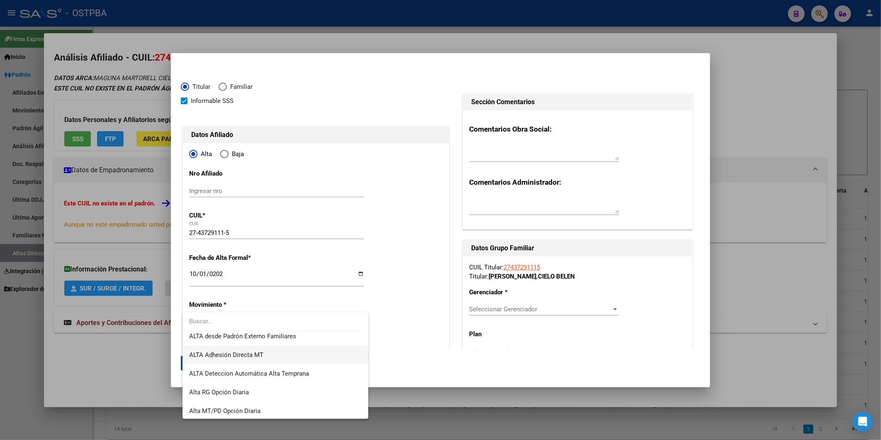
scroll to position [285, 0]
click at [322, 369] on span "ALTA Deteccion Automática Alta Temprana" at bounding box center [275, 372] width 172 height 19
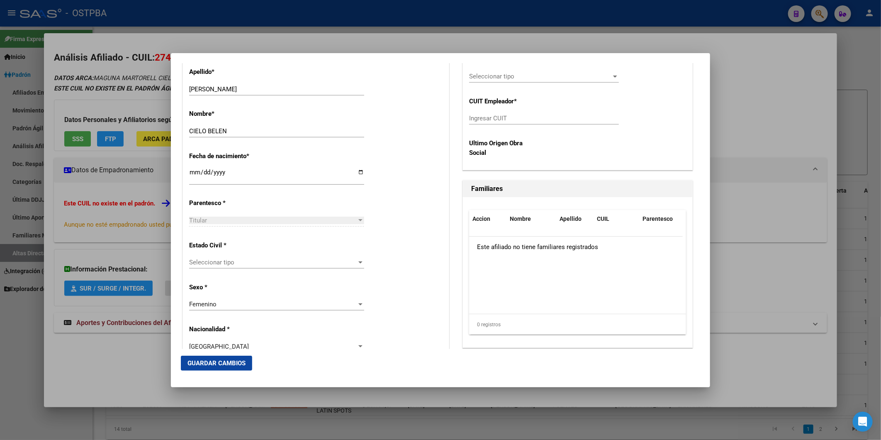
scroll to position [368, 0]
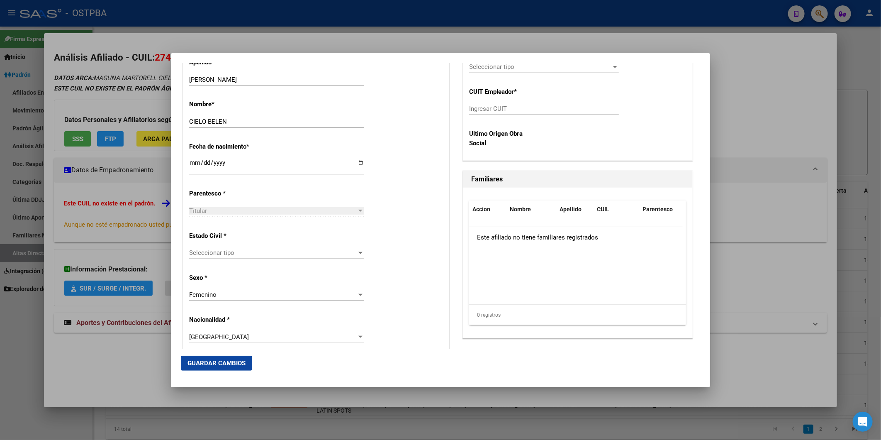
click at [358, 252] on div at bounding box center [360, 253] width 4 height 2
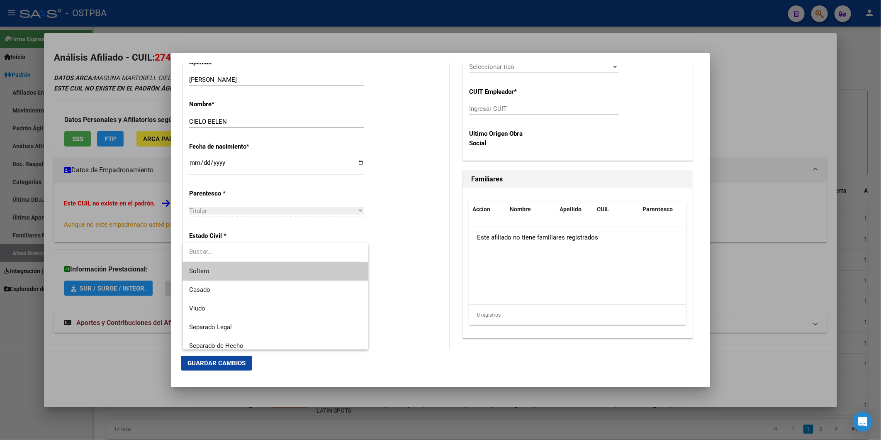
click at [352, 269] on span "Soltero" at bounding box center [275, 271] width 172 height 19
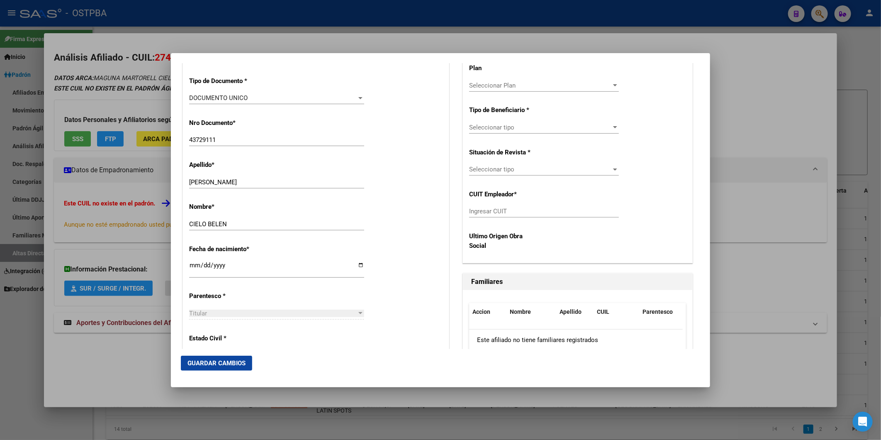
scroll to position [100, 0]
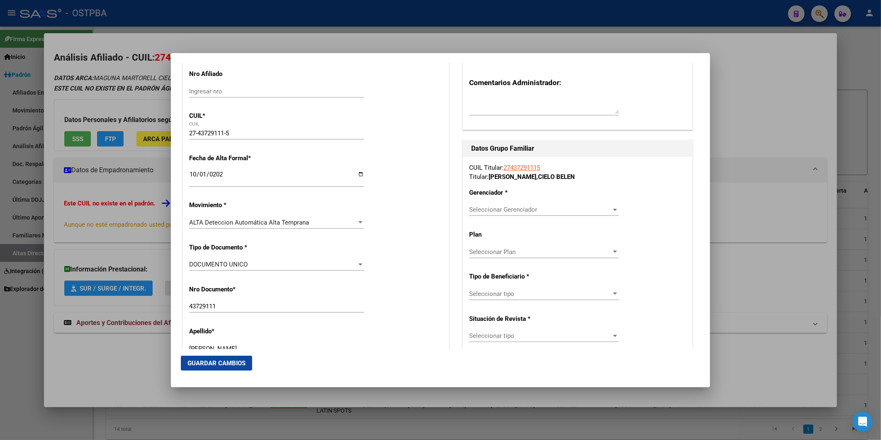
click at [612, 209] on div at bounding box center [615, 209] width 7 height 7
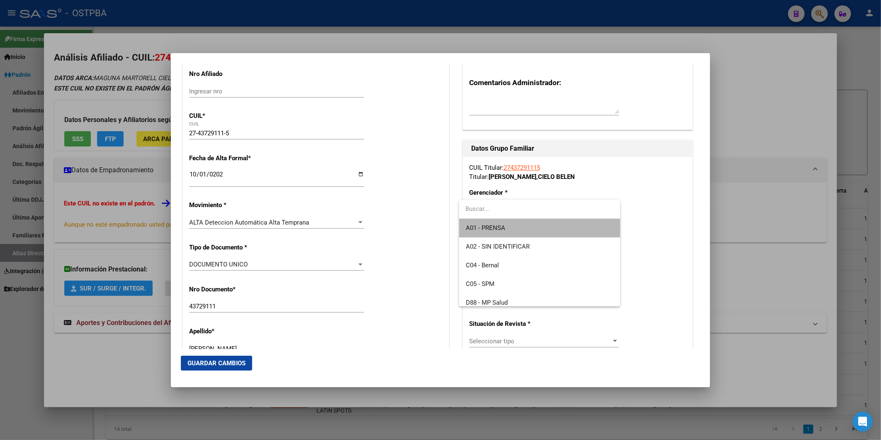
click at [574, 224] on span "A01 - PRENSA" at bounding box center [540, 228] width 148 height 19
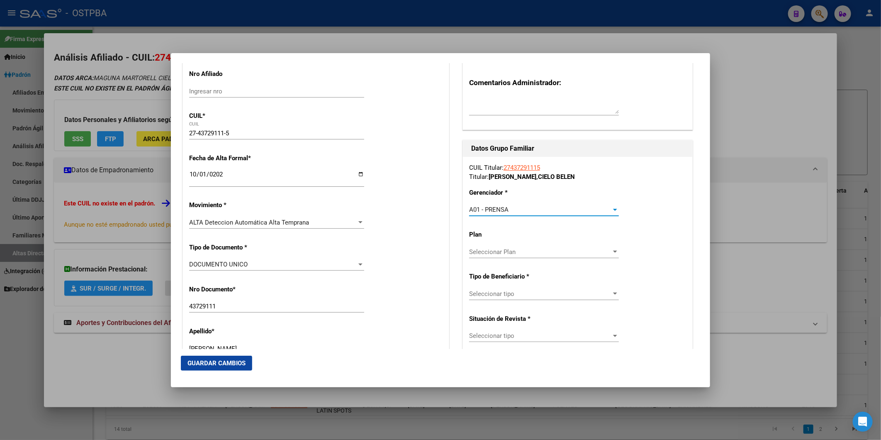
click at [612, 292] on div at bounding box center [615, 293] width 7 height 7
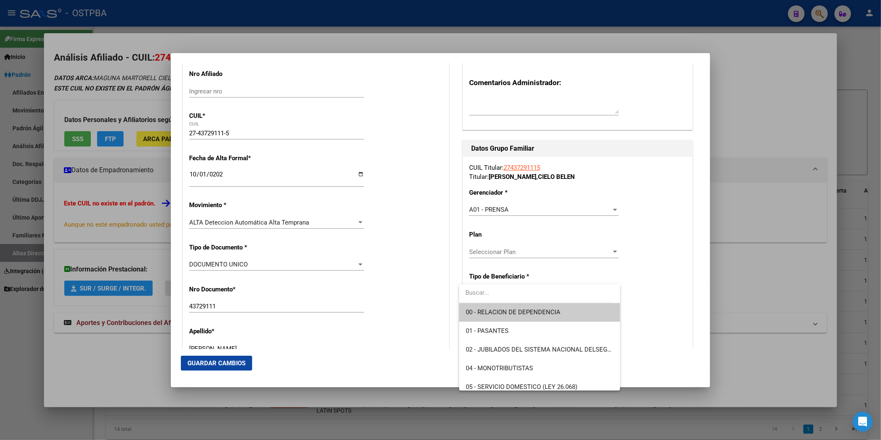
click at [584, 310] on span "00 - RELACION DE DEPENDENCIA" at bounding box center [540, 312] width 148 height 19
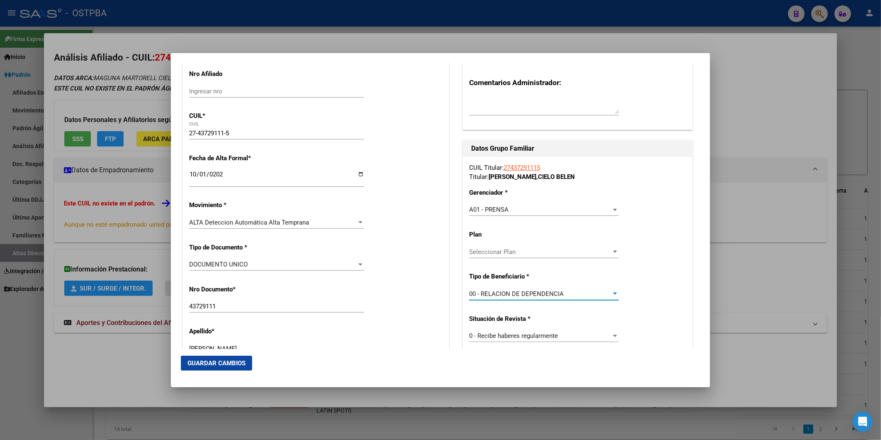
type input "33-71448833-9"
click at [230, 362] on span "Guardar Cambios" at bounding box center [217, 362] width 58 height 7
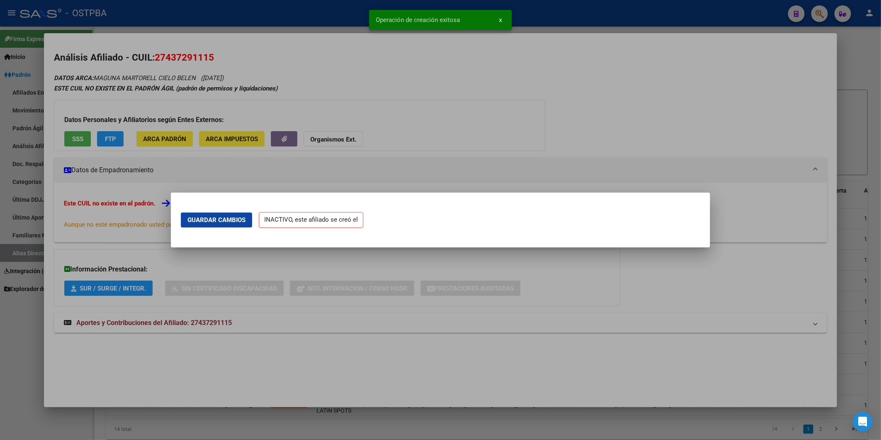
scroll to position [0, 0]
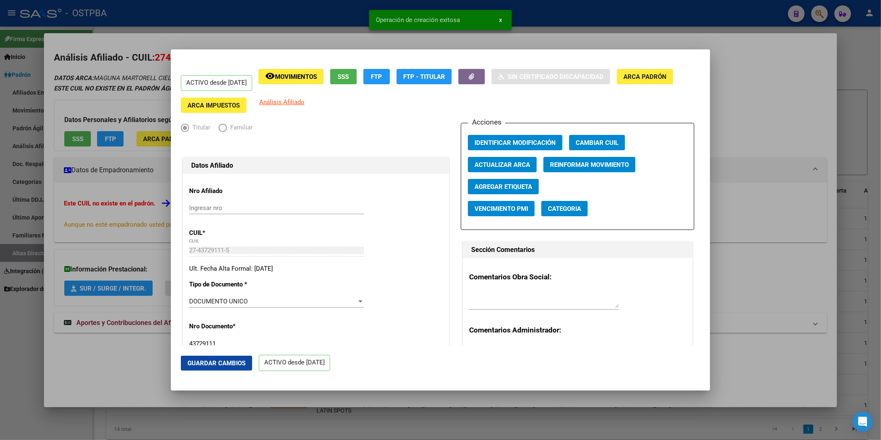
click at [506, 183] on button "Agregar Etiqueta" at bounding box center [503, 186] width 71 height 15
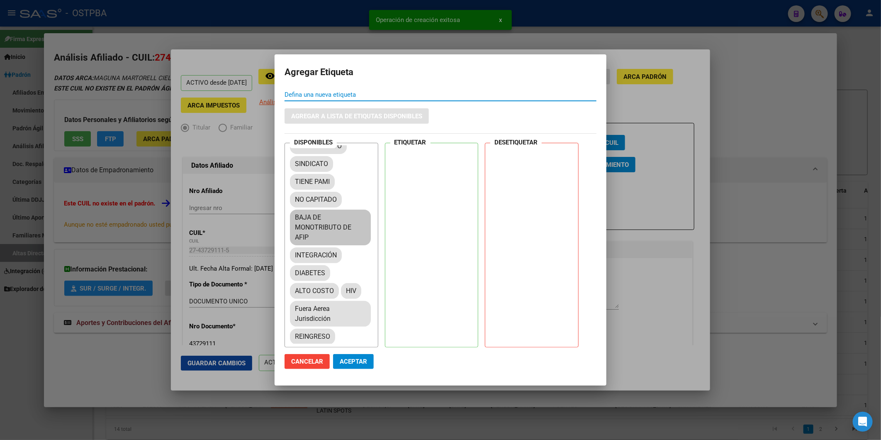
scroll to position [138, 0]
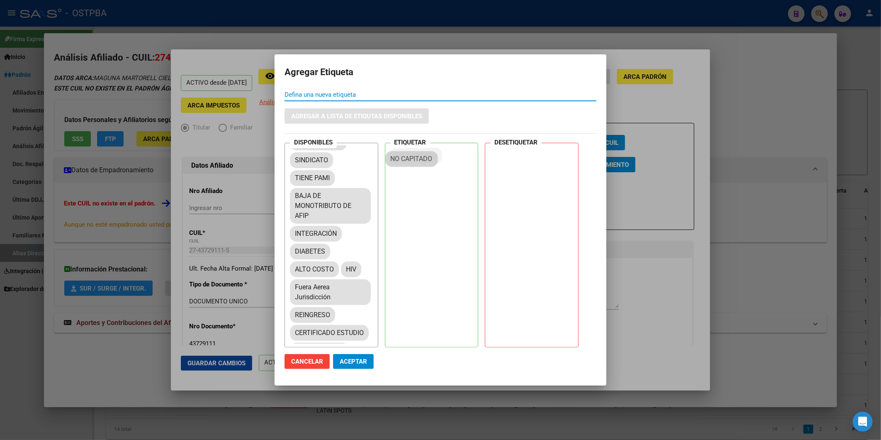
drag, startPoint x: 337, startPoint y: 217, endPoint x: 434, endPoint y: 159, distance: 112.0
click at [354, 361] on span "Aceptar" at bounding box center [353, 361] width 27 height 7
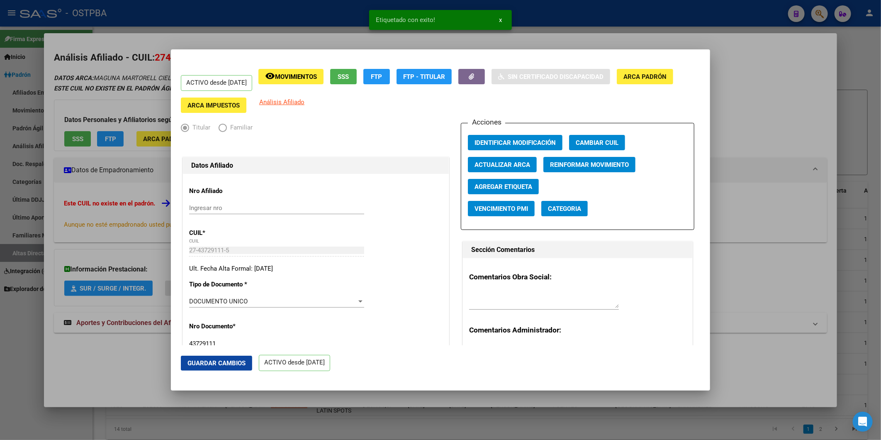
click at [766, 160] on div at bounding box center [440, 220] width 881 height 440
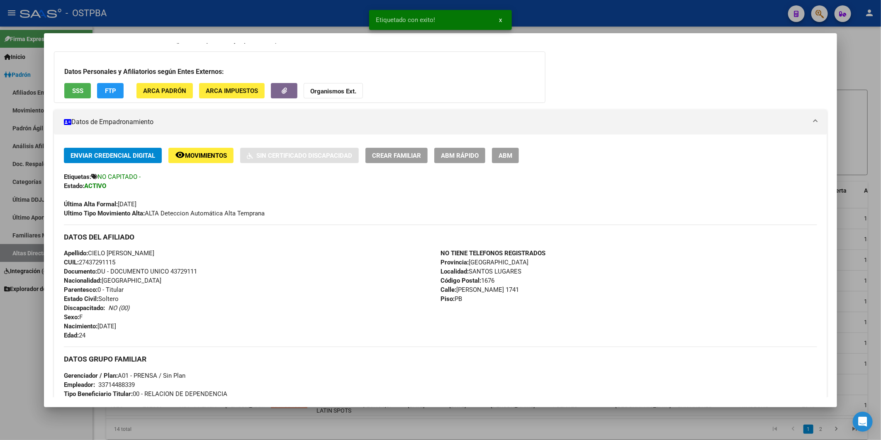
scroll to position [184, 0]
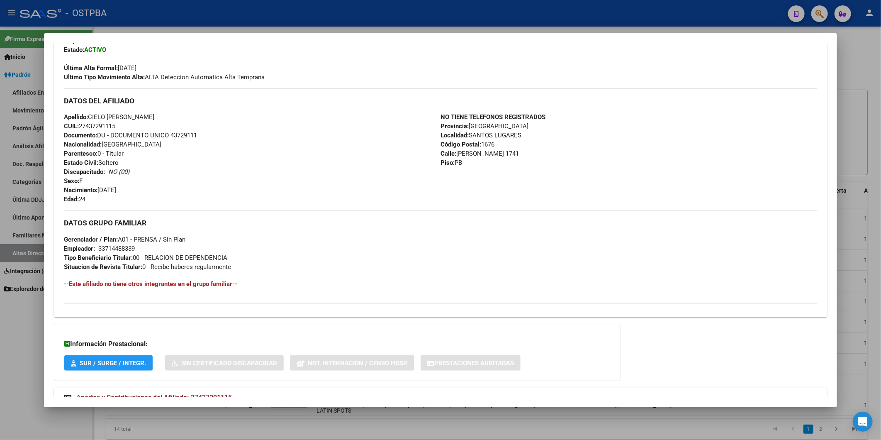
click at [844, 135] on div at bounding box center [440, 220] width 881 height 440
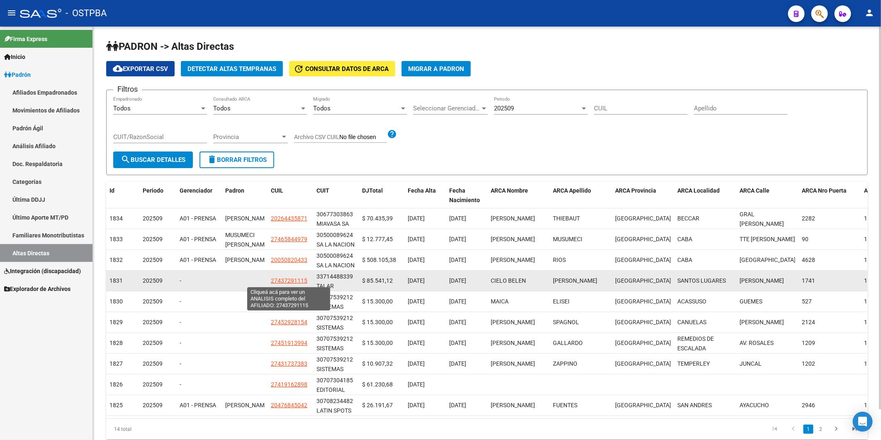
click at [288, 279] on span "27437291115" at bounding box center [289, 280] width 37 height 7
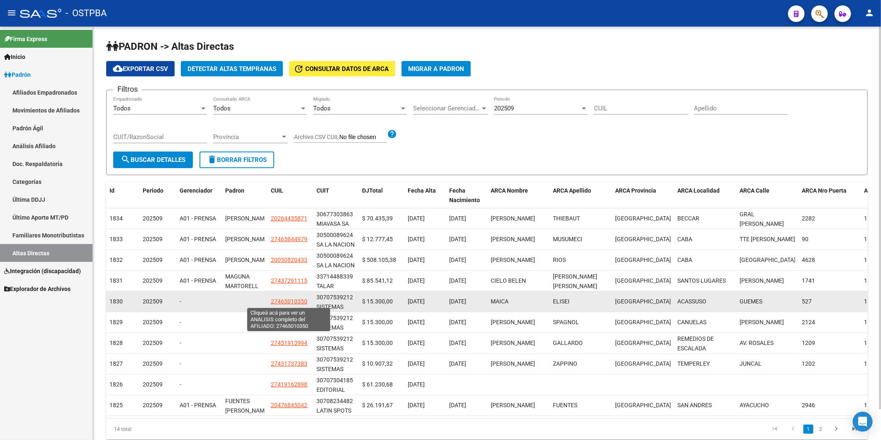
click at [290, 301] on span "27465010350" at bounding box center [289, 301] width 37 height 7
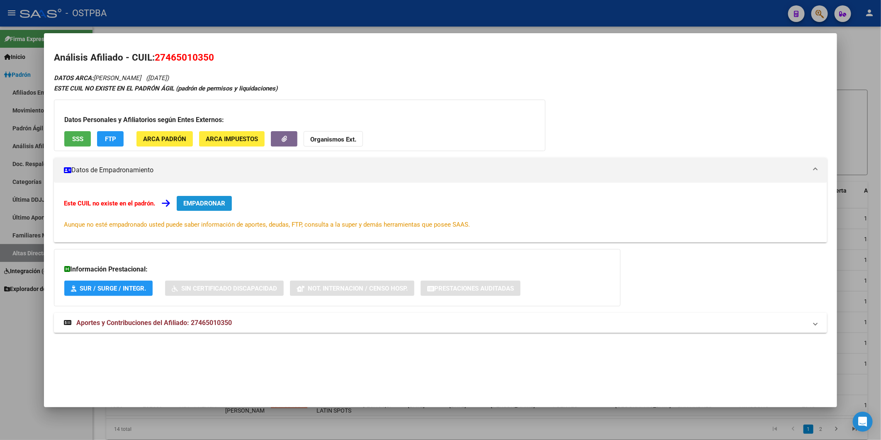
click at [205, 201] on span "EMPADRONAR" at bounding box center [204, 203] width 42 height 7
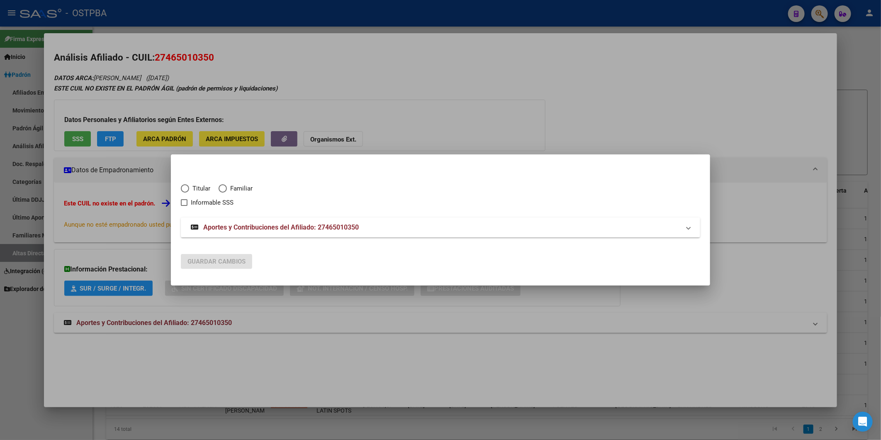
click at [205, 188] on span "Titular" at bounding box center [199, 189] width 21 height 10
click at [189, 188] on input "Titular" at bounding box center [185, 188] width 8 height 8
radio input "true"
checkbox input "true"
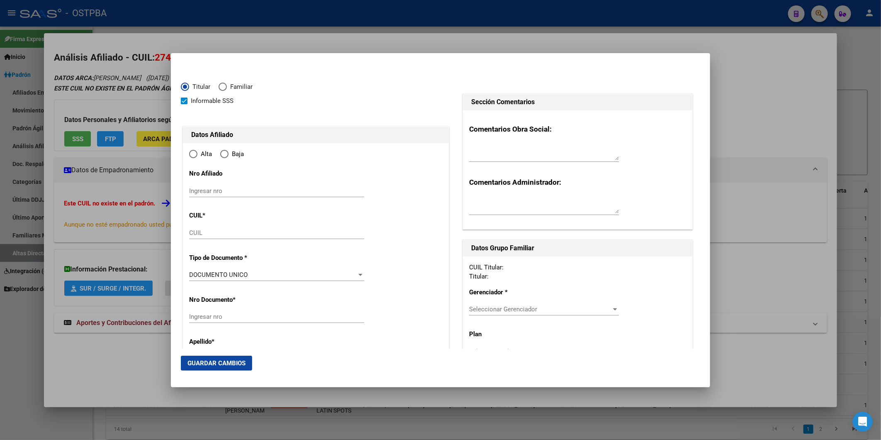
type input "27-46501035-0"
type input "46501035"
type input "ELISEI"
type input "MAICA"
type input "[DATE]"
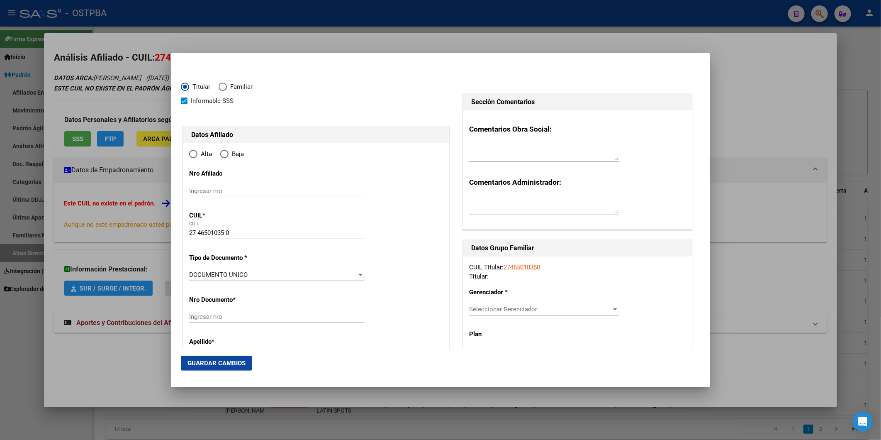
type input "ACASSUSO"
type input "1641"
type input "GUEMES"
type input "527"
type input "ACASSUSO"
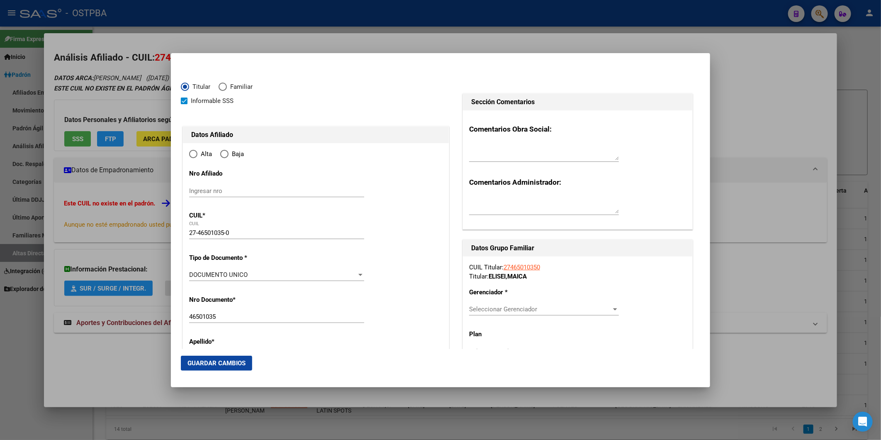
radio input "true"
click at [191, 272] on input "Ingresar fecha" at bounding box center [276, 277] width 175 height 13
type input "[DATE]"
click at [357, 320] on div at bounding box center [360, 322] width 7 height 7
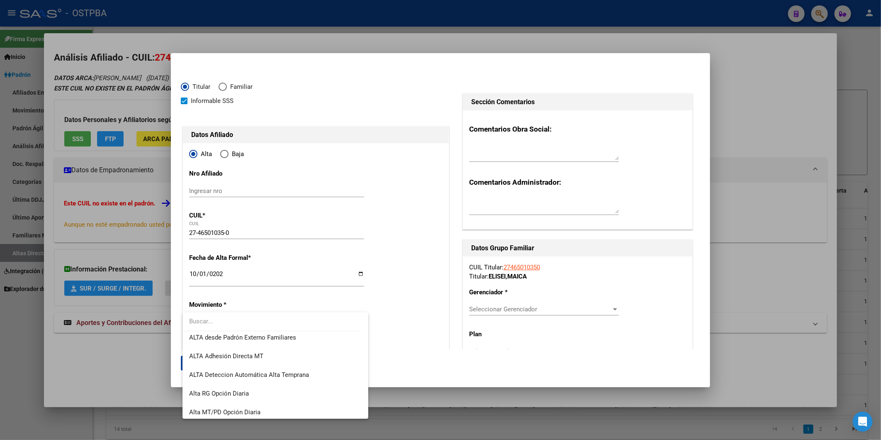
scroll to position [285, 0]
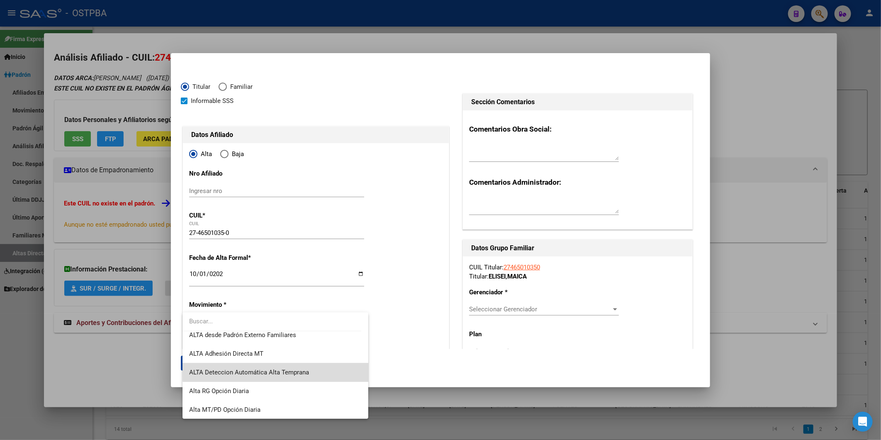
click at [336, 368] on span "ALTA Deteccion Automática Alta Temprana" at bounding box center [275, 372] width 172 height 19
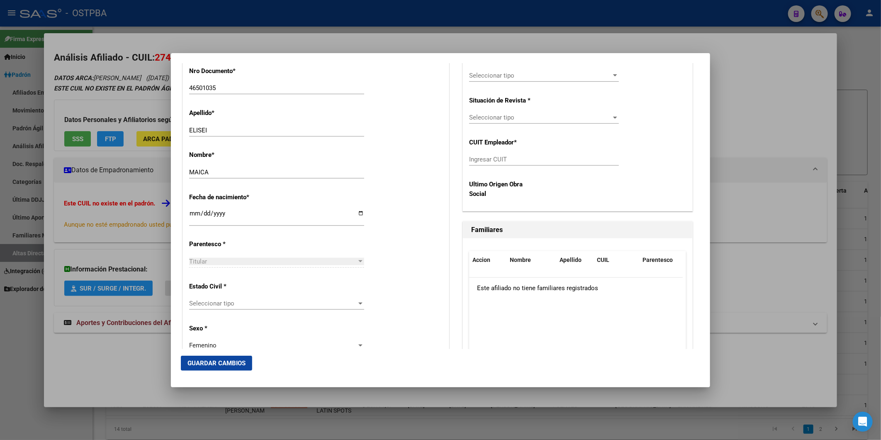
scroll to position [322, 0]
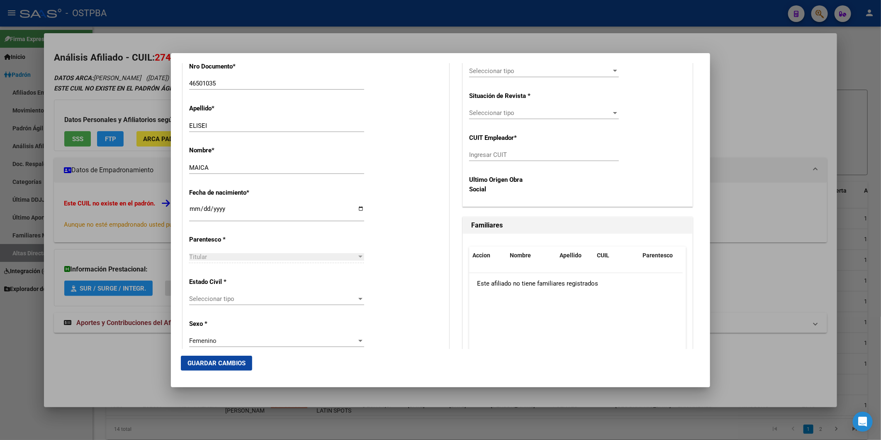
click at [357, 297] on div at bounding box center [360, 298] width 7 height 7
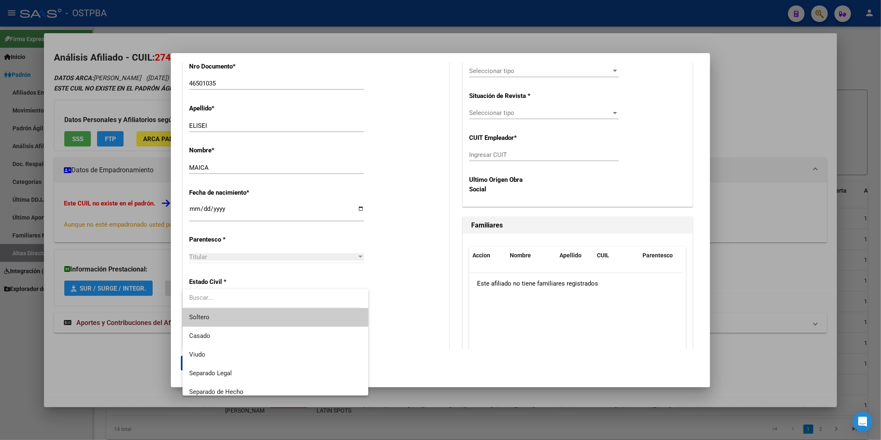
click at [335, 314] on span "Soltero" at bounding box center [275, 317] width 172 height 19
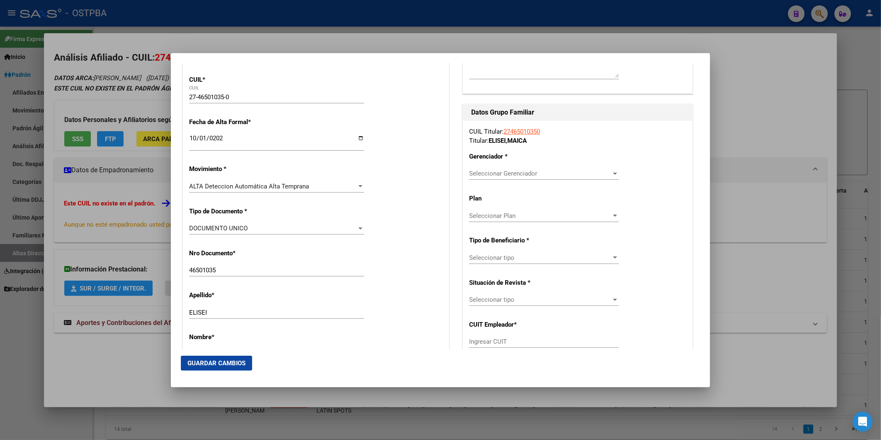
scroll to position [138, 0]
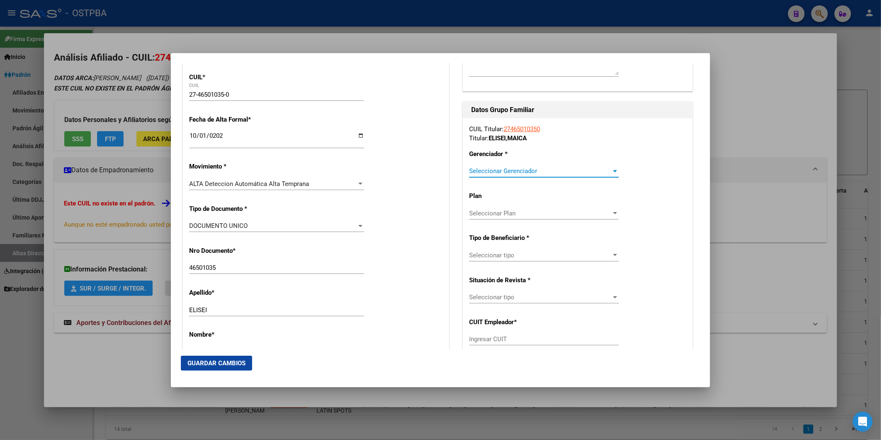
click at [613, 171] on div at bounding box center [615, 171] width 4 height 2
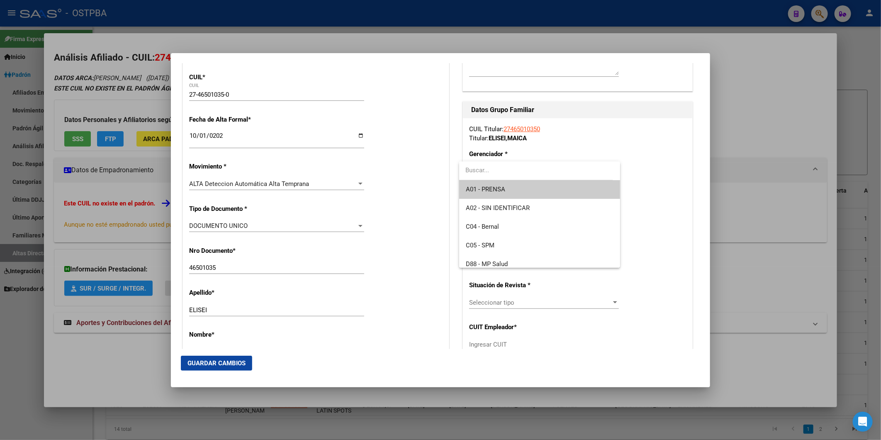
click at [575, 185] on span "A01 - PRENSA" at bounding box center [540, 189] width 148 height 19
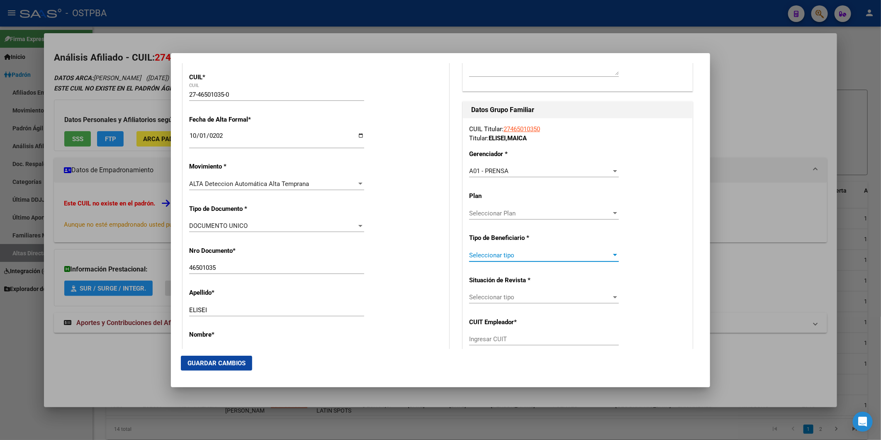
click at [612, 254] on div at bounding box center [615, 255] width 7 height 7
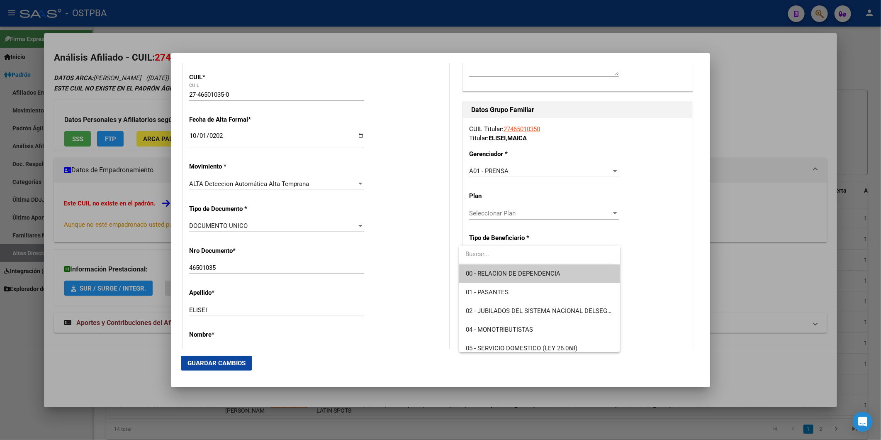
click at [590, 276] on span "00 - RELACION DE DEPENDENCIA" at bounding box center [540, 273] width 148 height 19
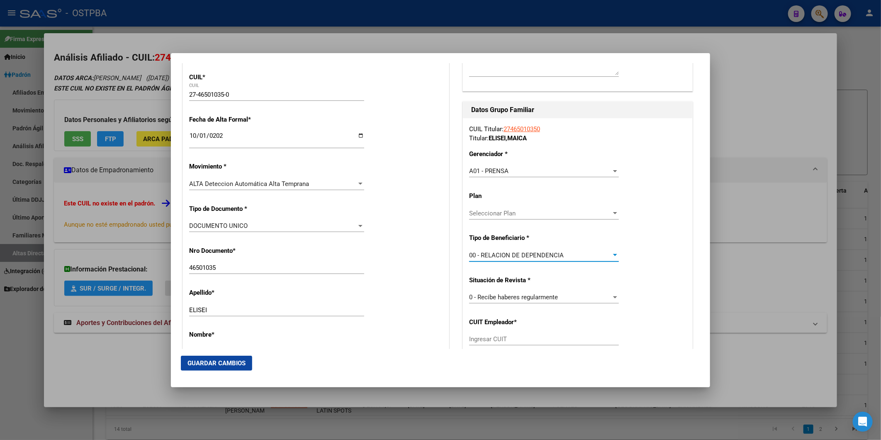
type input "30-70753921-2"
click at [238, 362] on span "Guardar Cambios" at bounding box center [217, 362] width 58 height 7
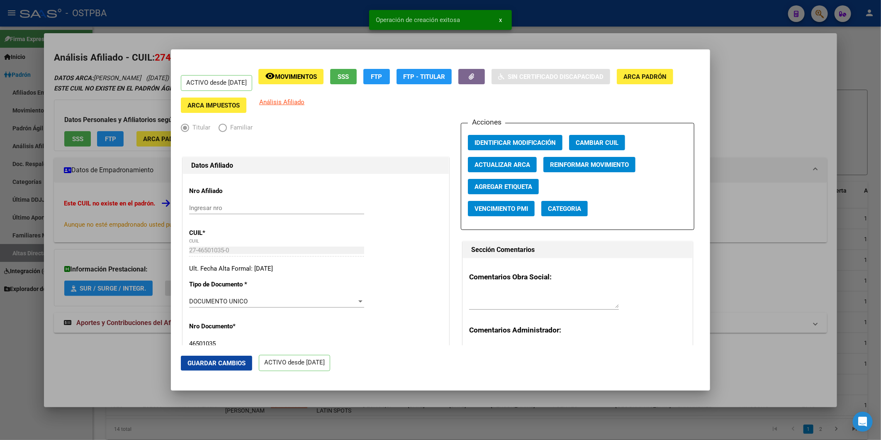
click at [514, 187] on span "Agregar Etiqueta" at bounding box center [504, 186] width 58 height 7
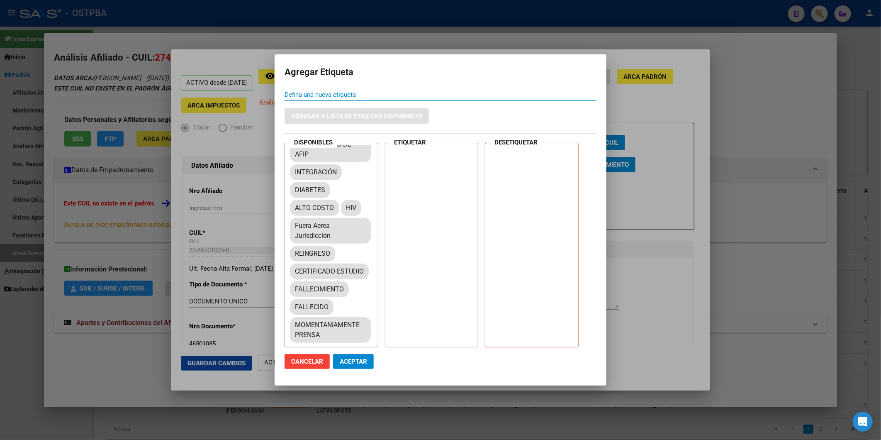
scroll to position [107, 0]
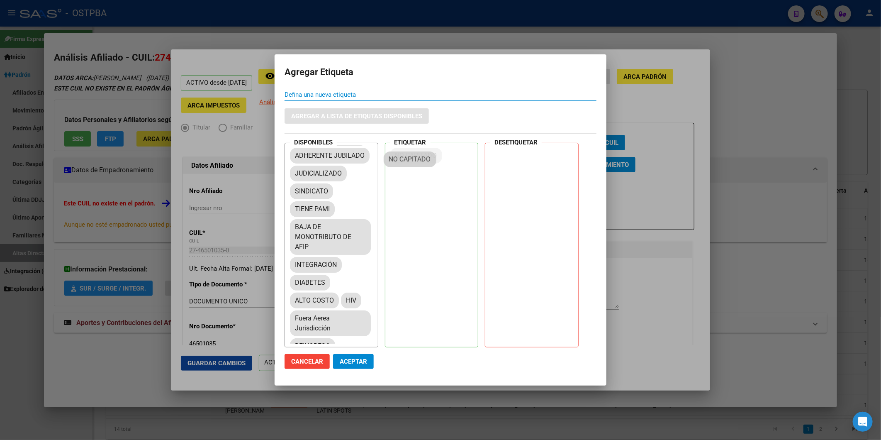
drag, startPoint x: 322, startPoint y: 247, endPoint x: 417, endPoint y: 159, distance: 129.8
click at [363, 359] on span "Aceptar" at bounding box center [353, 361] width 27 height 7
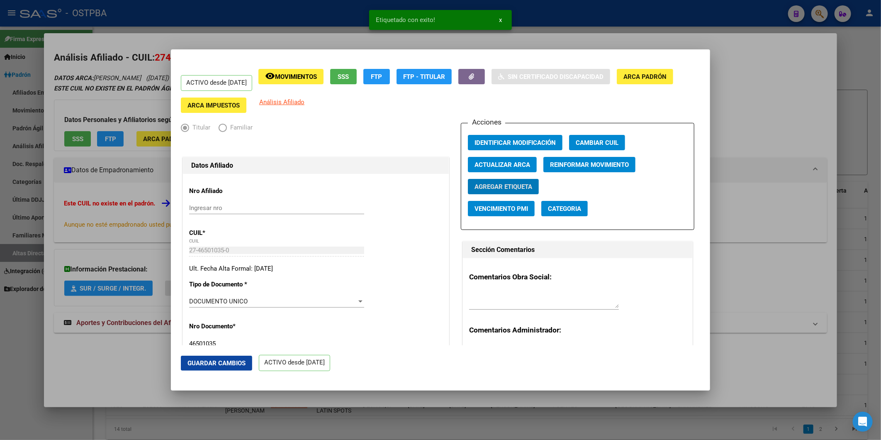
click at [778, 222] on div at bounding box center [440, 220] width 881 height 440
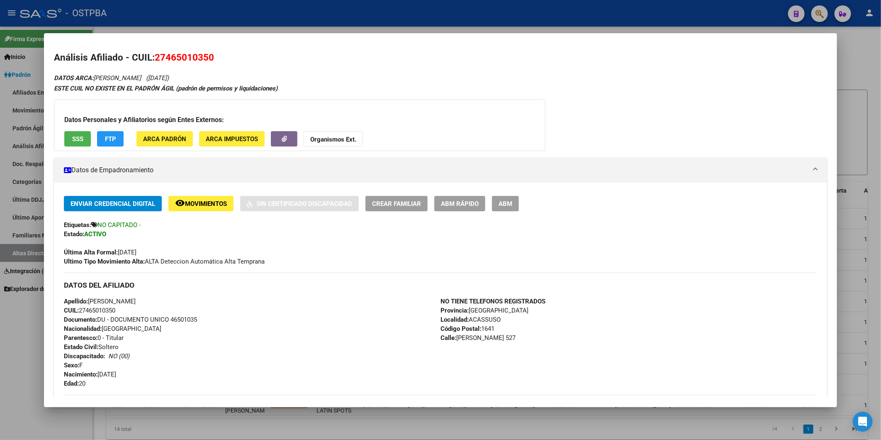
click at [848, 104] on div at bounding box center [440, 220] width 881 height 440
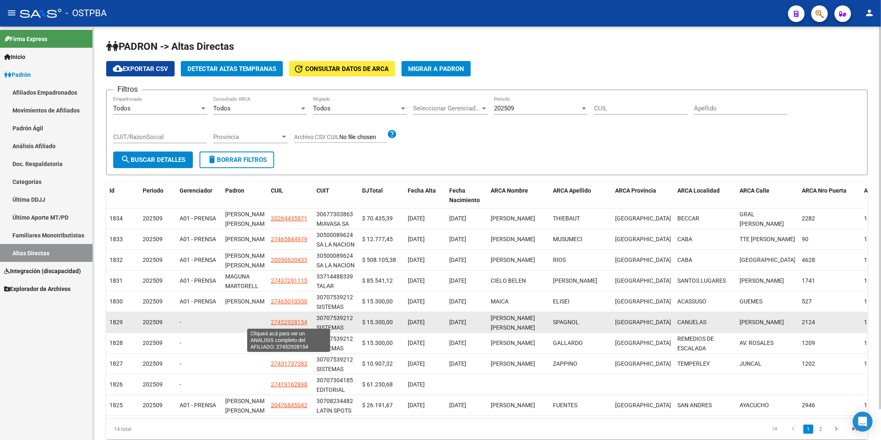
click at [290, 320] on span "27452928154" at bounding box center [289, 322] width 37 height 7
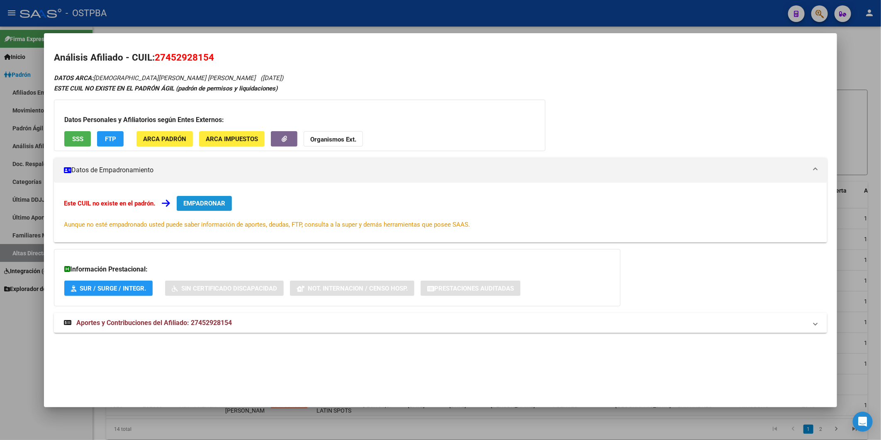
click at [212, 200] on span "EMPADRONAR" at bounding box center [204, 203] width 42 height 7
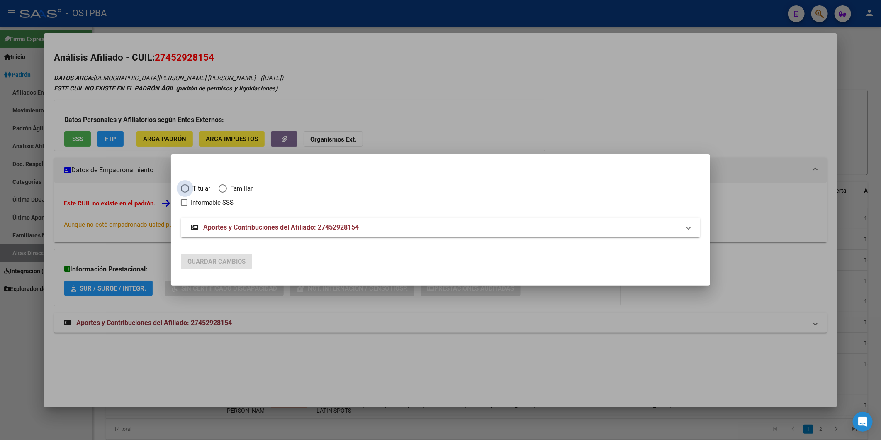
click at [185, 187] on span "Elija una opción" at bounding box center [185, 188] width 8 height 8
click at [185, 187] on input "Titular" at bounding box center [185, 188] width 8 height 8
radio input "true"
checkbox input "true"
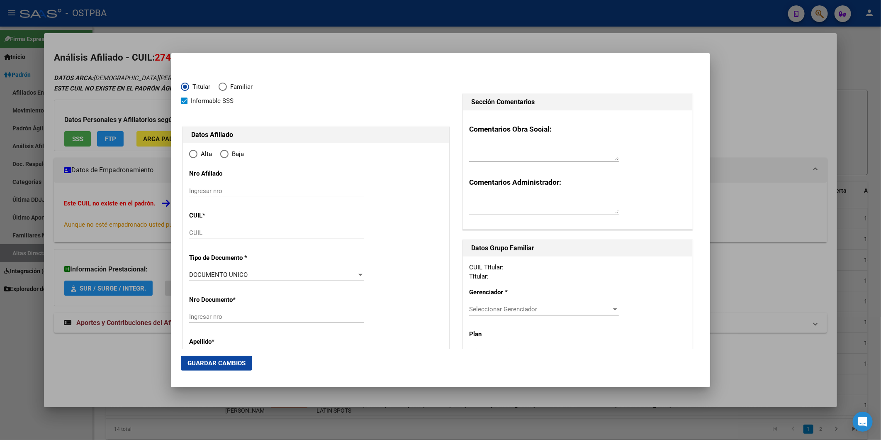
type input "27-45292815-4"
type input "45292815"
type input "SPAGNOL"
type input "[PERSON_NAME] [PERSON_NAME]"
type input "[DATE]"
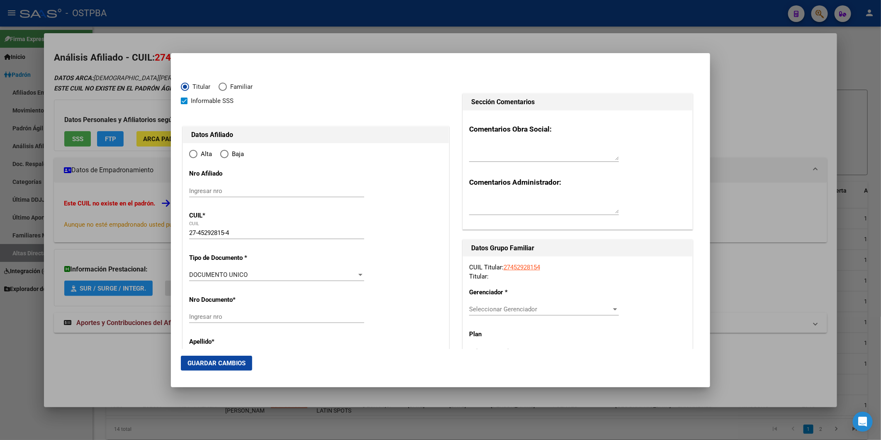
type input "CANUELAS"
type input "1814"
type input "[PERSON_NAME]"
type input "2124"
radio input "true"
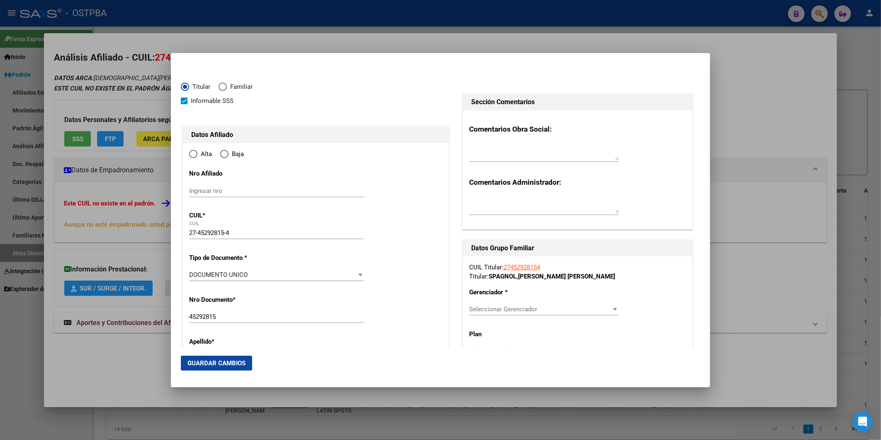
type input "CANUELAS"
click at [195, 274] on input "Ingresar fecha" at bounding box center [276, 277] width 175 height 13
type input "[DATE]"
click at [358, 322] on div at bounding box center [360, 322] width 7 height 7
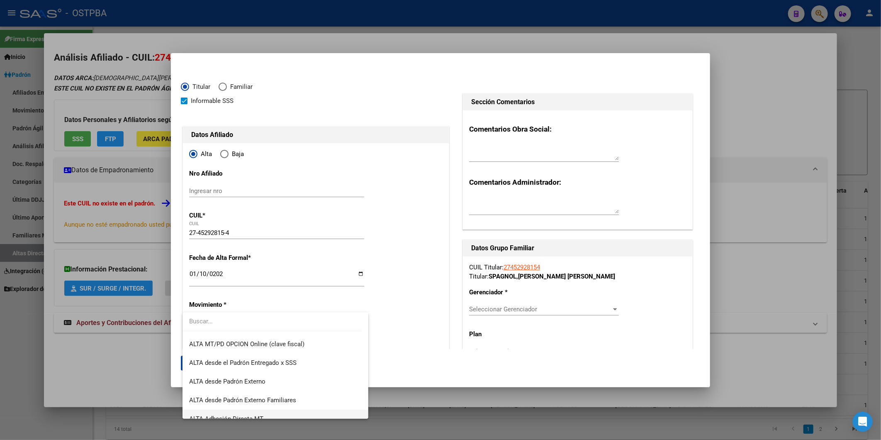
scroll to position [285, 0]
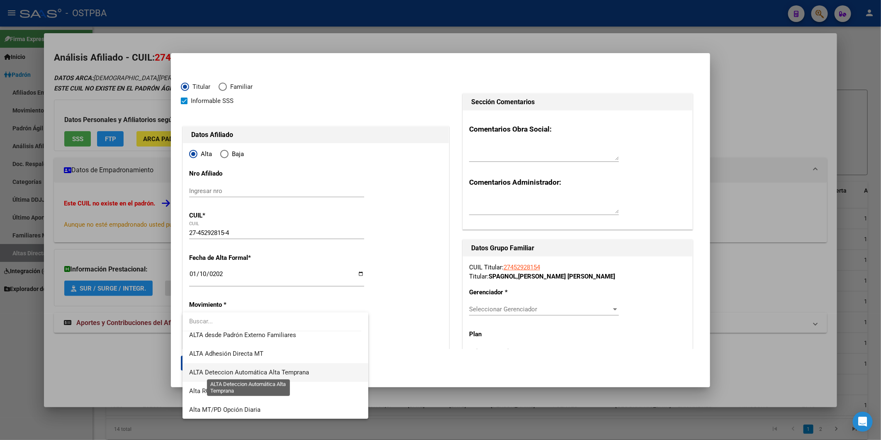
click at [280, 373] on span "ALTA Deteccion Automática Alta Temprana" at bounding box center [249, 371] width 120 height 7
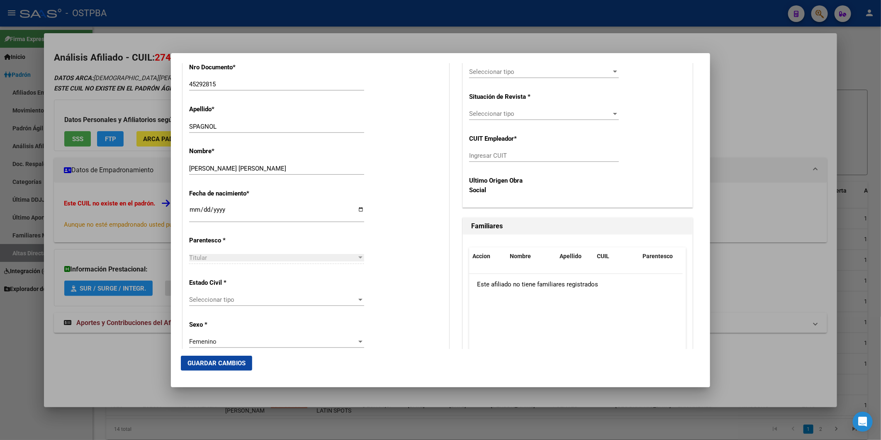
scroll to position [322, 0]
click at [358, 298] on div at bounding box center [360, 299] width 4 height 2
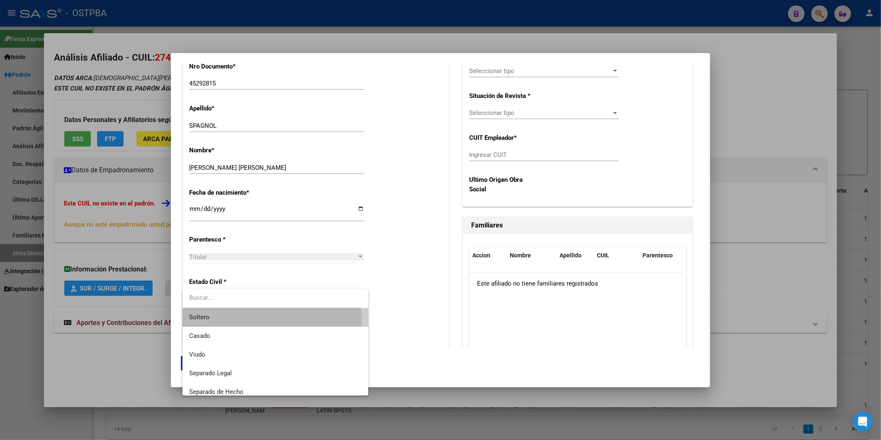
click at [258, 317] on span "Soltero" at bounding box center [275, 317] width 172 height 19
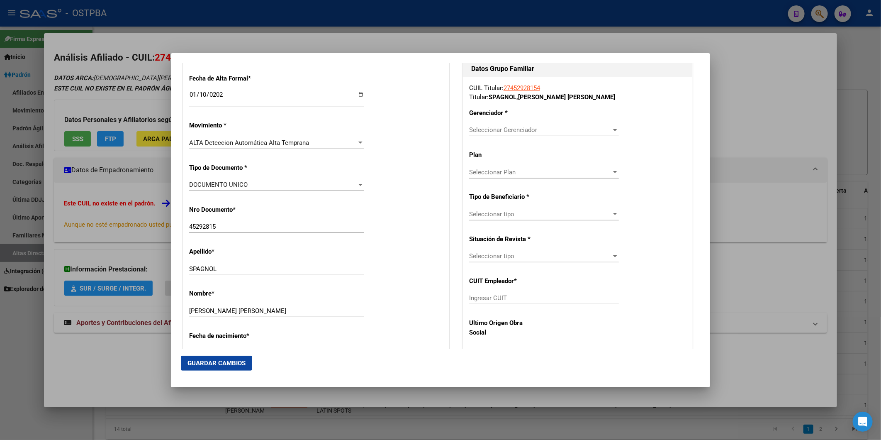
scroll to position [184, 0]
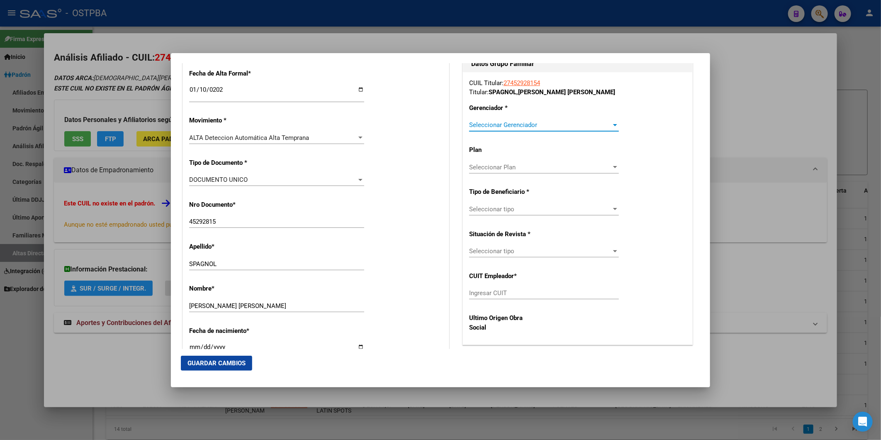
click at [612, 123] on div at bounding box center [615, 125] width 7 height 7
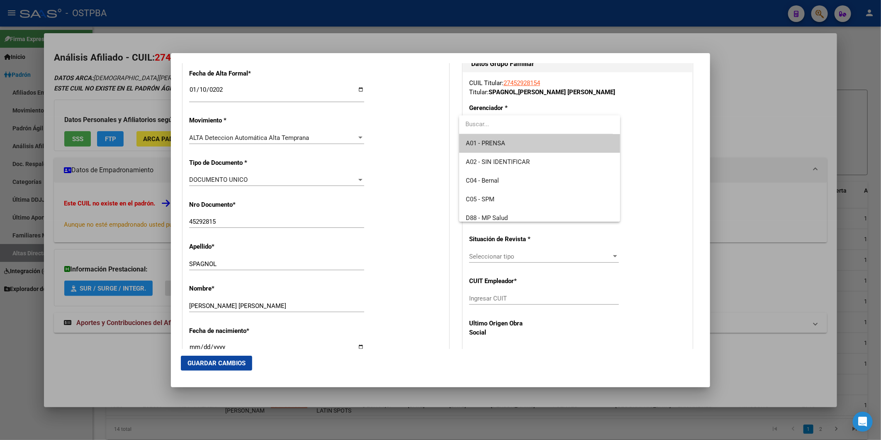
click at [584, 141] on span "A01 - PRENSA" at bounding box center [540, 143] width 148 height 19
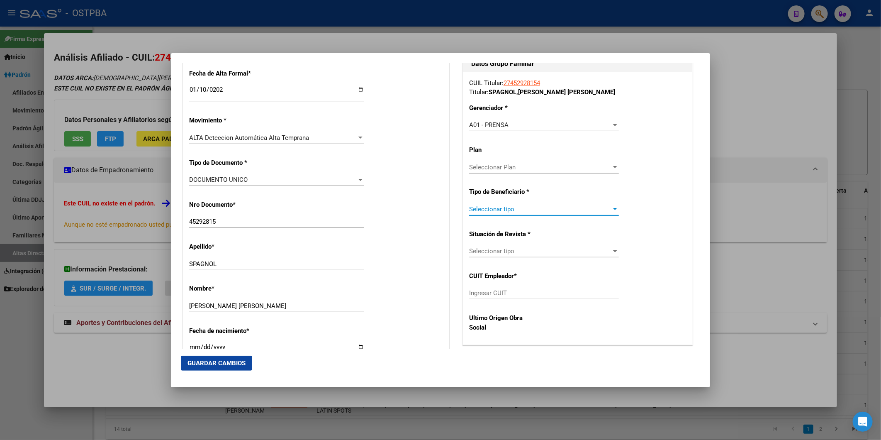
click at [613, 208] on div at bounding box center [615, 209] width 4 height 2
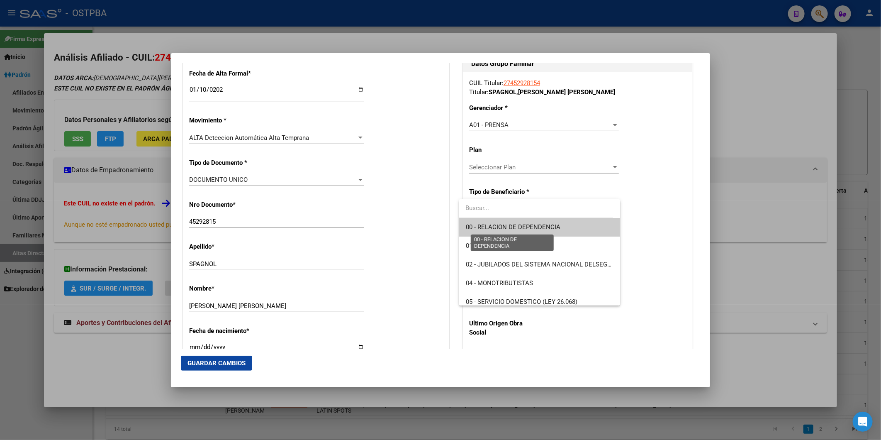
click at [542, 226] on span "00 - RELACION DE DEPENDENCIA" at bounding box center [513, 226] width 95 height 7
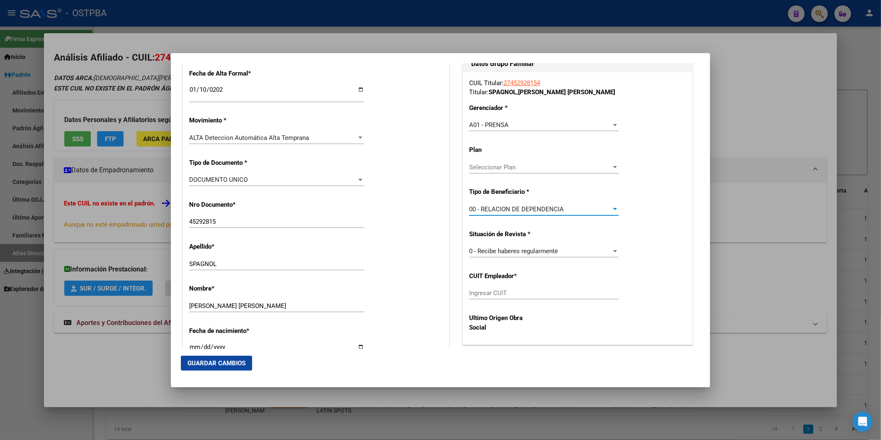
type input "30-70753921-2"
click at [229, 361] on span "Guardar Cambios" at bounding box center [217, 362] width 58 height 7
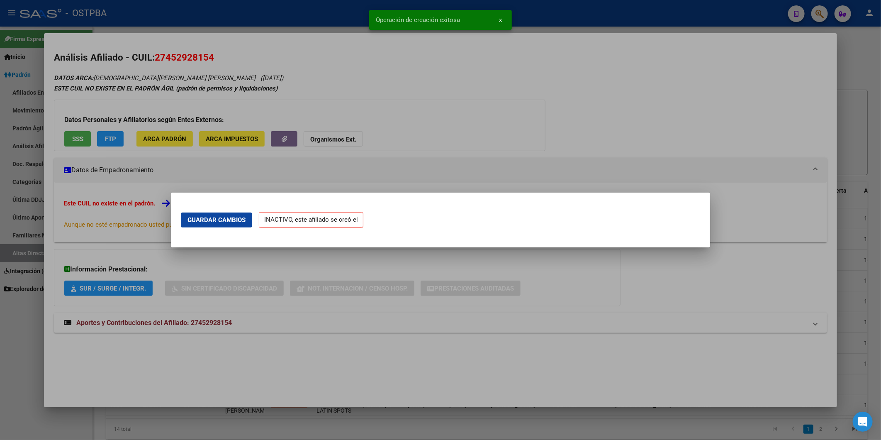
scroll to position [0, 0]
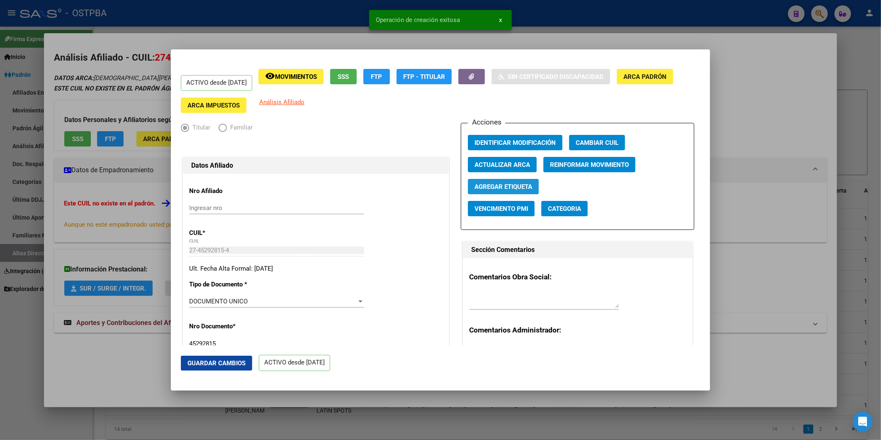
click at [504, 187] on span "Agregar Etiqueta" at bounding box center [504, 186] width 58 height 7
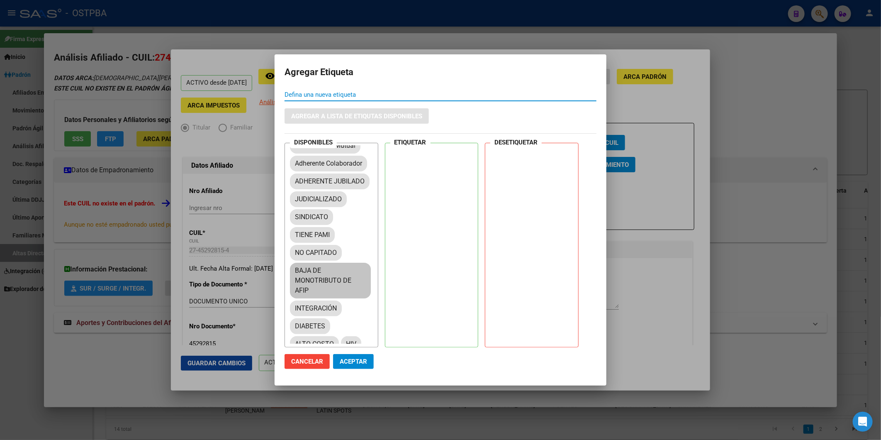
scroll to position [92, 0]
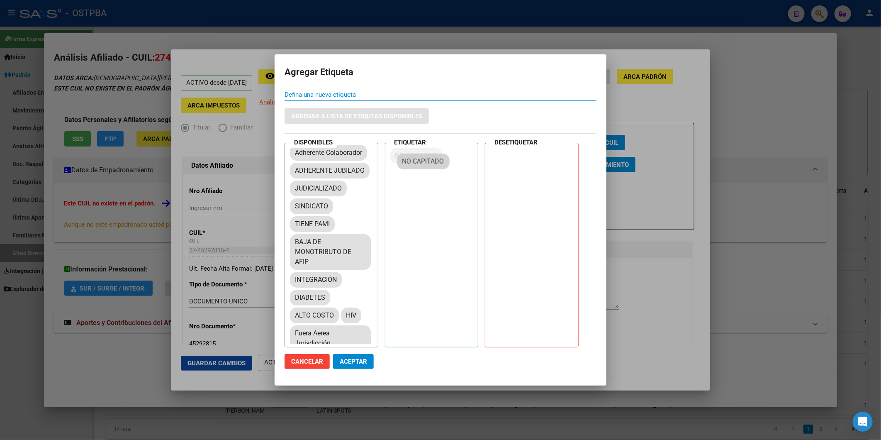
drag, startPoint x: 325, startPoint y: 257, endPoint x: 434, endPoint y: 155, distance: 149.1
click at [355, 361] on span "Aceptar" at bounding box center [353, 361] width 27 height 7
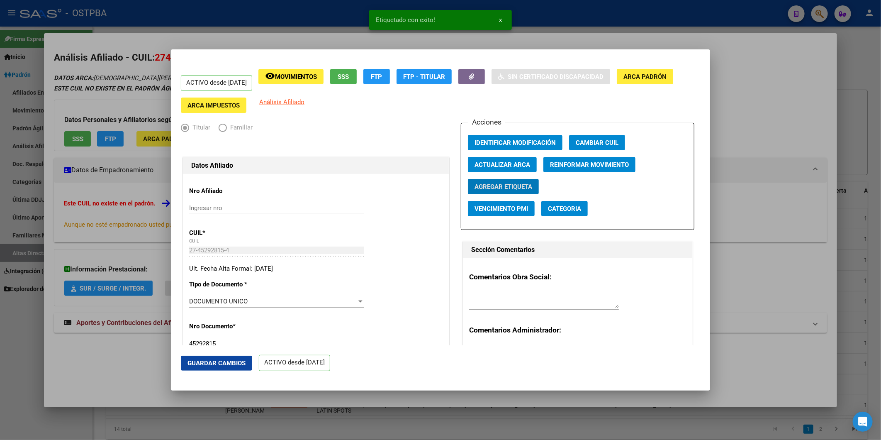
click at [758, 142] on div at bounding box center [440, 220] width 881 height 440
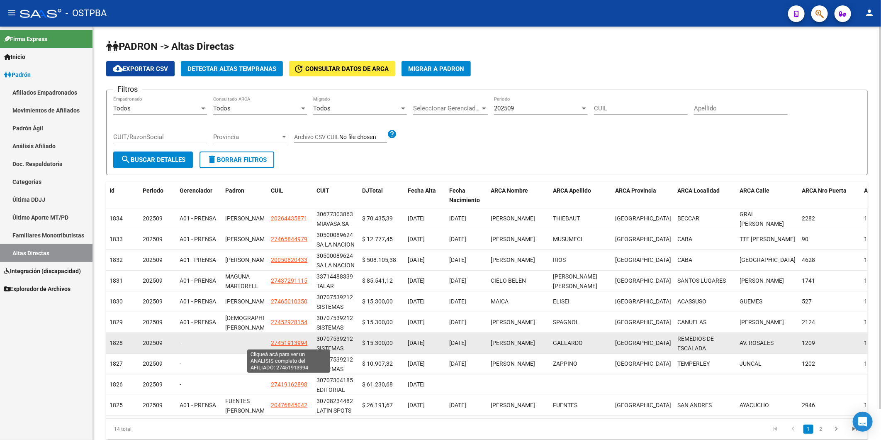
click at [295, 341] on span "27451913994" at bounding box center [289, 342] width 37 height 7
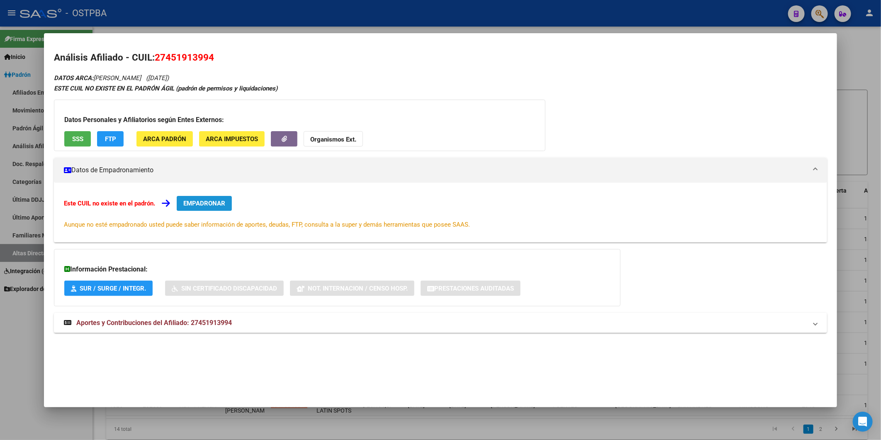
click at [214, 202] on span "EMPADRONAR" at bounding box center [204, 203] width 42 height 7
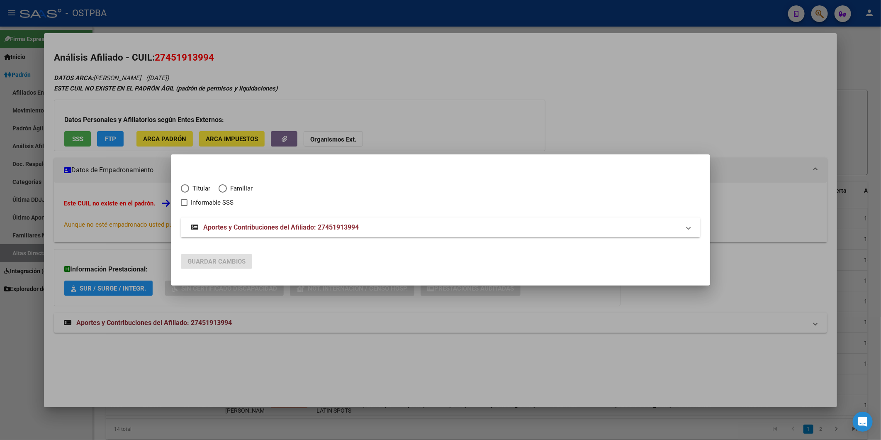
click at [191, 189] on span "Titular" at bounding box center [199, 189] width 21 height 10
click at [189, 189] on input "Titular" at bounding box center [185, 188] width 8 height 8
radio input "true"
checkbox input "true"
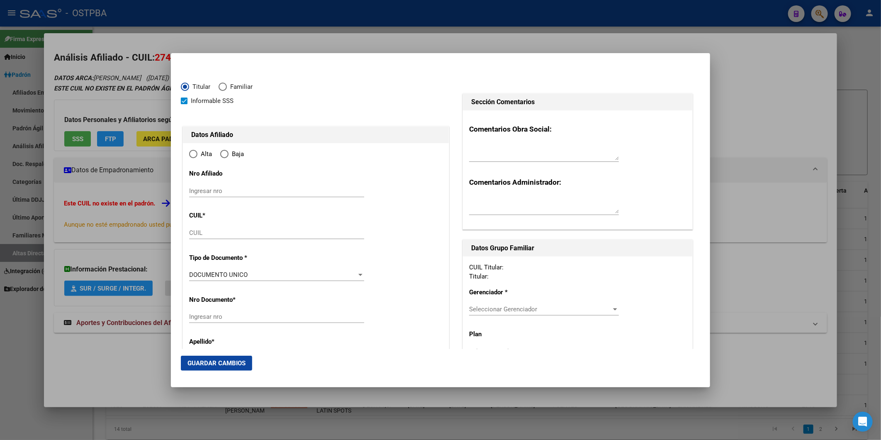
type input "27-45191399-4"
type input "45191399"
type input "GALLARDO"
type input "[PERSON_NAME]"
type input "2003-07-31"
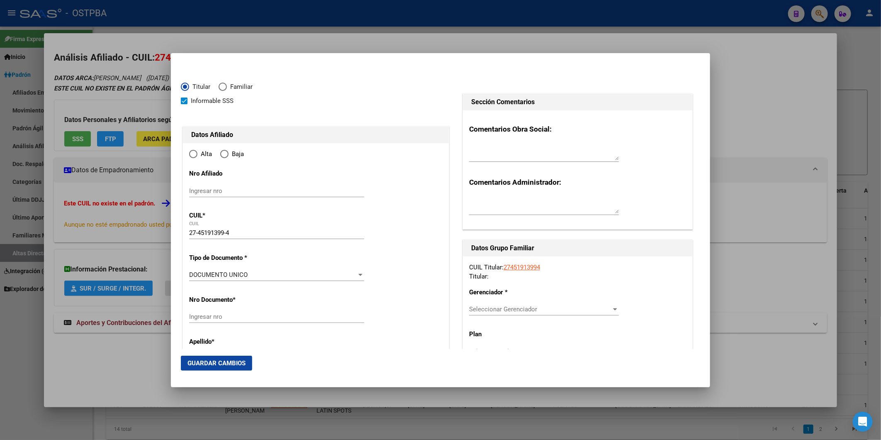
type input "REMEDIOS DE ESCALADA"
type input "1826"
type input "AV. ROSALES"
type input "1209"
type input "REMEDIOS DE ESCALADA"
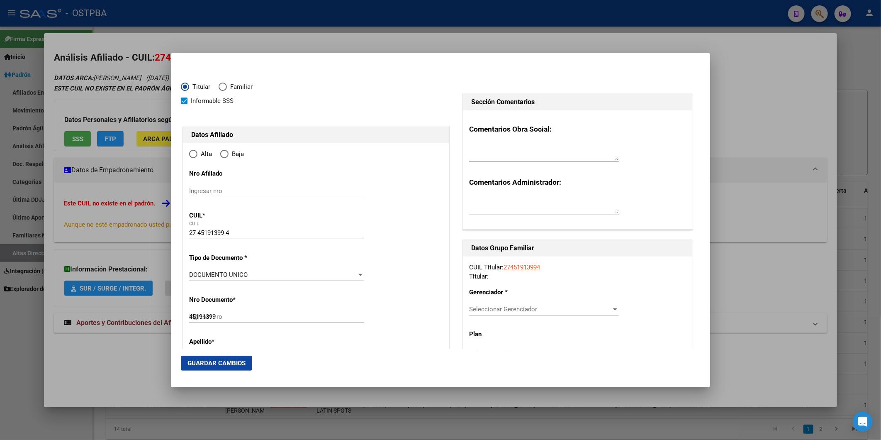
radio input "true"
click at [194, 273] on input "Ingresar fecha" at bounding box center [276, 277] width 175 height 13
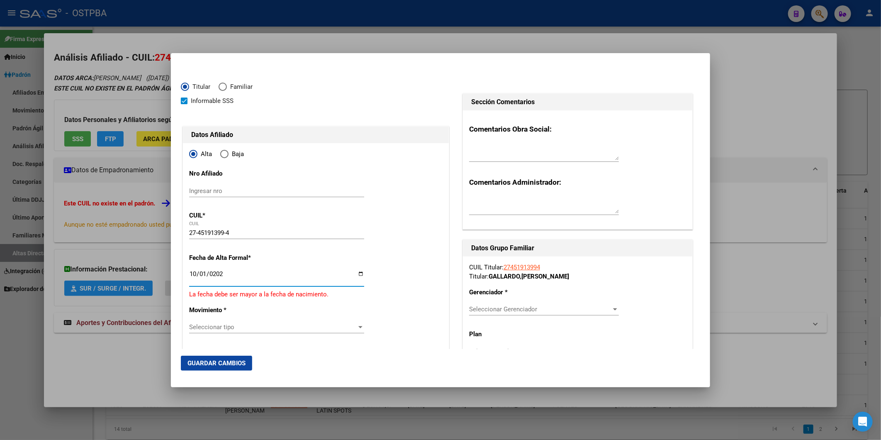
type input "[DATE]"
click at [363, 322] on app-drop-down-list "Movimiento * Seleccionar tipo Seleccionar tipo" at bounding box center [280, 313] width 182 height 25
click at [358, 322] on div at bounding box center [360, 322] width 4 height 2
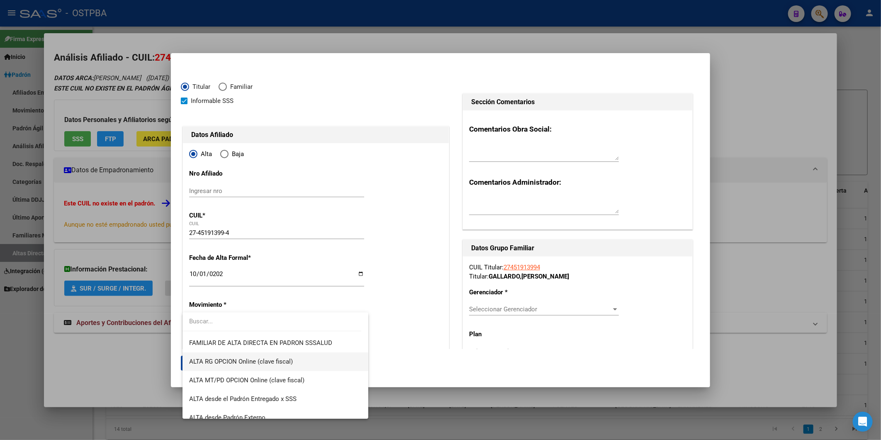
scroll to position [285, 0]
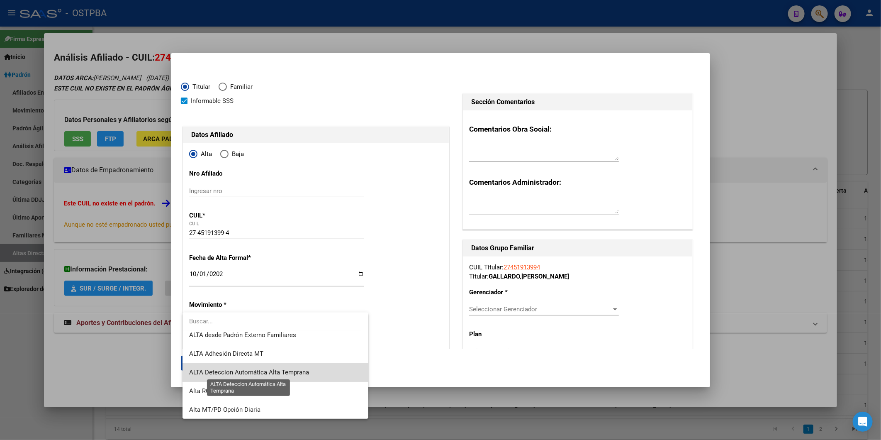
click at [305, 371] on span "ALTA Deteccion Automática Alta Temprana" at bounding box center [249, 371] width 120 height 7
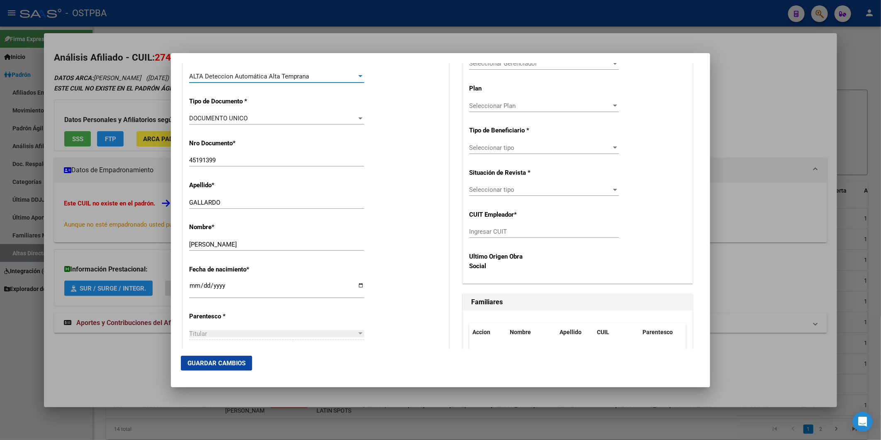
scroll to position [368, 0]
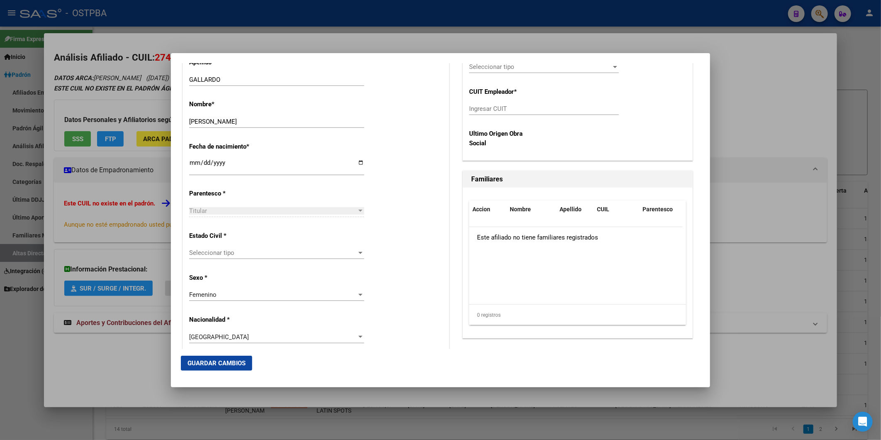
click at [354, 248] on div "Seleccionar tipo Seleccionar tipo" at bounding box center [276, 252] width 175 height 12
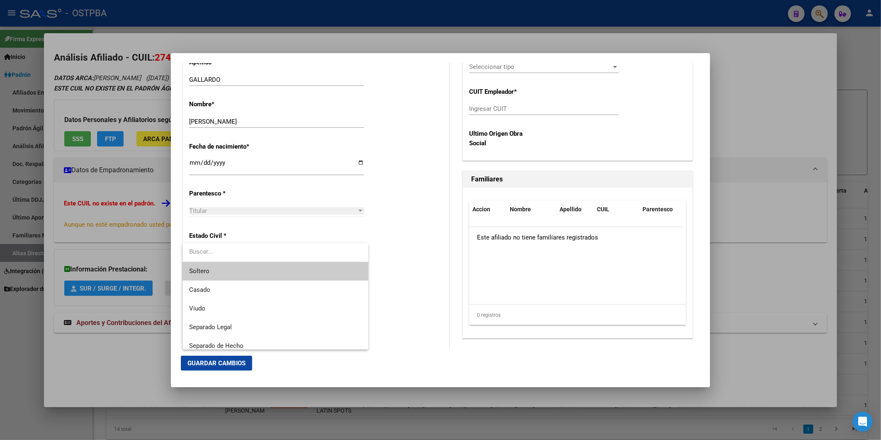
click at [331, 266] on span "Soltero" at bounding box center [275, 271] width 172 height 19
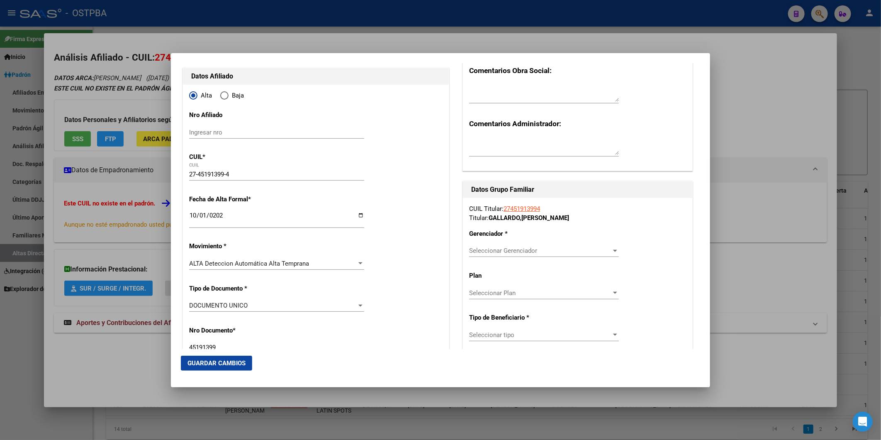
scroll to position [46, 0]
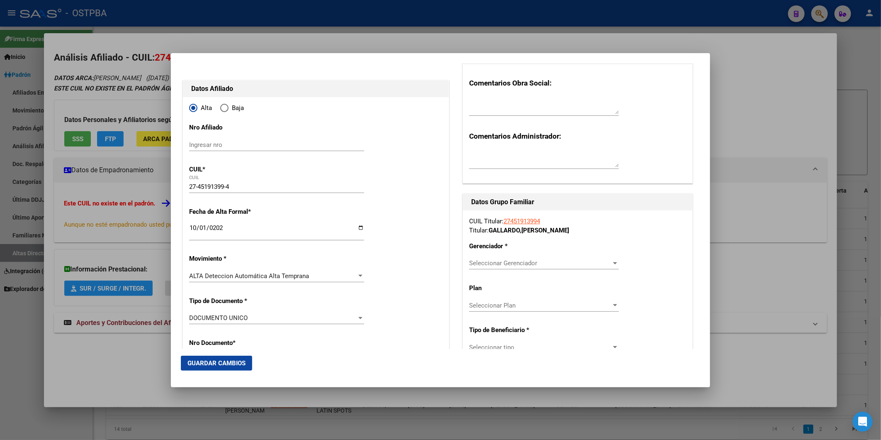
click at [612, 260] on div at bounding box center [615, 263] width 7 height 7
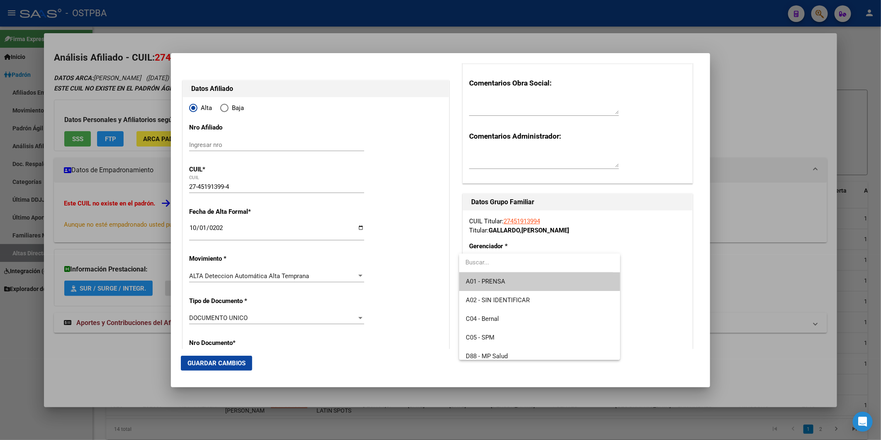
click at [536, 283] on span "A01 - PRENSA" at bounding box center [540, 281] width 148 height 19
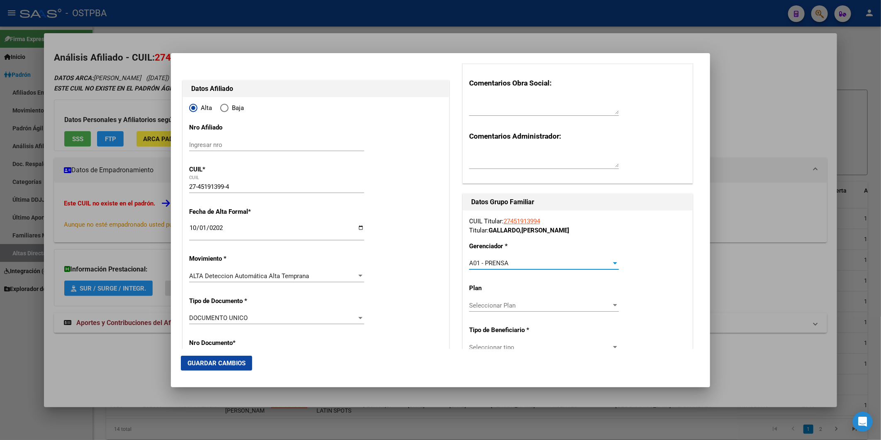
click at [612, 308] on div at bounding box center [615, 305] width 7 height 7
drag, startPoint x: 574, startPoint y: 320, endPoint x: 618, endPoint y: 310, distance: 45.5
click at [574, 320] on span "A01" at bounding box center [540, 324] width 148 height 19
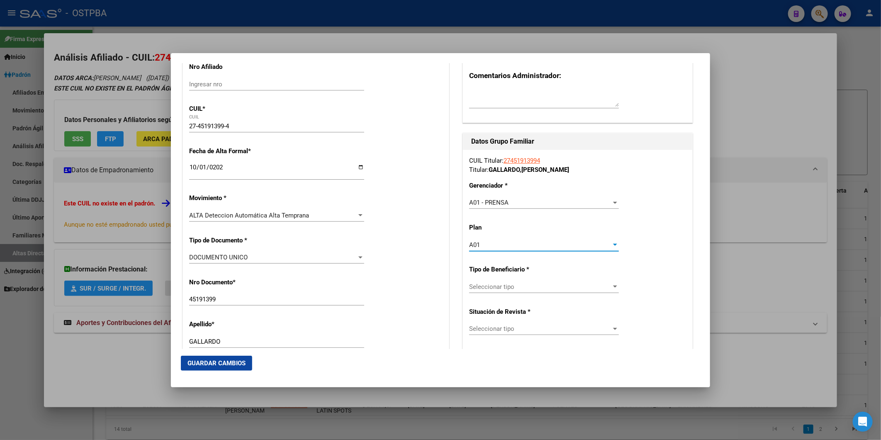
scroll to position [230, 0]
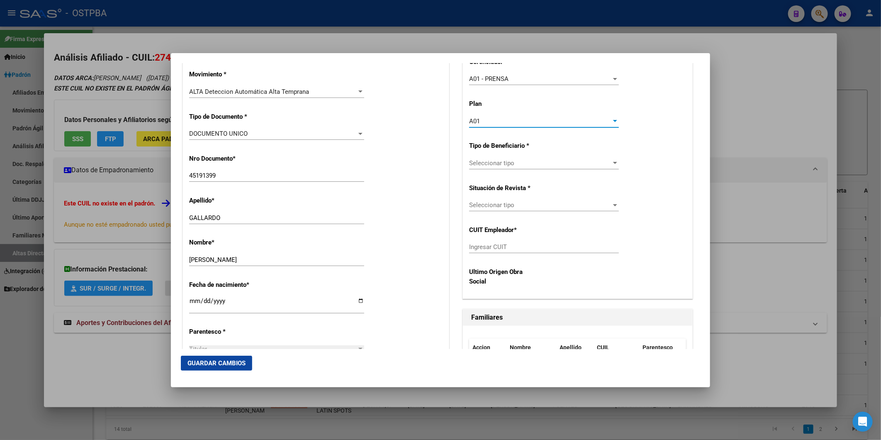
click at [613, 163] on div at bounding box center [615, 163] width 4 height 2
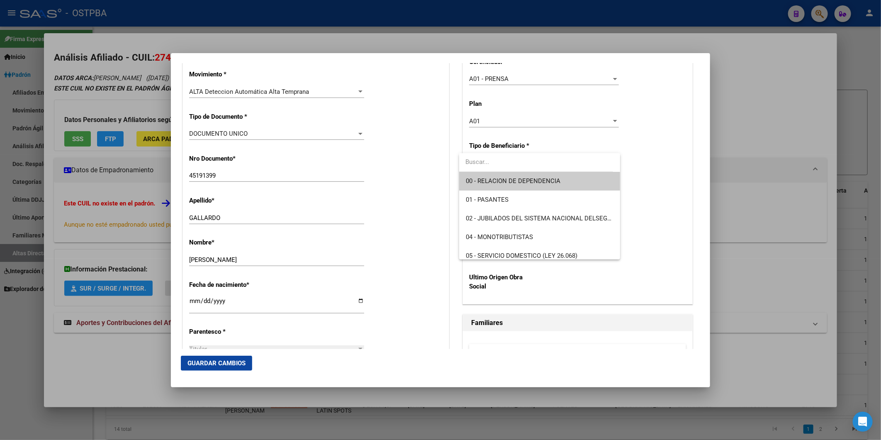
click at [597, 180] on span "00 - RELACION DE DEPENDENCIA" at bounding box center [540, 181] width 148 height 19
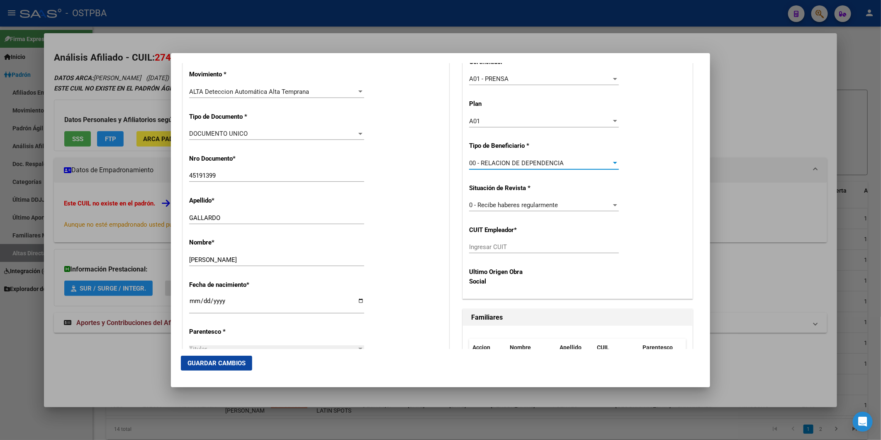
type input "30-70753921-2"
click at [244, 359] on span "Guardar Cambios" at bounding box center [217, 362] width 58 height 7
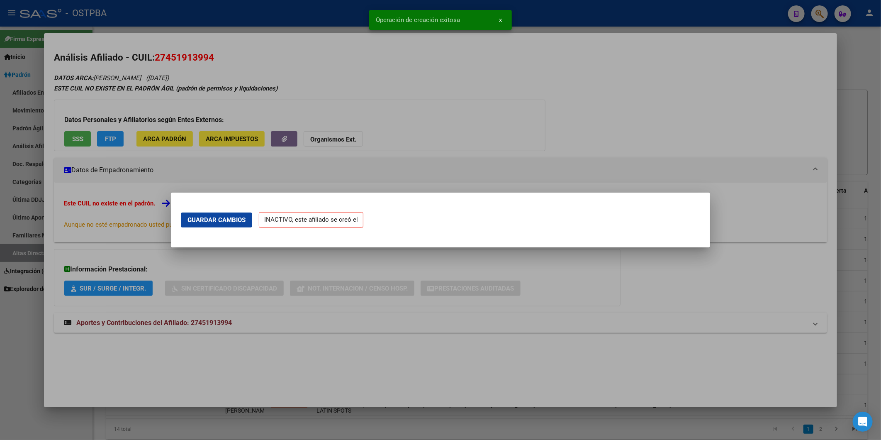
scroll to position [0, 0]
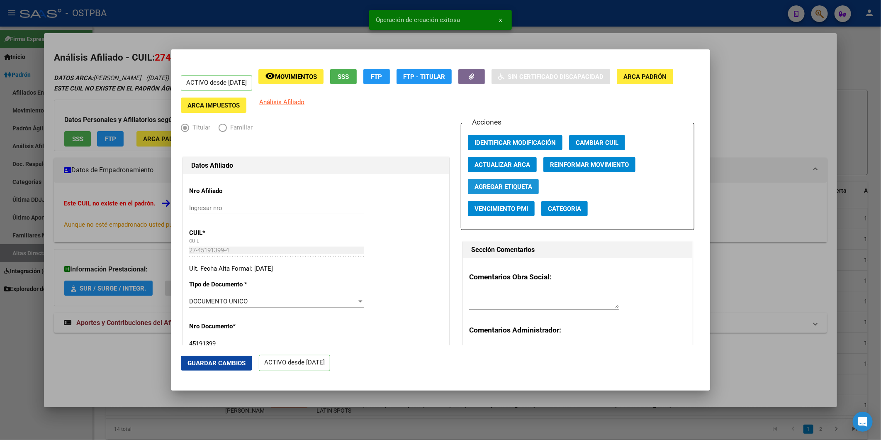
click at [515, 187] on span "Agregar Etiqueta" at bounding box center [504, 186] width 58 height 7
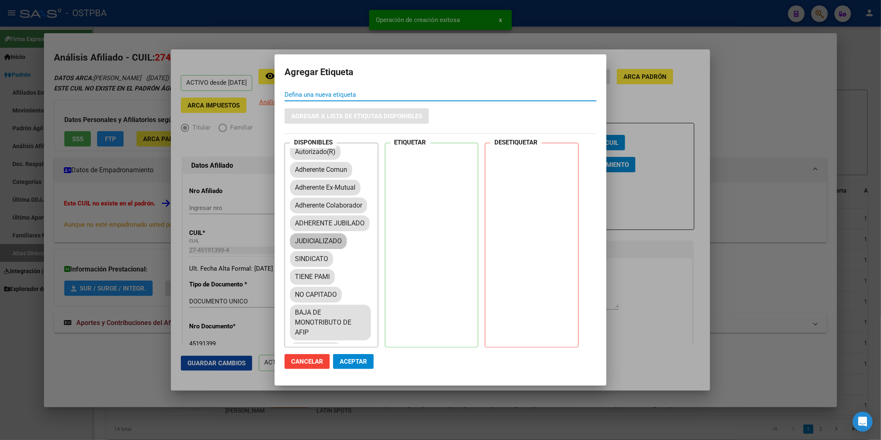
scroll to position [92, 0]
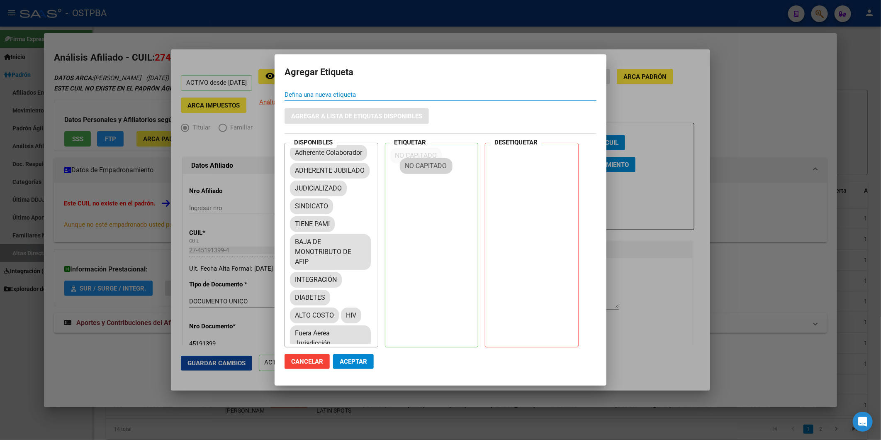
drag, startPoint x: 313, startPoint y: 264, endPoint x: 415, endPoint y: 190, distance: 126.8
click at [354, 360] on span "Aceptar" at bounding box center [353, 361] width 27 height 7
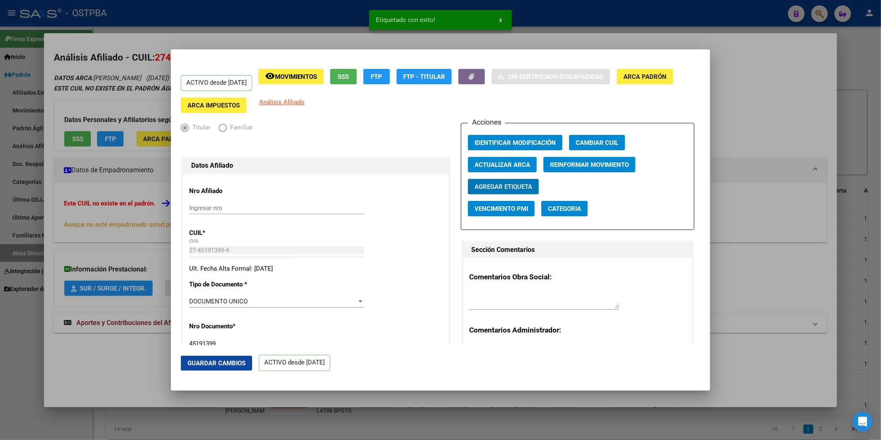
click at [746, 220] on div at bounding box center [440, 220] width 881 height 440
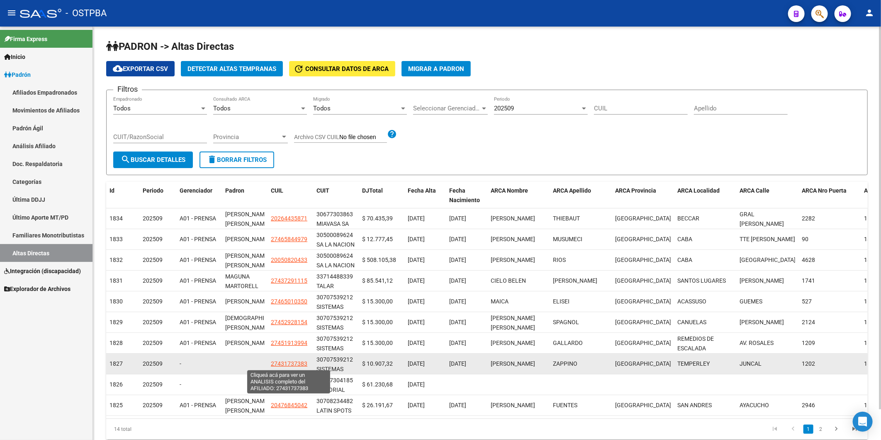
click at [285, 363] on span "27431737383" at bounding box center [289, 363] width 37 height 7
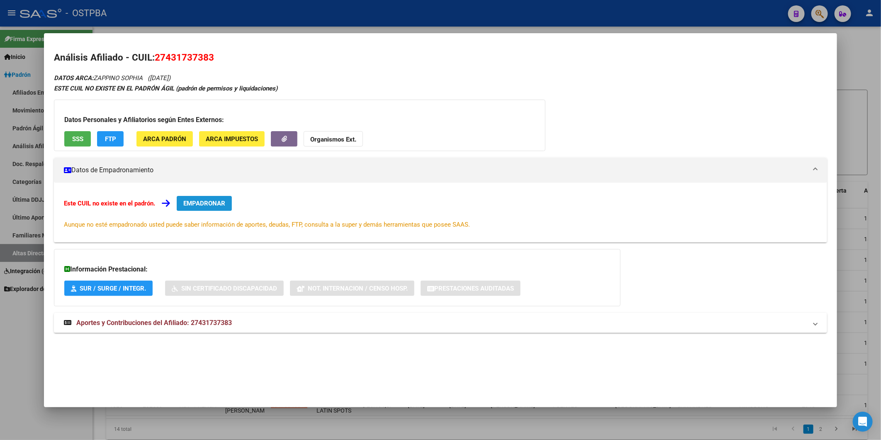
click at [213, 202] on span "EMPADRONAR" at bounding box center [204, 203] width 42 height 7
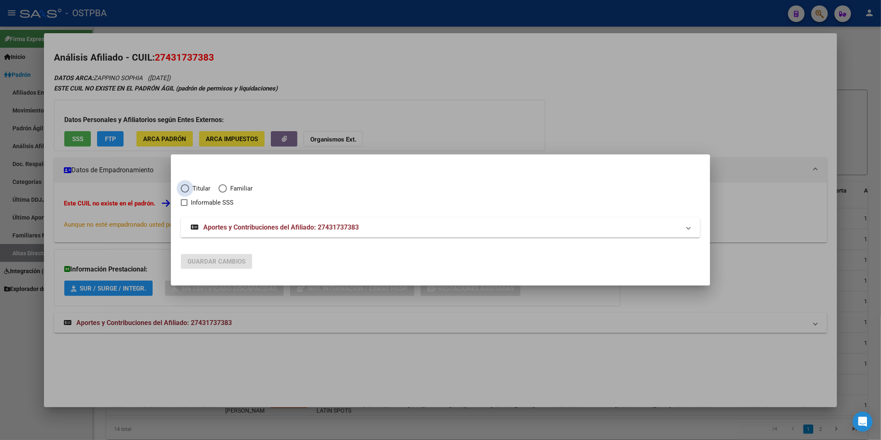
click at [197, 187] on span "Titular" at bounding box center [199, 189] width 21 height 10
click at [189, 187] on input "Titular" at bounding box center [185, 188] width 8 height 8
radio input "true"
checkbox input "true"
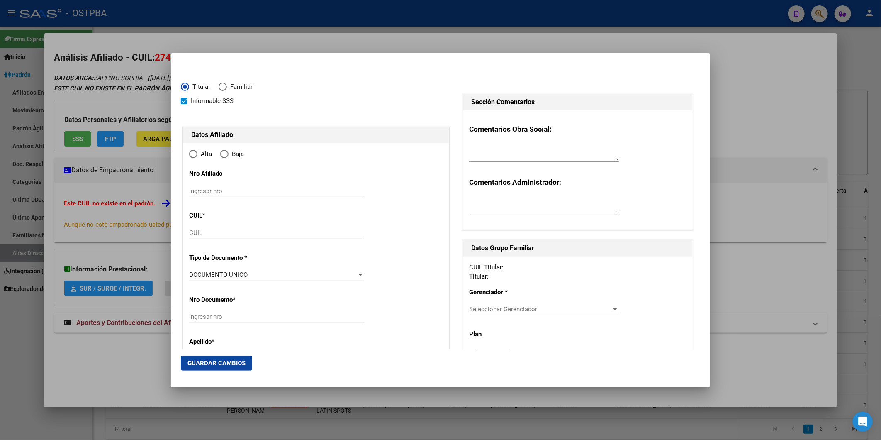
type input "27-43173738-3"
type input "43173738"
type input "ZAPPINO"
type input "[PERSON_NAME]"
type input "[DATE]"
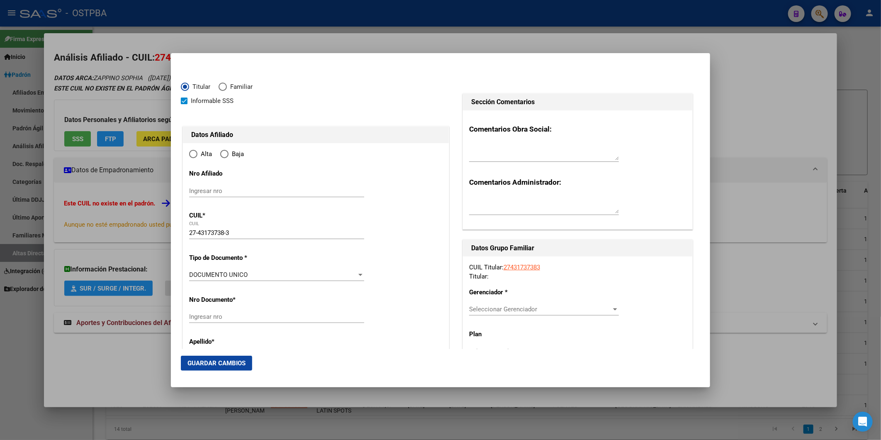
type input "TEMPERLEY"
type input "1834"
type input "JUNCAL"
type input "1202"
type input "TEMPERLEY"
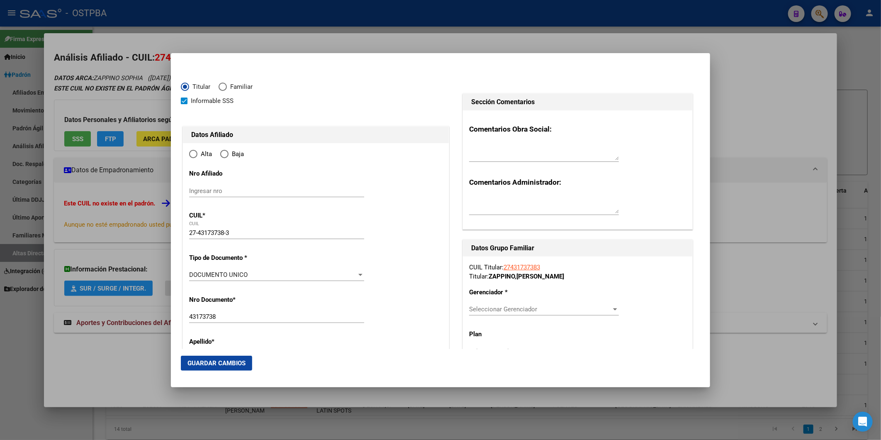
radio input "true"
click at [193, 274] on input "Ingresar fecha" at bounding box center [276, 277] width 175 height 13
type input "[DATE]"
click at [358, 322] on div at bounding box center [360, 322] width 4 height 2
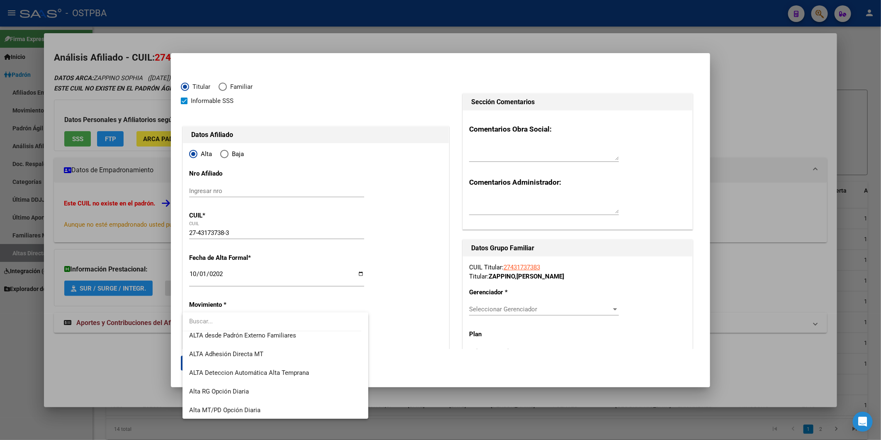
scroll to position [285, 0]
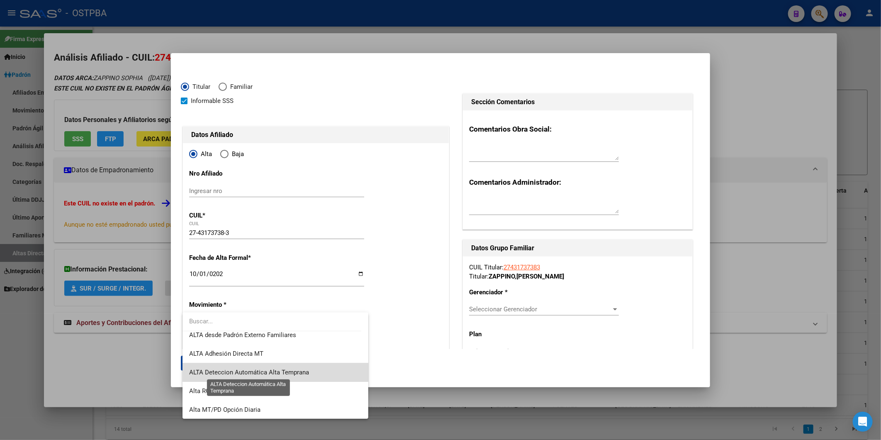
click at [305, 371] on span "ALTA Deteccion Automática Alta Temprana" at bounding box center [249, 371] width 120 height 7
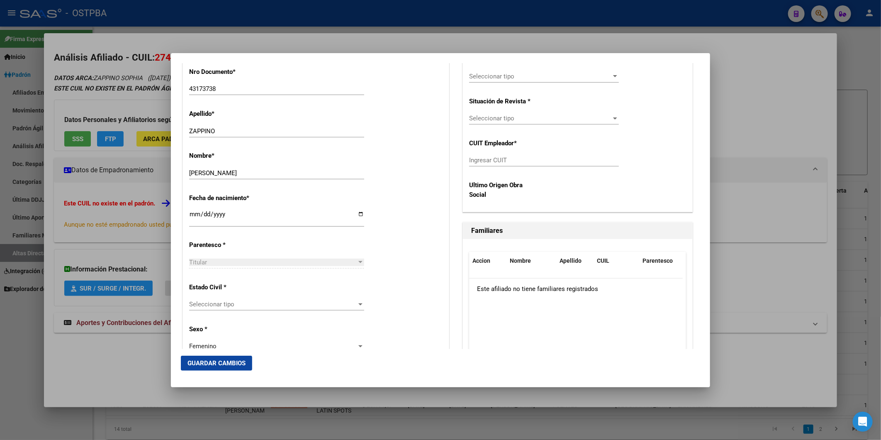
scroll to position [322, 0]
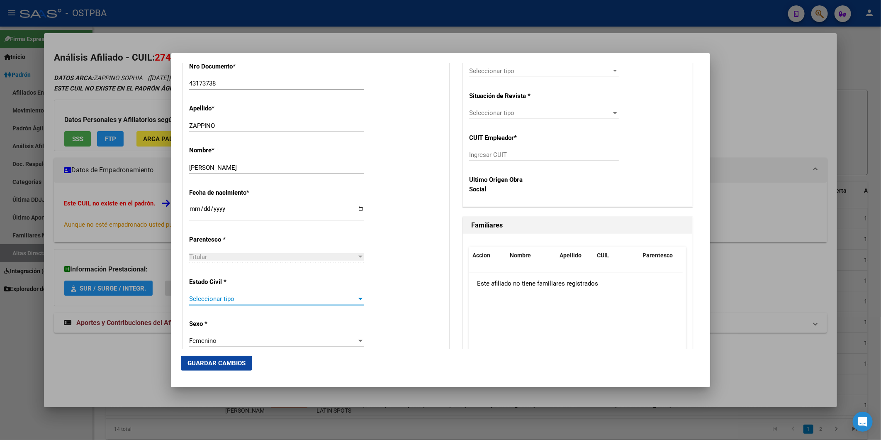
click at [357, 299] on div at bounding box center [360, 298] width 7 height 7
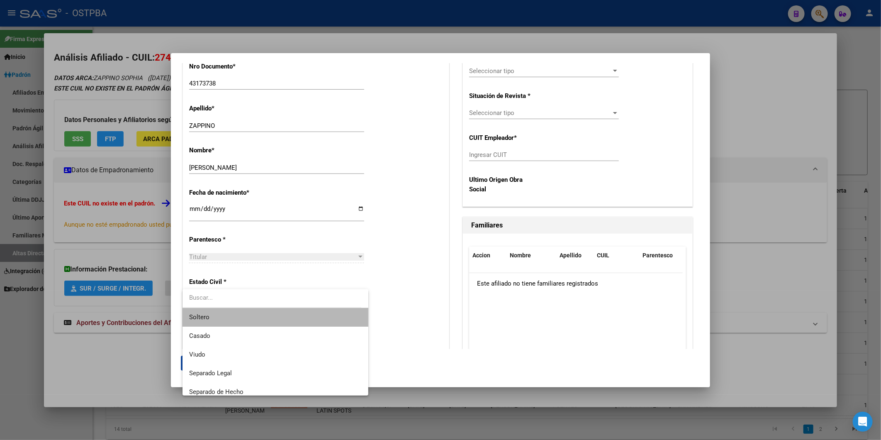
click at [301, 317] on span "Soltero" at bounding box center [275, 317] width 172 height 19
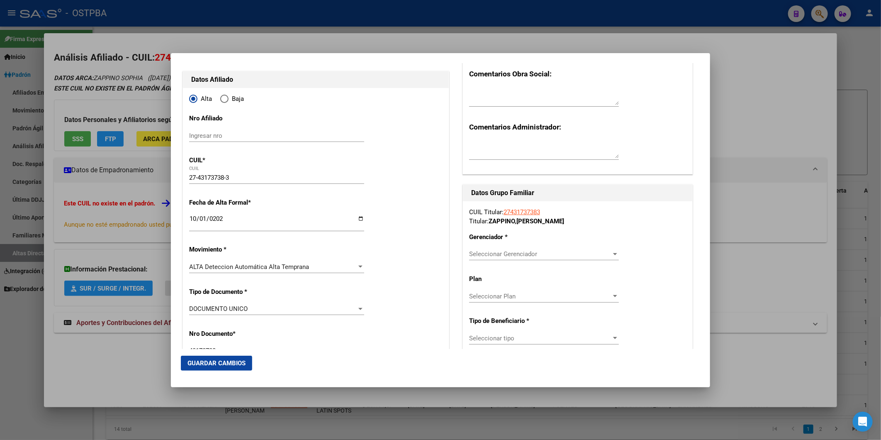
scroll to position [46, 0]
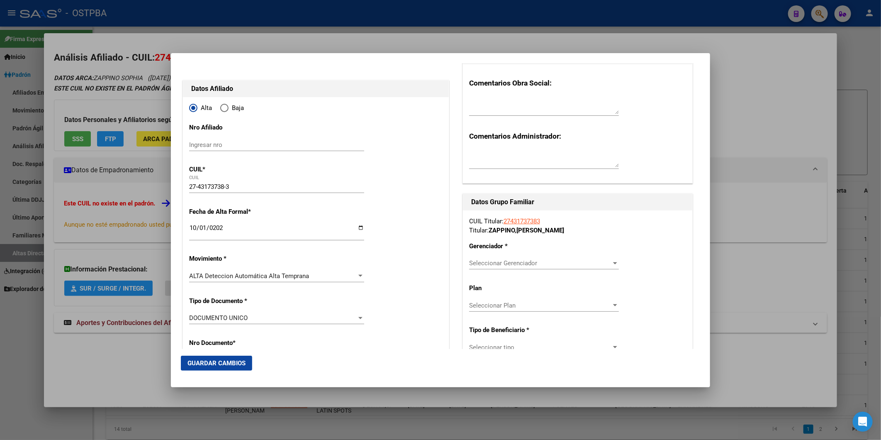
click at [612, 260] on div at bounding box center [615, 263] width 7 height 7
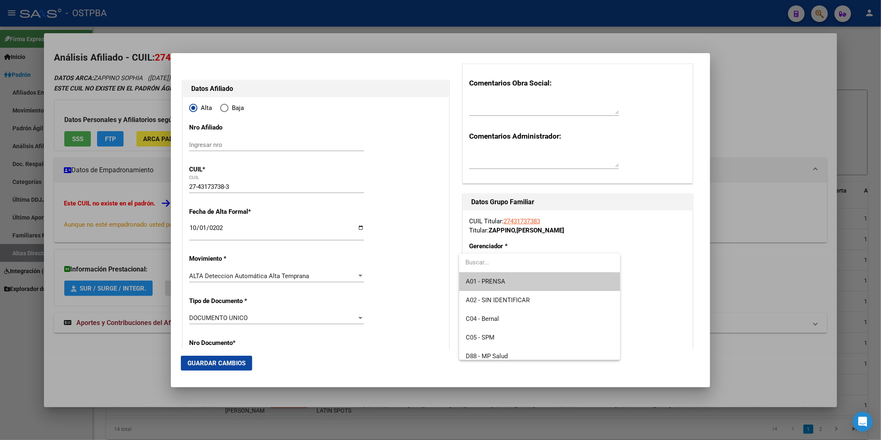
click at [578, 277] on span "A01 - PRENSA" at bounding box center [540, 281] width 148 height 19
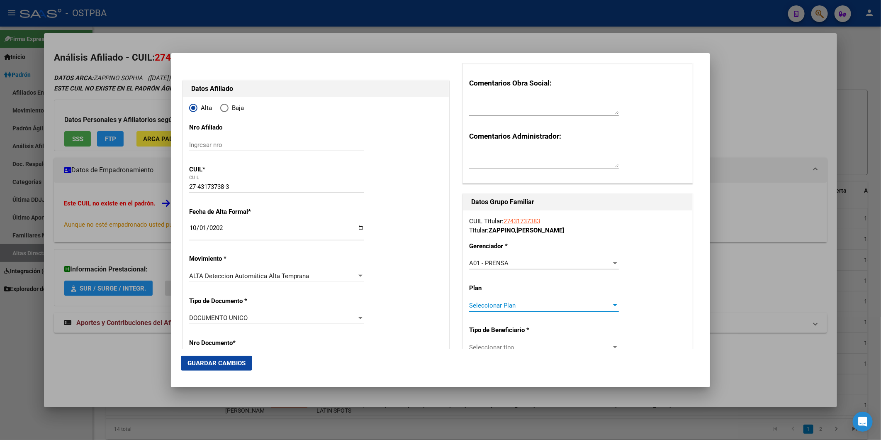
click at [612, 306] on div at bounding box center [615, 305] width 7 height 7
click at [587, 318] on span "A01" at bounding box center [540, 324] width 148 height 19
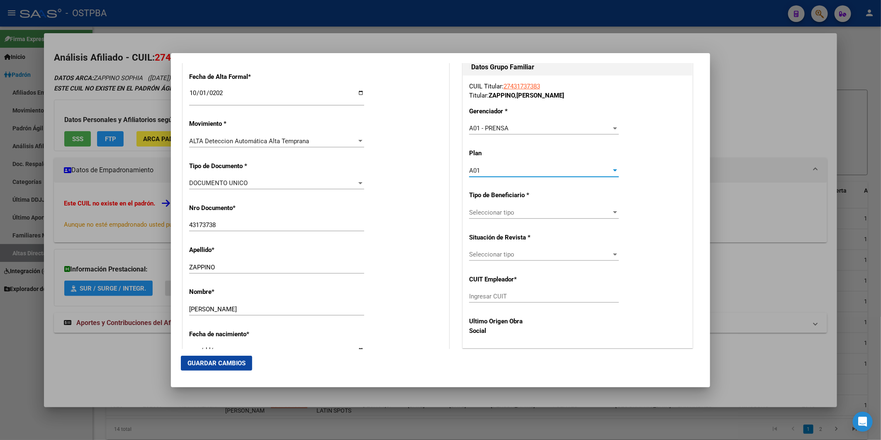
scroll to position [184, 0]
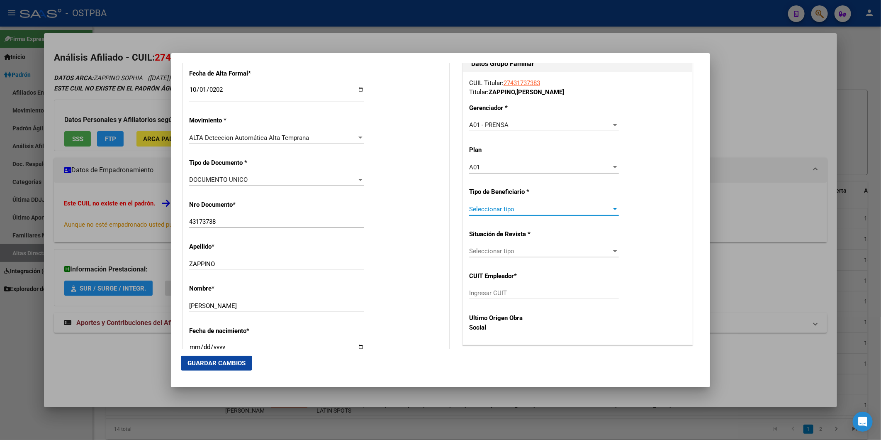
click at [612, 206] on div at bounding box center [615, 209] width 7 height 7
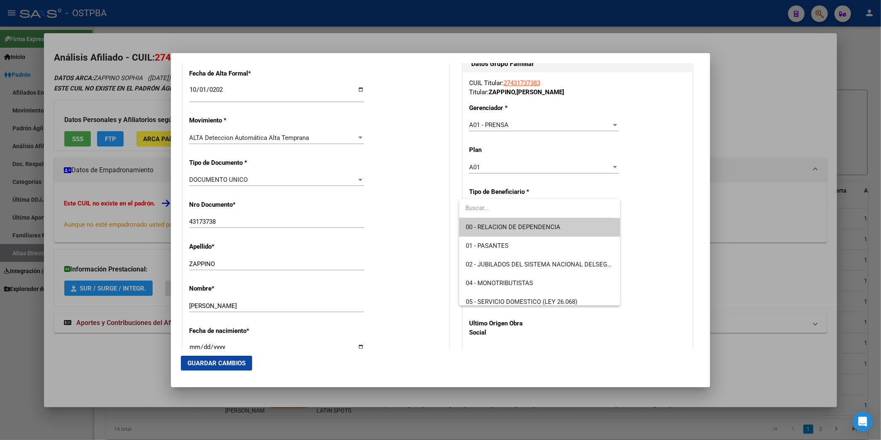
click at [566, 227] on span "00 - RELACION DE DEPENDENCIA" at bounding box center [540, 227] width 148 height 19
type input "30-70753921-2"
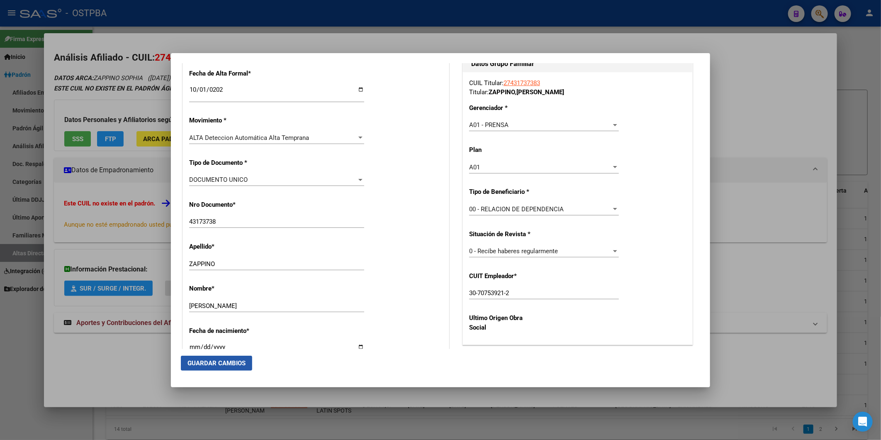
click at [212, 359] on span "Guardar Cambios" at bounding box center [217, 362] width 58 height 7
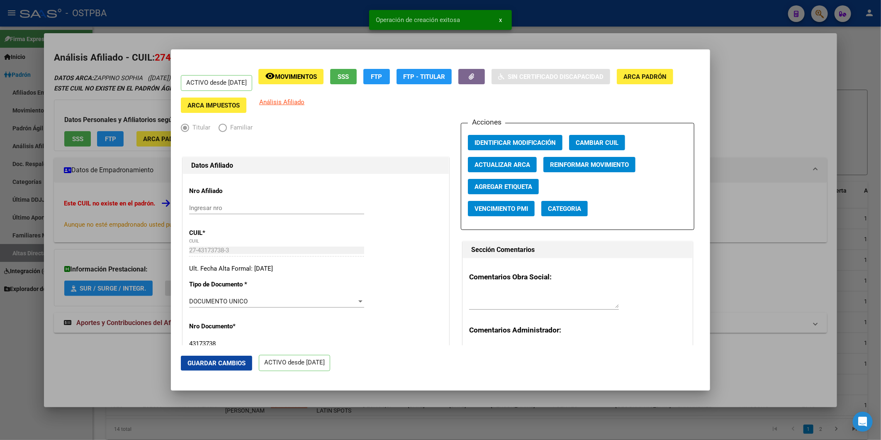
click at [524, 188] on span "Agregar Etiqueta" at bounding box center [504, 186] width 58 height 7
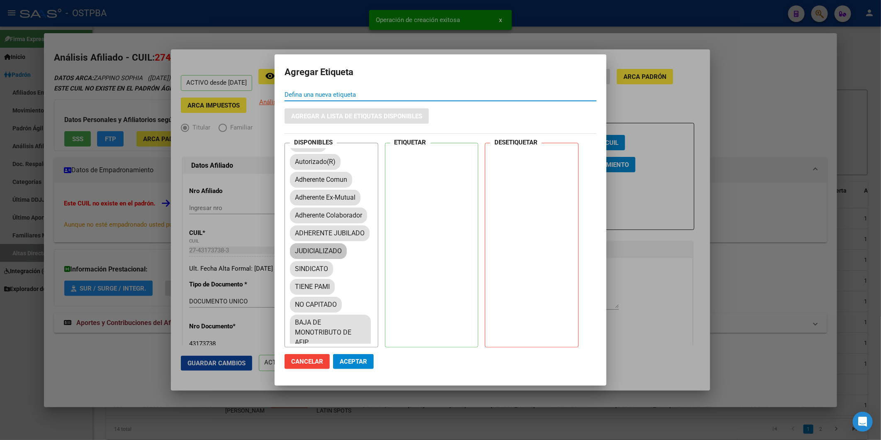
scroll to position [46, 0]
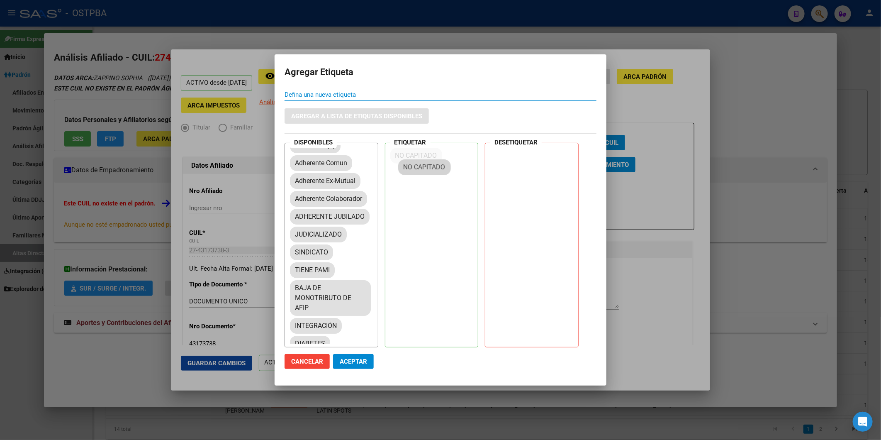
drag, startPoint x: 327, startPoint y: 306, endPoint x: 429, endPoint y: 173, distance: 167.7
click at [361, 360] on span "Aceptar" at bounding box center [353, 361] width 27 height 7
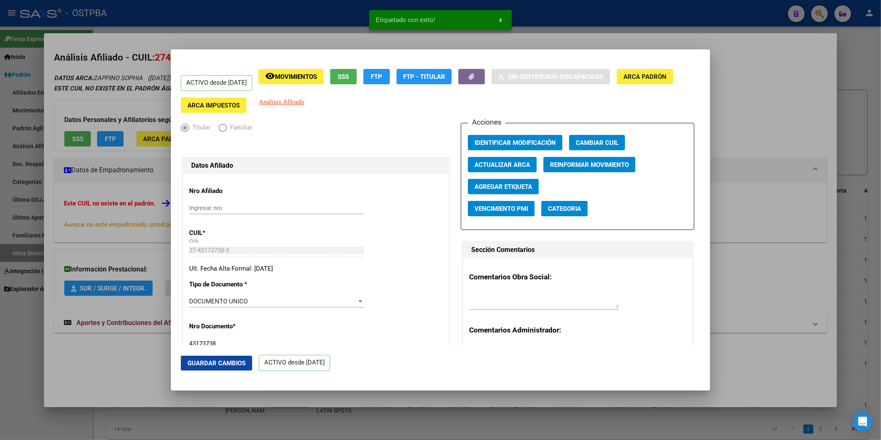
click at [735, 201] on div at bounding box center [440, 220] width 881 height 440
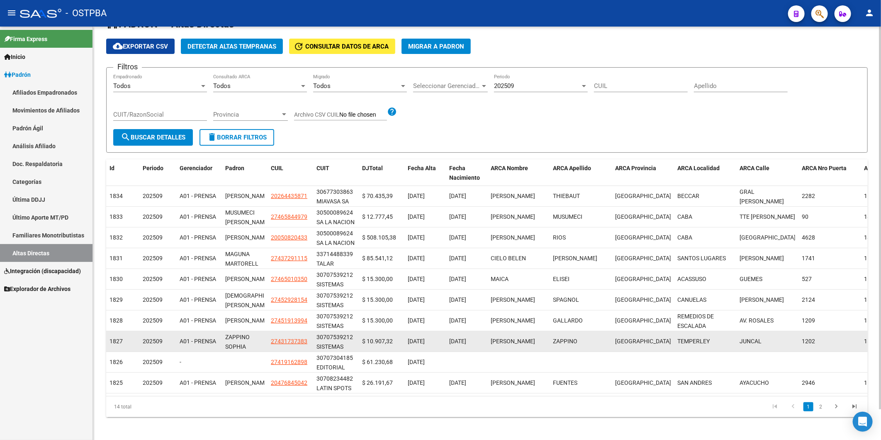
scroll to position [33, 0]
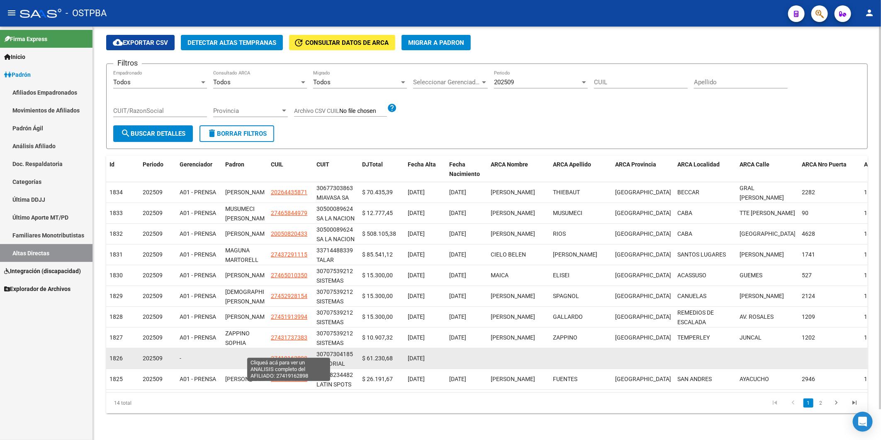
click at [287, 355] on span "27419162898" at bounding box center [289, 358] width 37 height 7
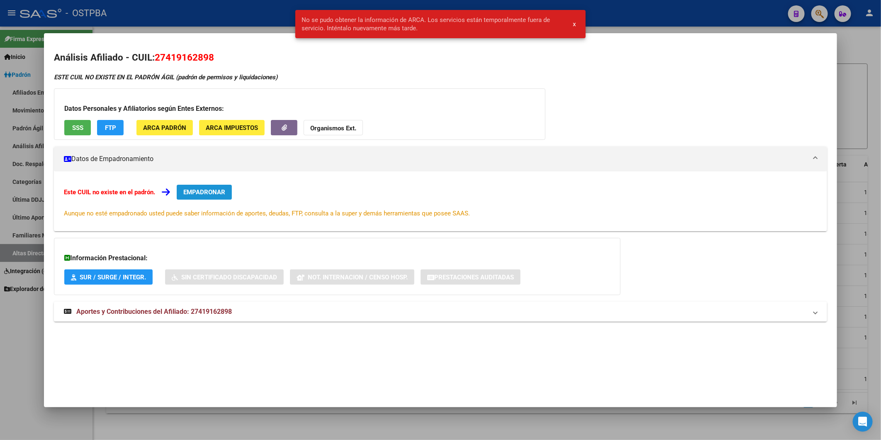
click at [208, 185] on button "EMPADRONAR" at bounding box center [204, 192] width 55 height 15
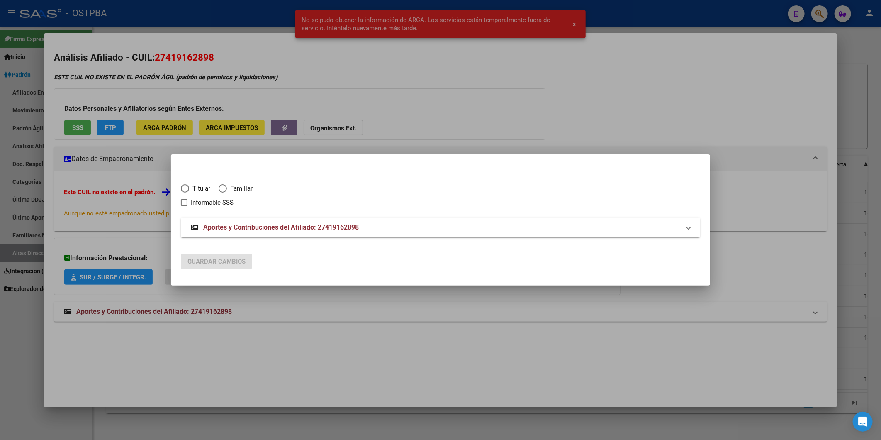
click at [202, 190] on span "Titular" at bounding box center [199, 189] width 21 height 10
click at [189, 190] on input "Titular" at bounding box center [185, 188] width 8 height 8
radio input "true"
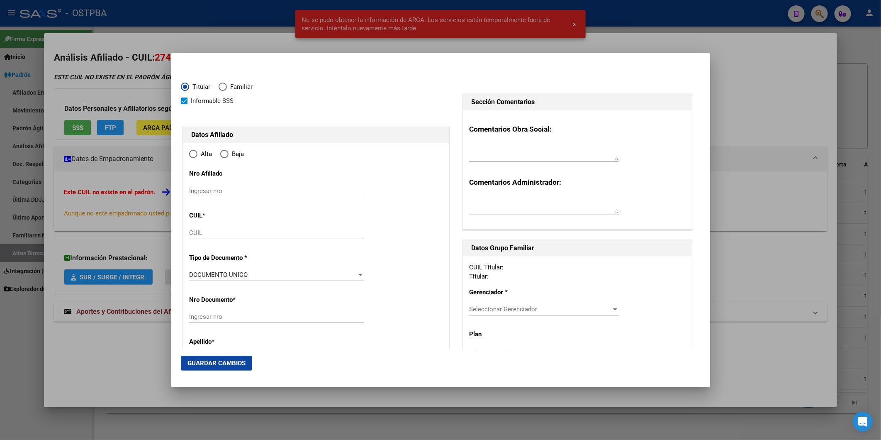
checkbox input "true"
type input "27-41916289-8"
radio input "true"
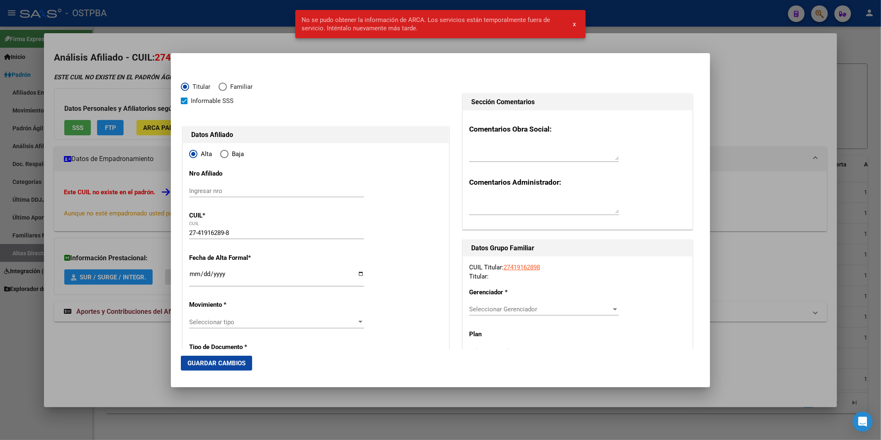
click at [193, 275] on input "Ingresar fecha" at bounding box center [276, 277] width 175 height 13
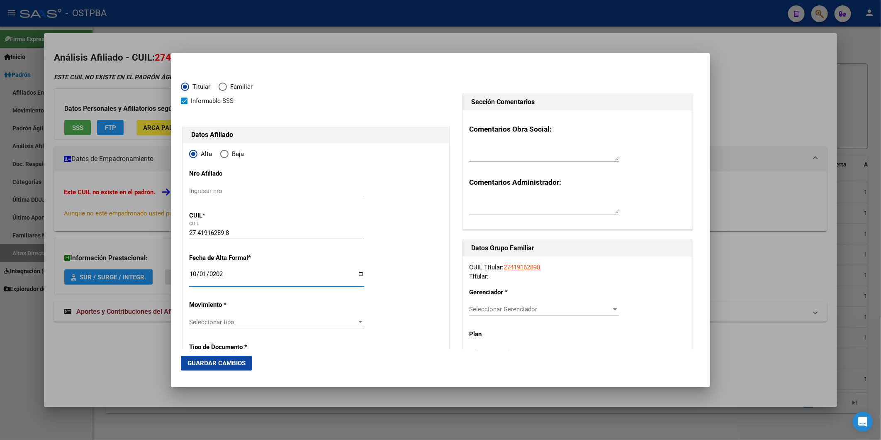
type input "2025-10-01"
click at [358, 321] on div at bounding box center [360, 322] width 4 height 2
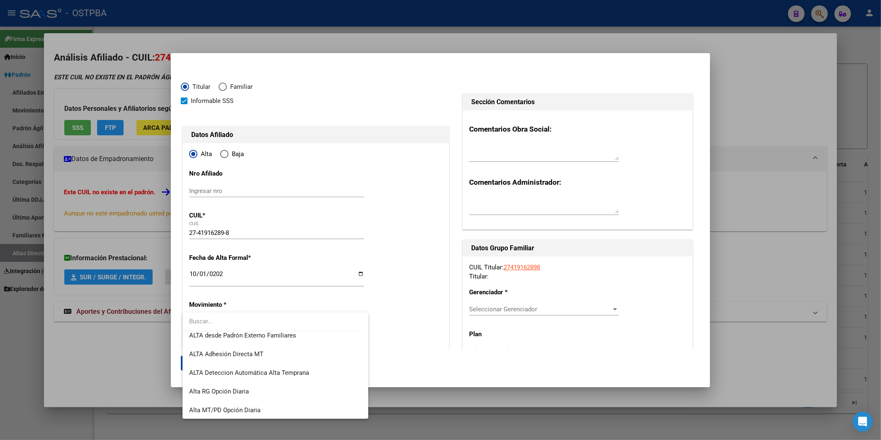
scroll to position [285, 0]
click at [311, 371] on span "ALTA Deteccion Automática Alta Temprana" at bounding box center [275, 372] width 172 height 19
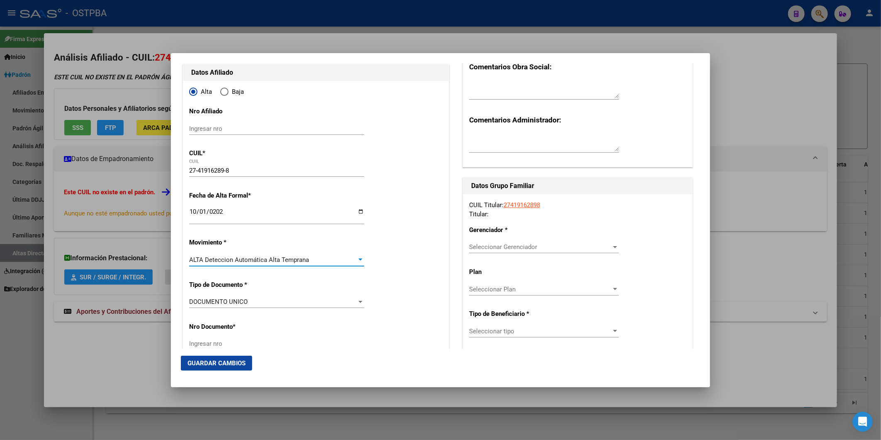
scroll to position [230, 0]
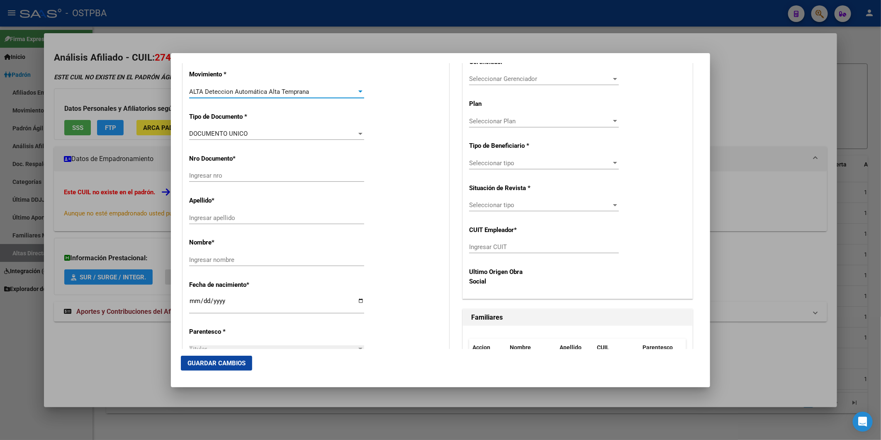
click at [758, 152] on div at bounding box center [440, 220] width 881 height 440
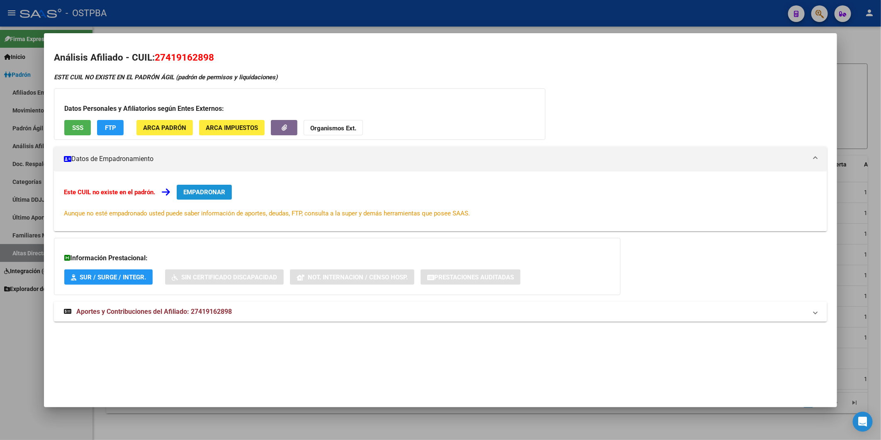
click at [222, 190] on span "EMPADRONAR" at bounding box center [204, 191] width 42 height 7
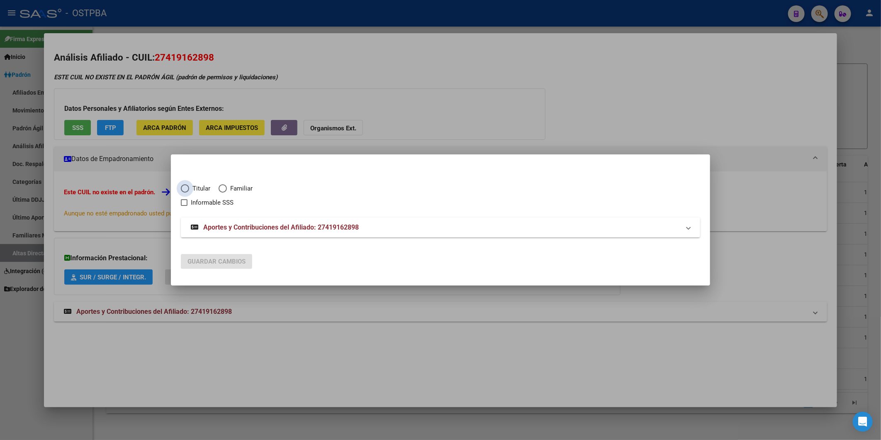
click at [195, 188] on span "Titular" at bounding box center [199, 189] width 21 height 10
click at [189, 188] on input "Titular" at bounding box center [185, 188] width 8 height 8
radio input "true"
checkbox input "true"
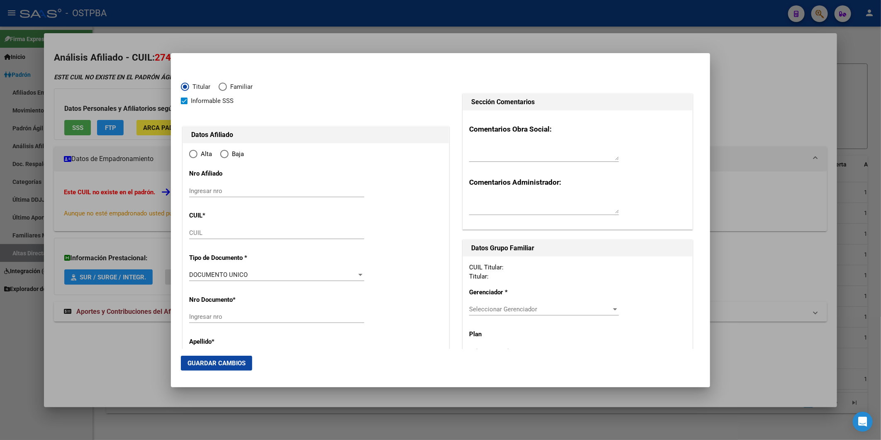
type input "27-41916289-8"
radio input "true"
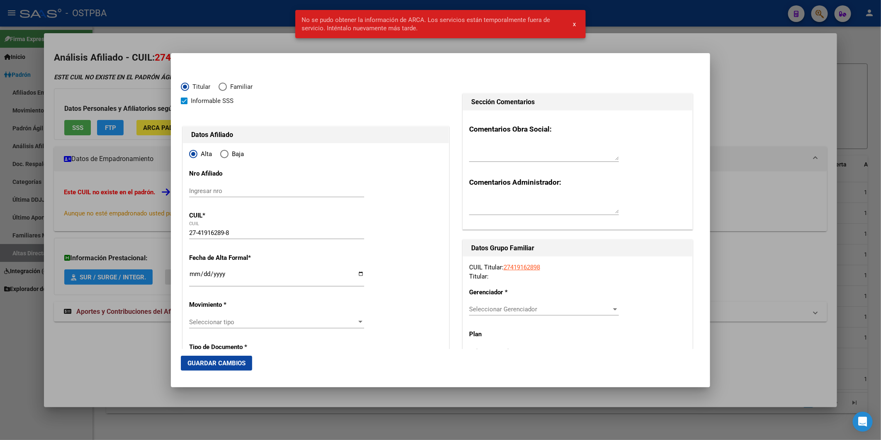
click at [732, 109] on div at bounding box center [440, 220] width 881 height 440
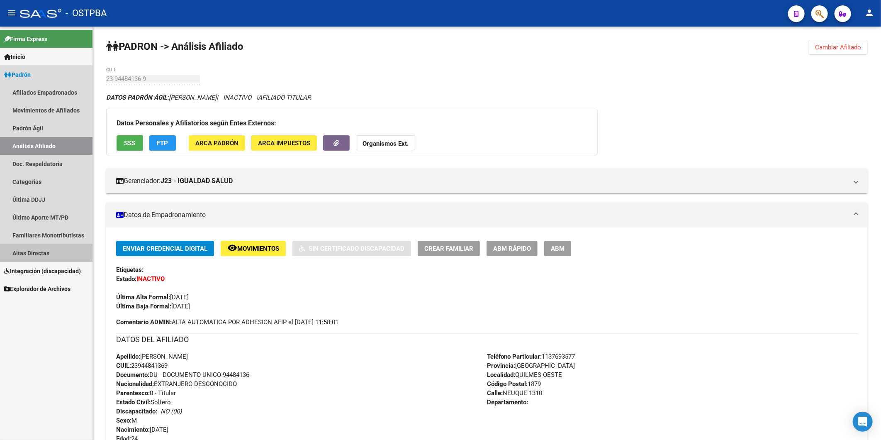
click at [19, 252] on link "Altas Directas" at bounding box center [46, 253] width 93 height 18
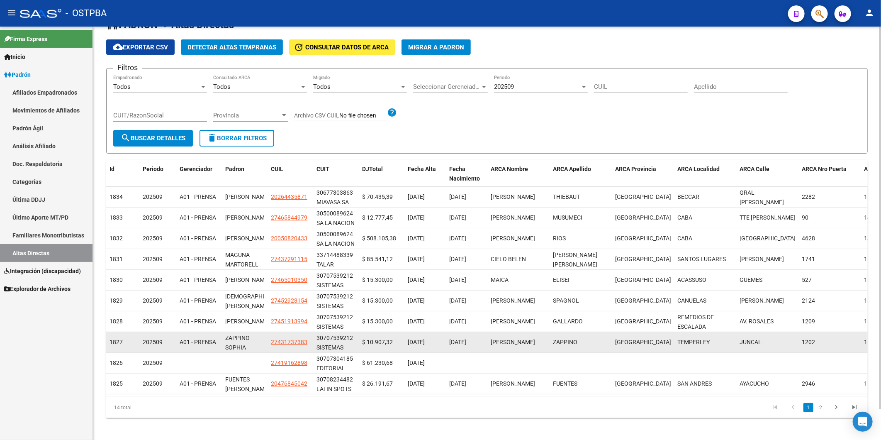
scroll to position [33, 0]
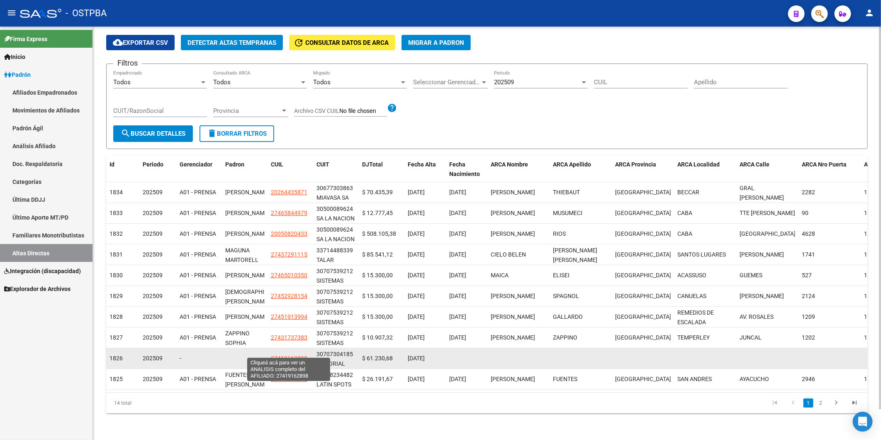
click at [289, 355] on span "27419162898" at bounding box center [289, 358] width 37 height 7
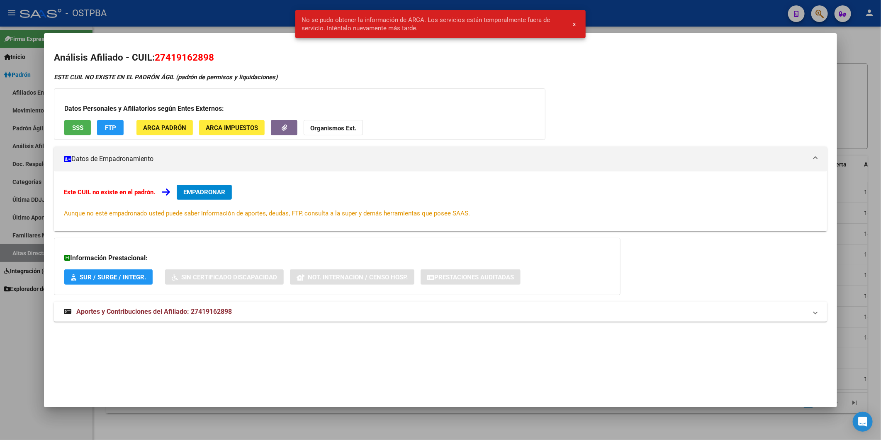
click at [859, 67] on div at bounding box center [440, 220] width 881 height 440
